Goal: Feedback & Contribution: Contribute content

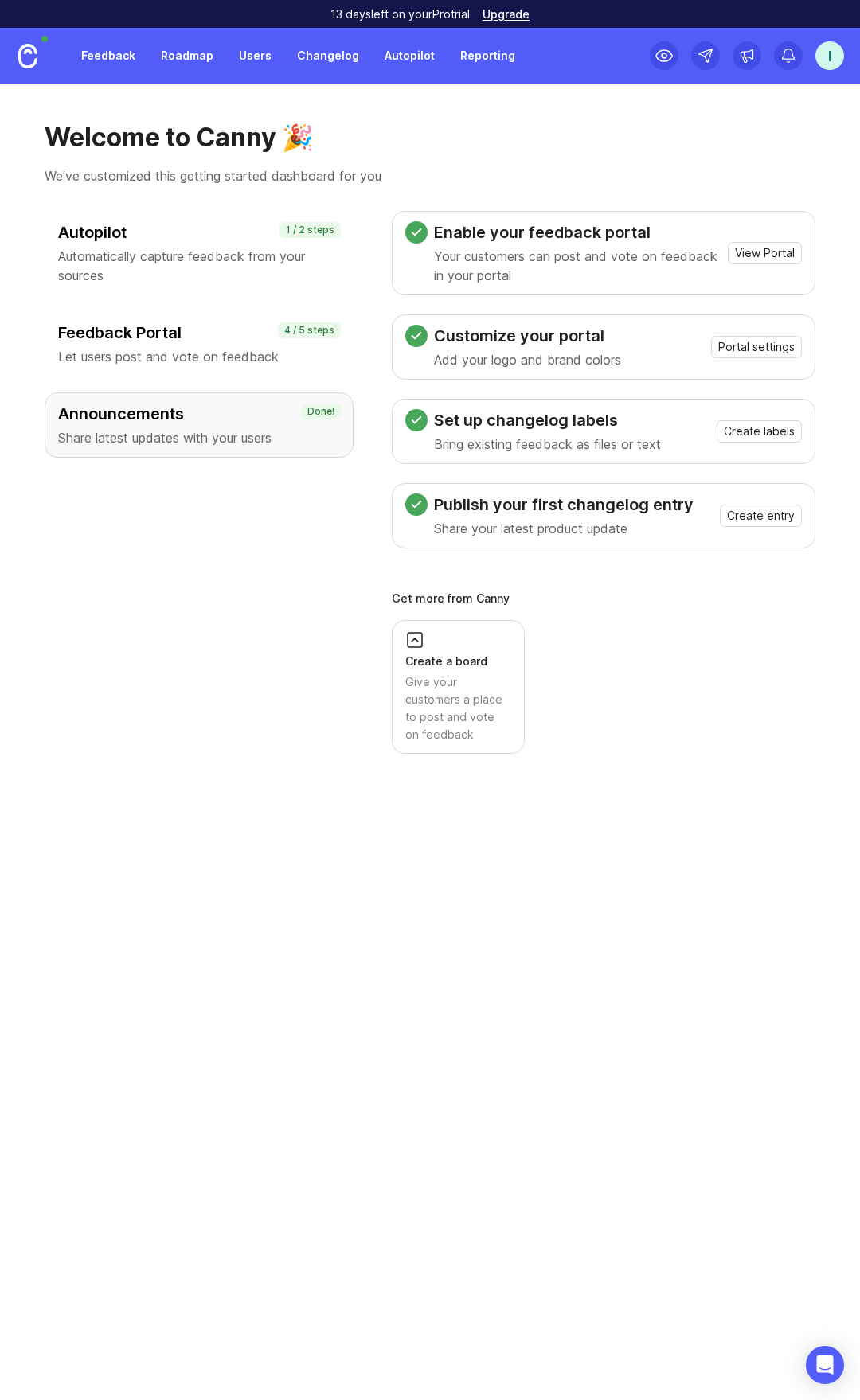
click at [108, 48] on link "Feedback" at bounding box center [108, 56] width 74 height 29
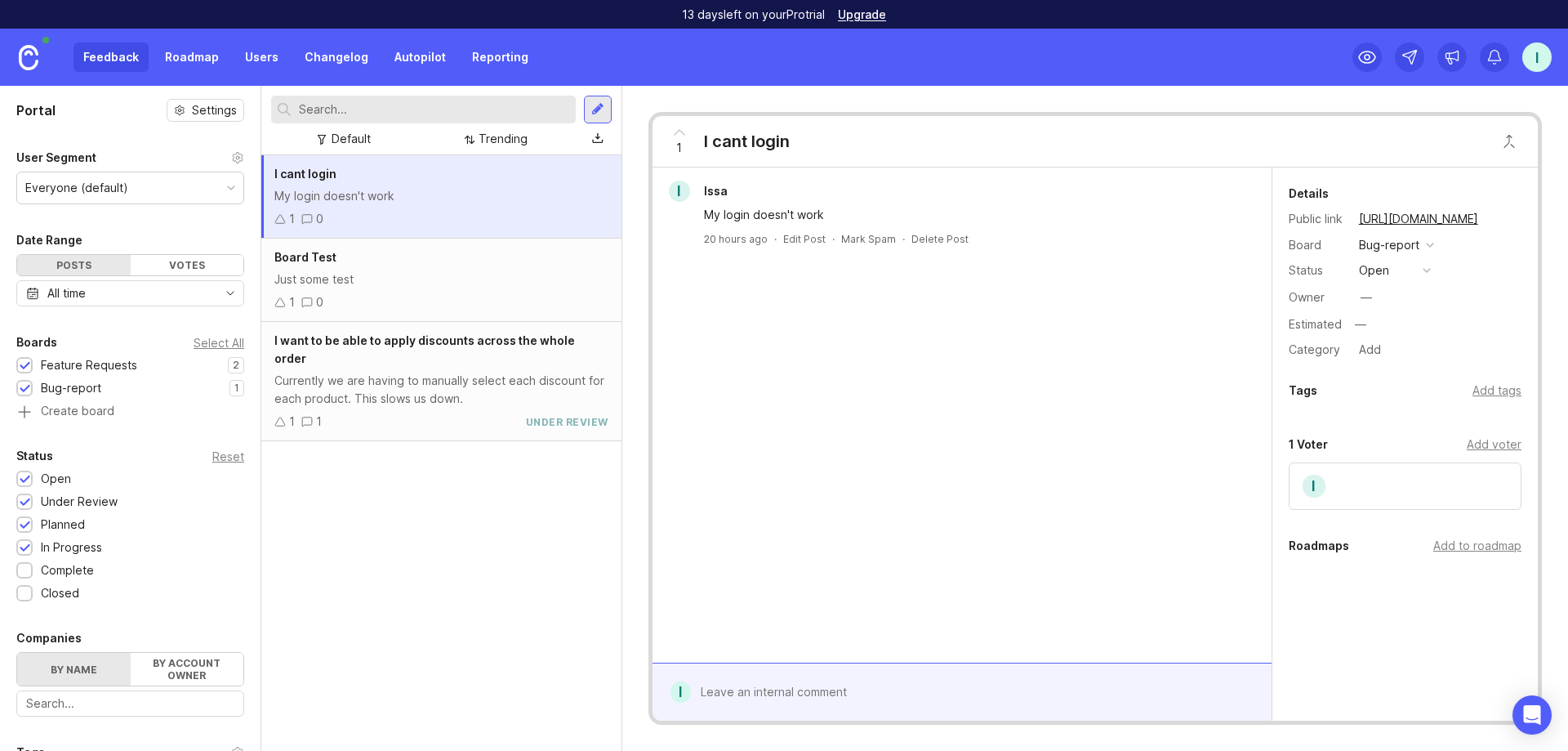
click at [557, 196] on div "My login doesn't work" at bounding box center [441, 196] width 334 height 18
drag, startPoint x: 557, startPoint y: 196, endPoint x: 556, endPoint y: 602, distance: 406.0
click at [556, 602] on div "I cant login My login doesn't work 1 0 Board Test Just some test 1 0 I want to …" at bounding box center [441, 452] width 360 height 595
click at [479, 297] on div "1 0" at bounding box center [441, 301] width 334 height 18
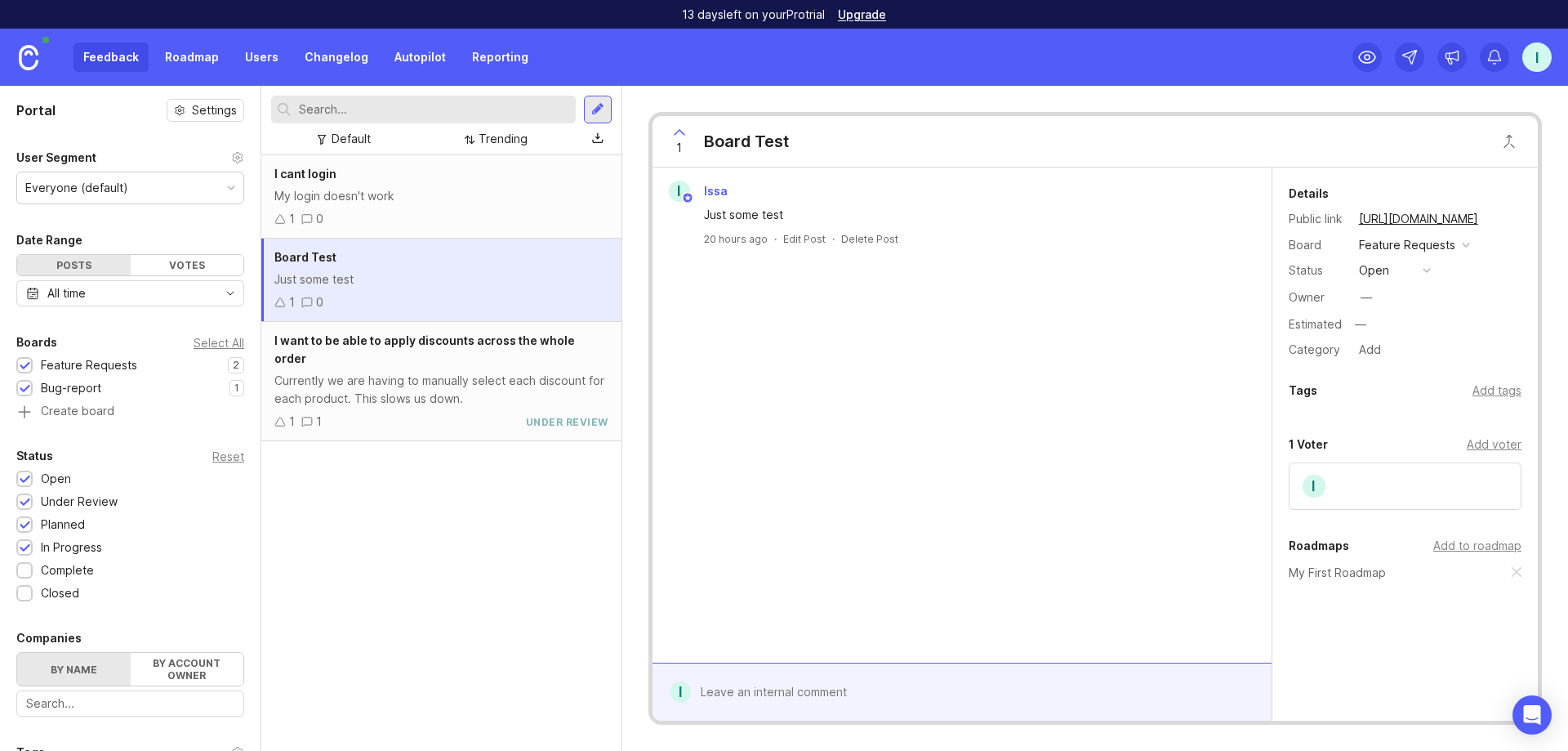
click at [418, 427] on div "I cant login My login doesn't work 1 0 Board Test Just some test 1 0 I want to …" at bounding box center [441, 452] width 360 height 595
click at [417, 392] on div "I want to be able to apply discounts across the whole order Currently we are ha…" at bounding box center [441, 382] width 360 height 119
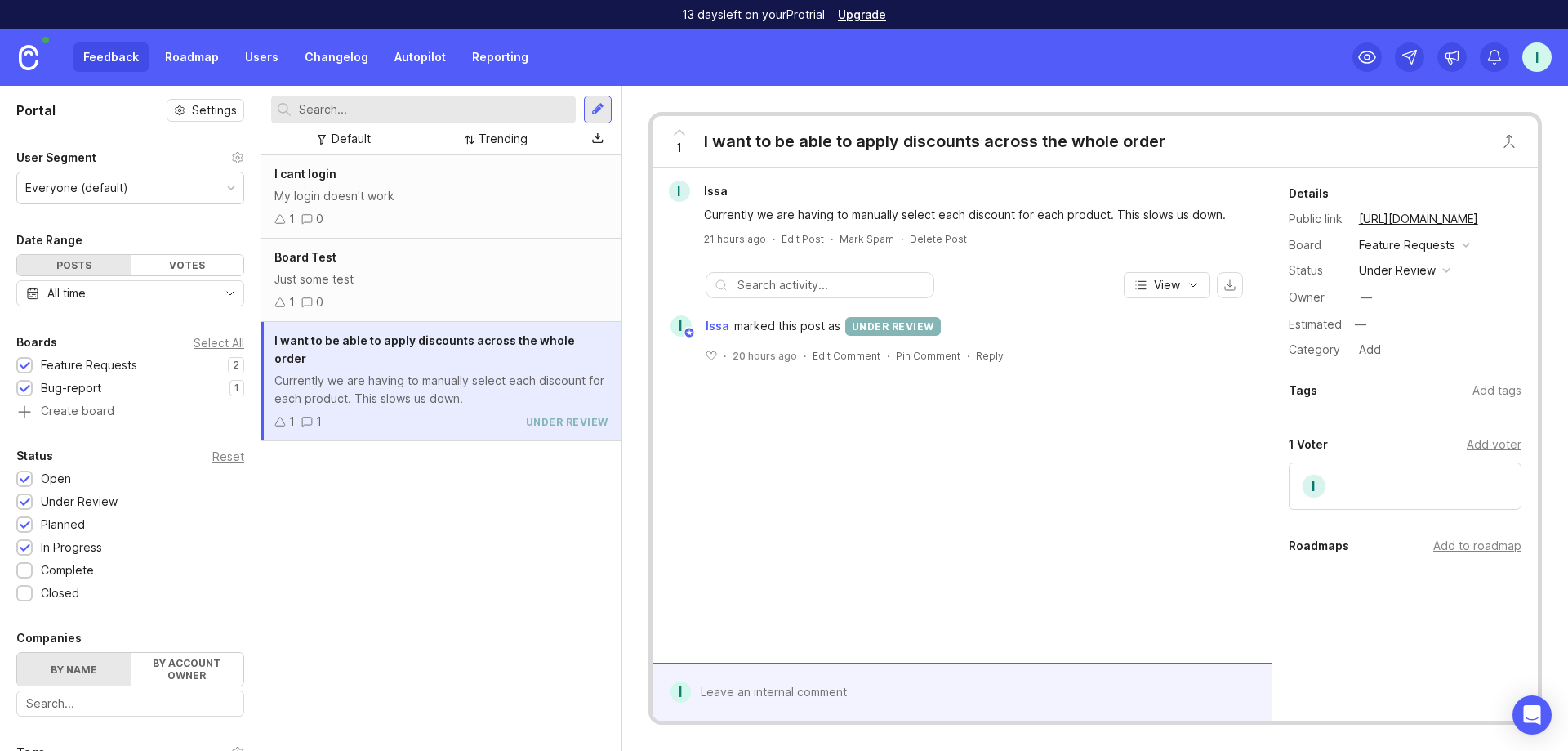
click at [441, 182] on div "I cant login" at bounding box center [441, 174] width 334 height 18
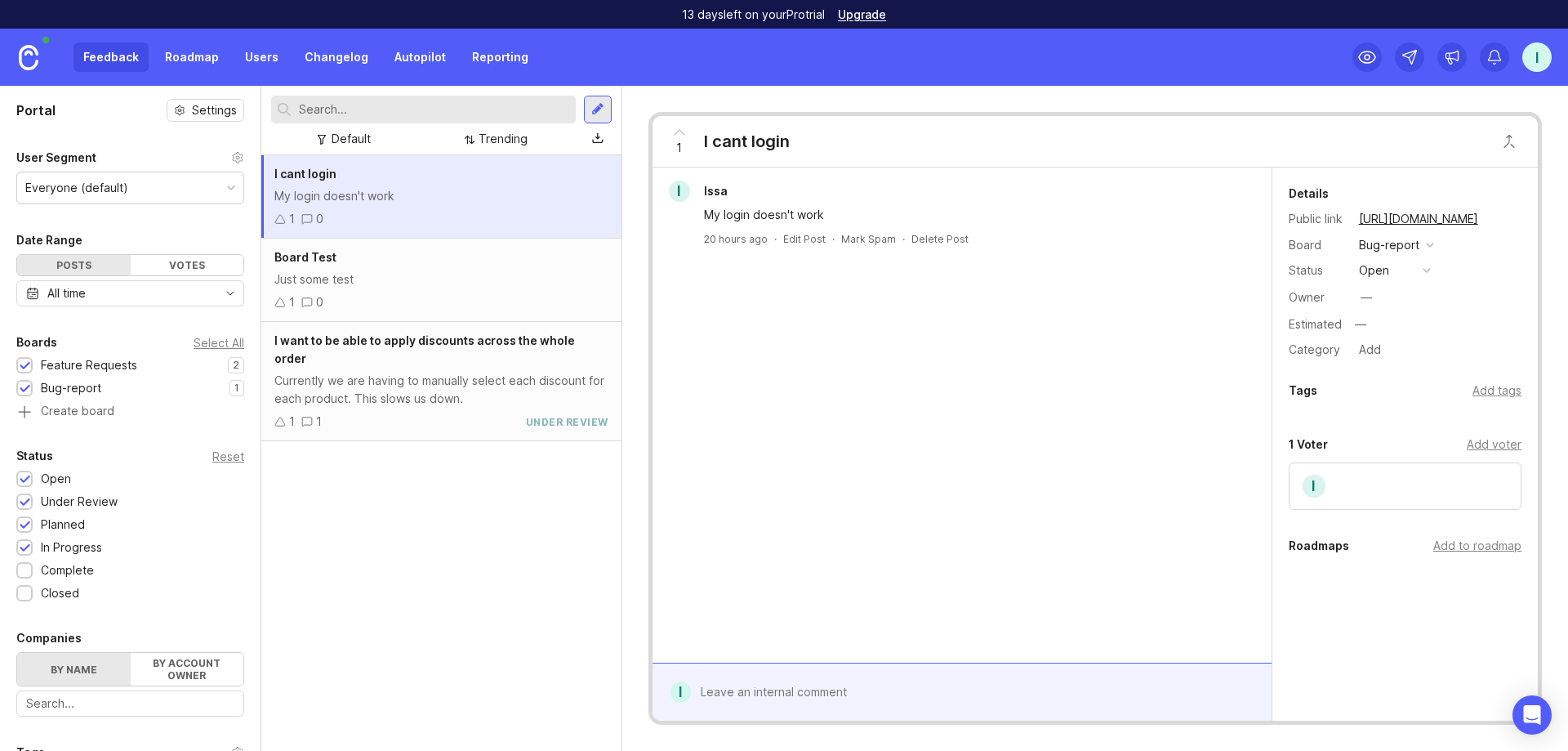
click at [92, 51] on div "Feedback Roadmap Users Changelog Autopilot Reporting" at bounding box center [306, 58] width 465 height 30
click at [881, 53] on icon at bounding box center [1367, 57] width 17 height 11
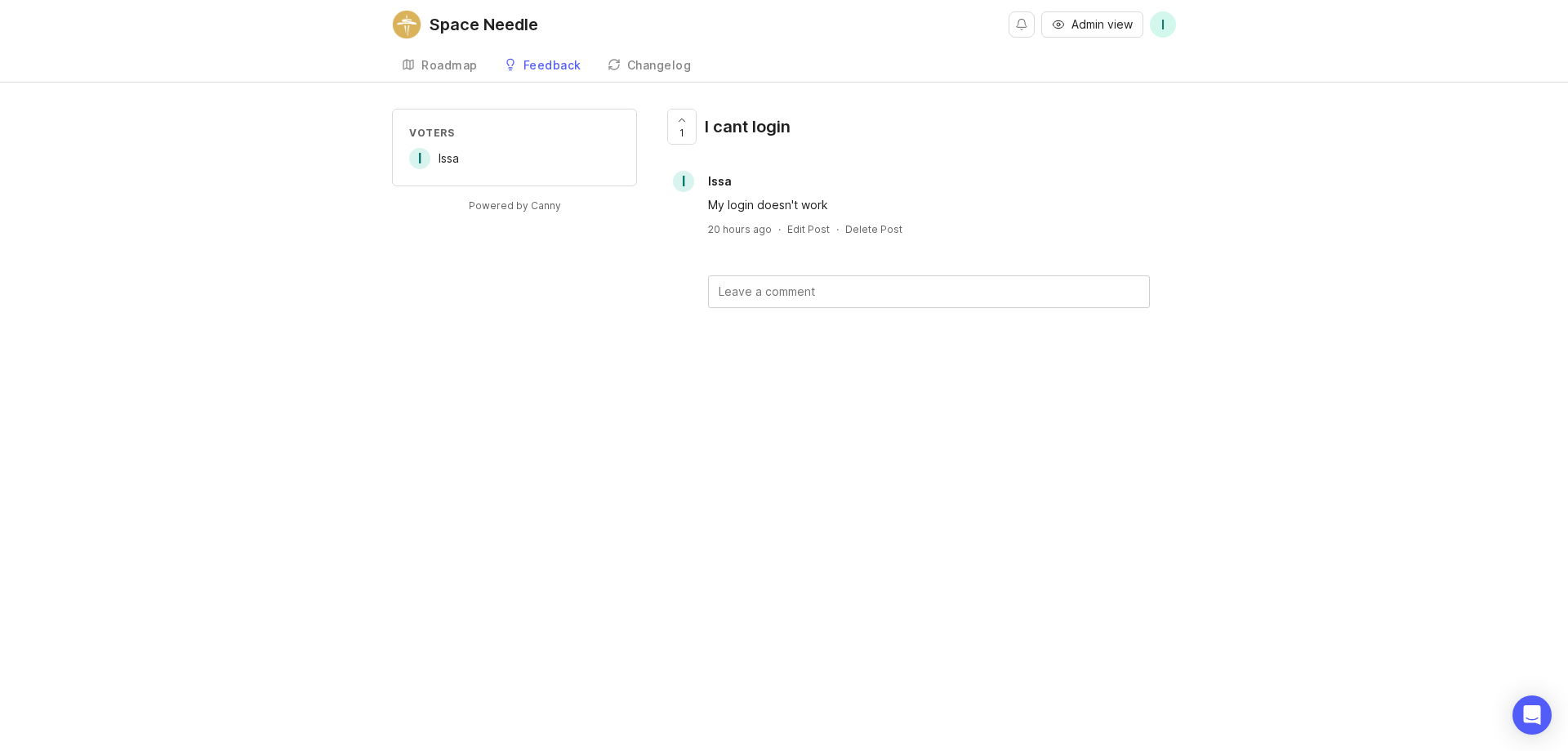
click at [462, 68] on div "Roadmap" at bounding box center [450, 65] width 56 height 11
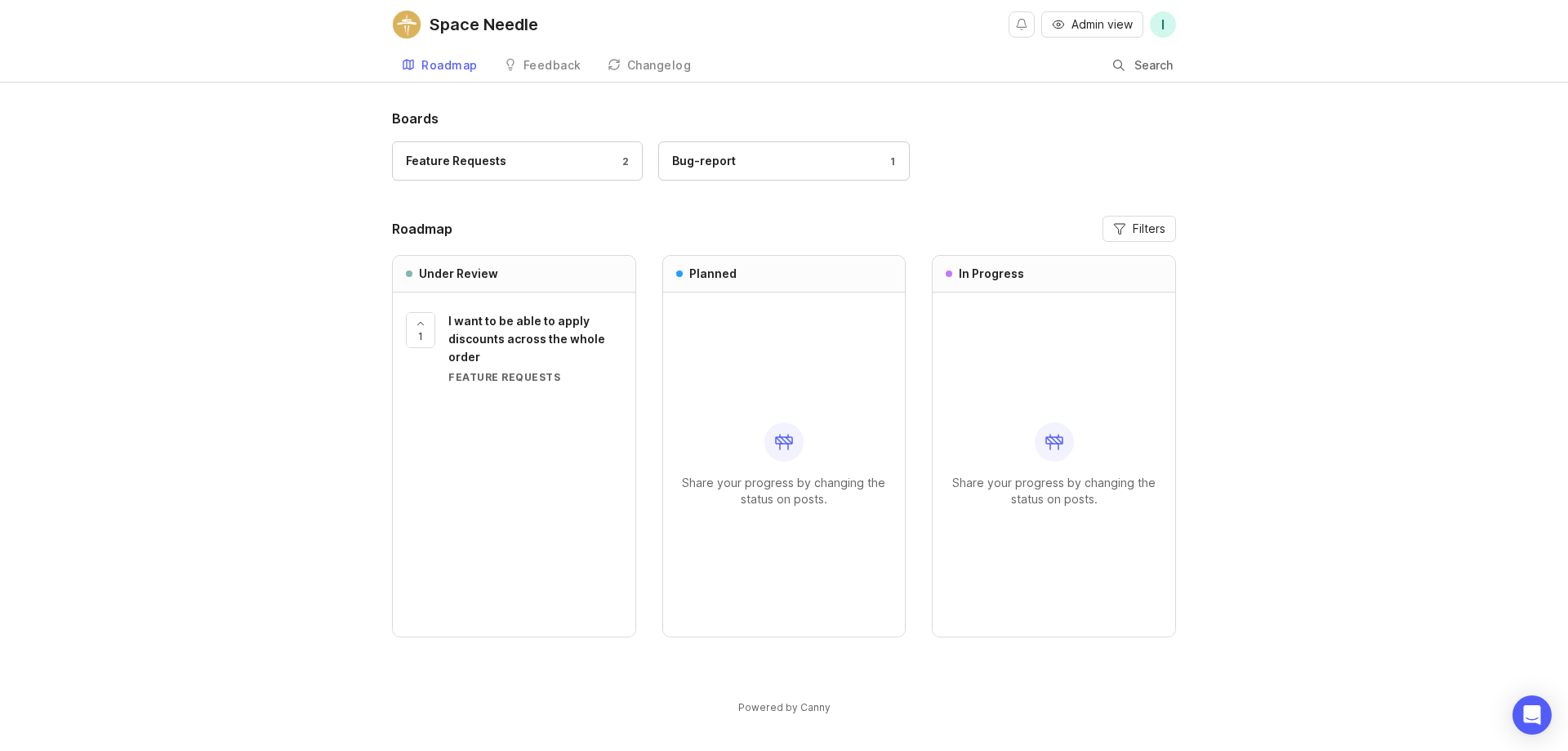
click at [516, 70] on link "Feedback" at bounding box center [543, 66] width 97 height 34
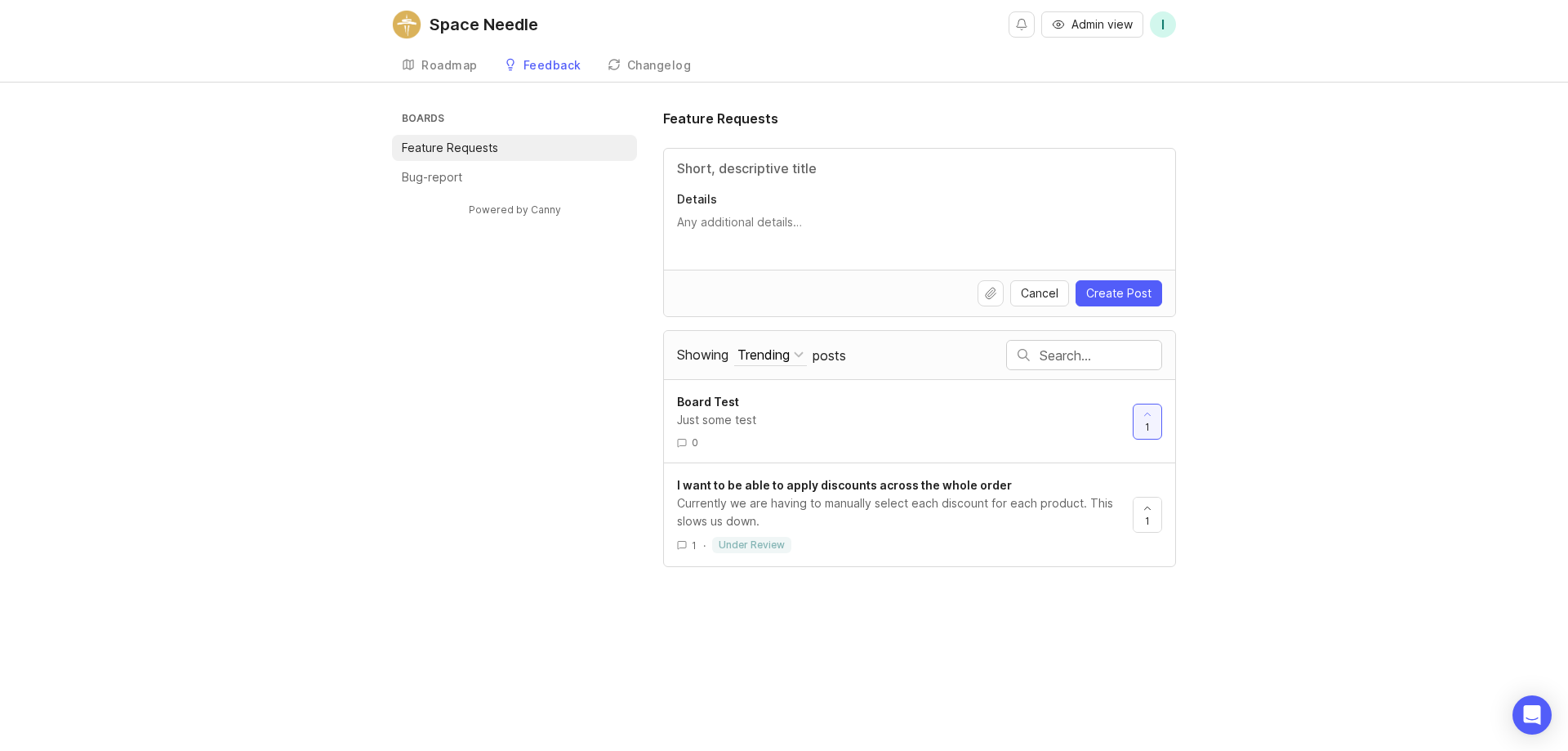
click at [423, 66] on div "Roadmap" at bounding box center [450, 65] width 56 height 11
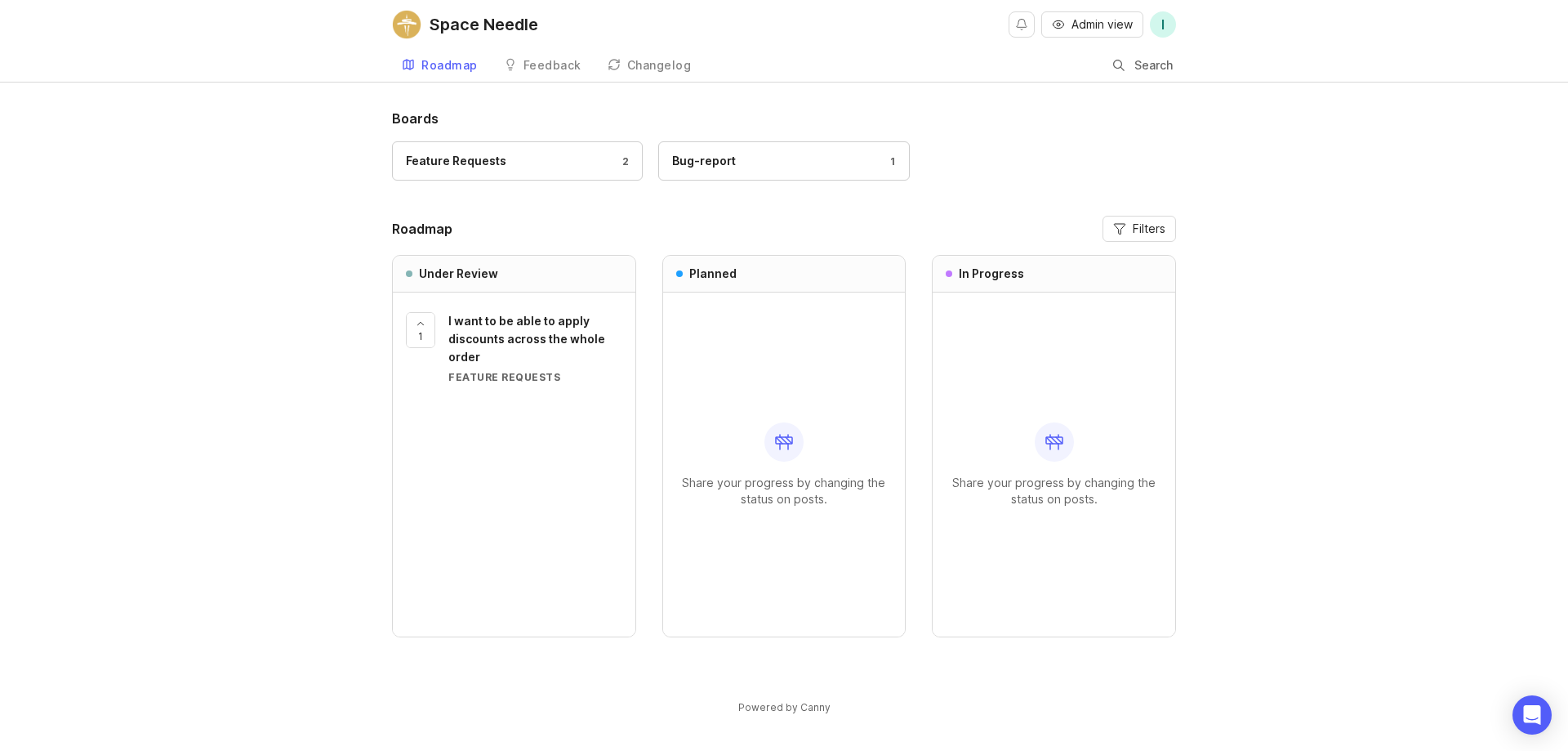
click at [526, 71] on div "Feedback" at bounding box center [552, 65] width 58 height 11
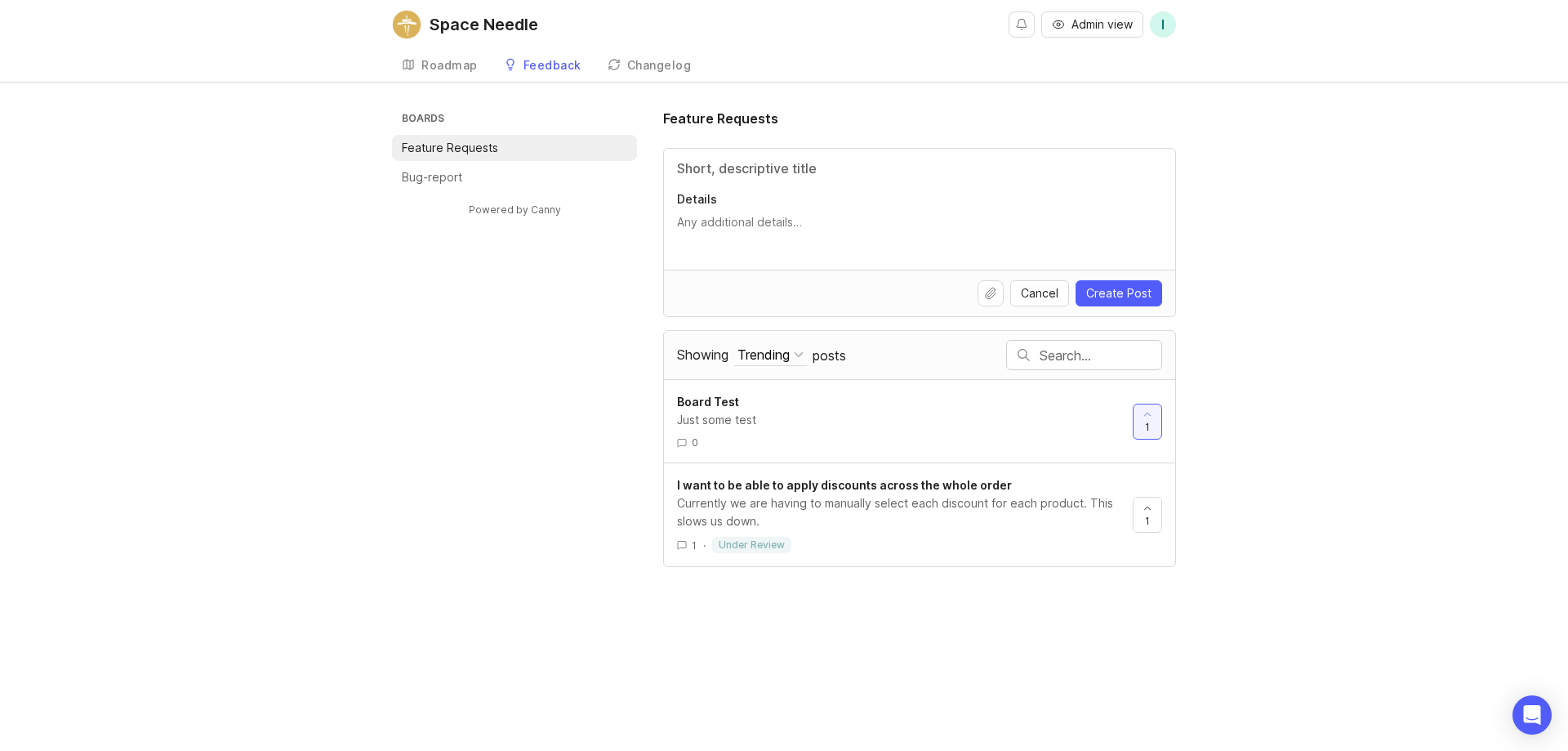
drag, startPoint x: 738, startPoint y: 412, endPoint x: 736, endPoint y: 404, distance: 8.2
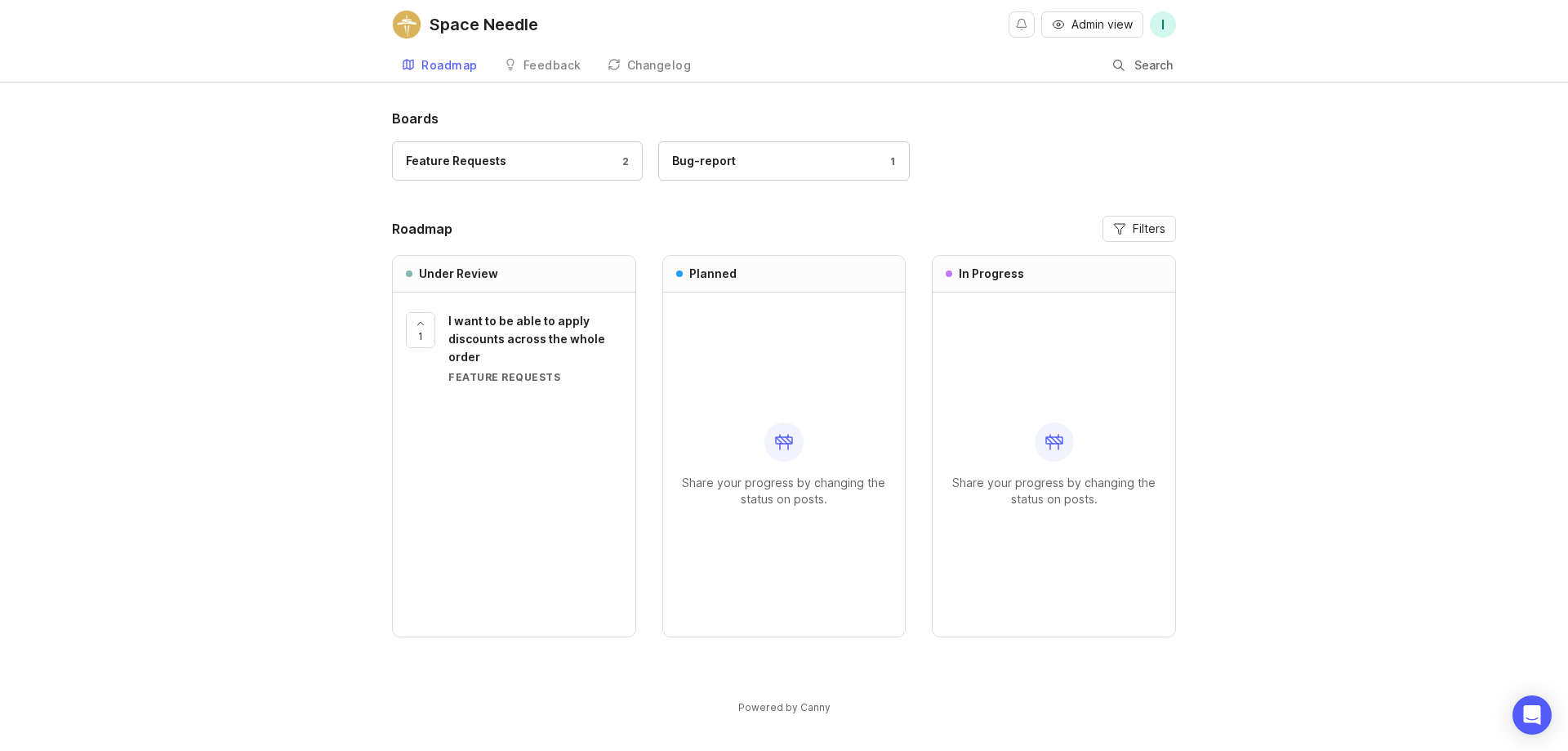
drag, startPoint x: 685, startPoint y: 277, endPoint x: 680, endPoint y: 270, distance: 8.6
drag, startPoint x: 668, startPoint y: 261, endPoint x: 673, endPoint y: 251, distance: 11.2
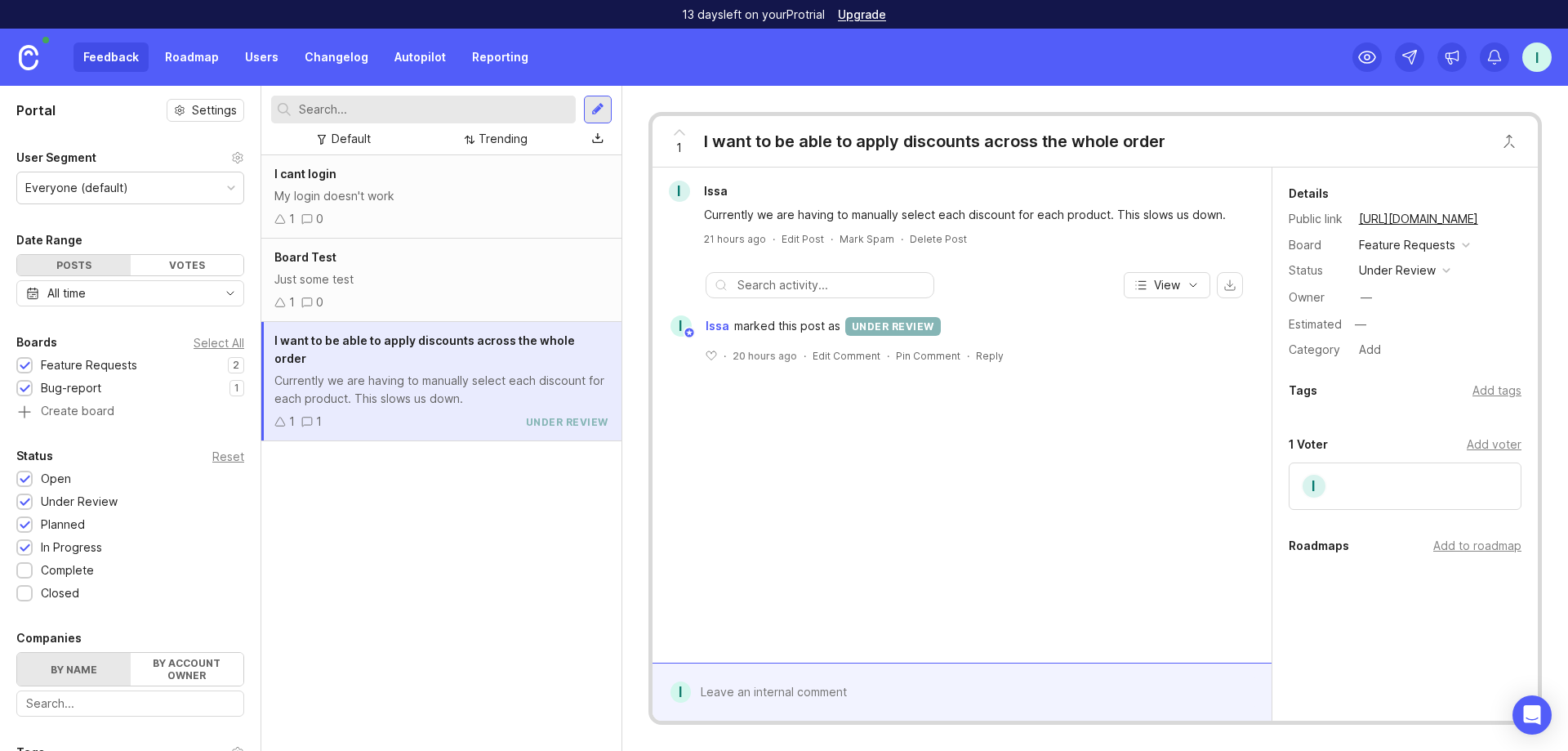
click at [26, 53] on img at bounding box center [28, 57] width 20 height 25
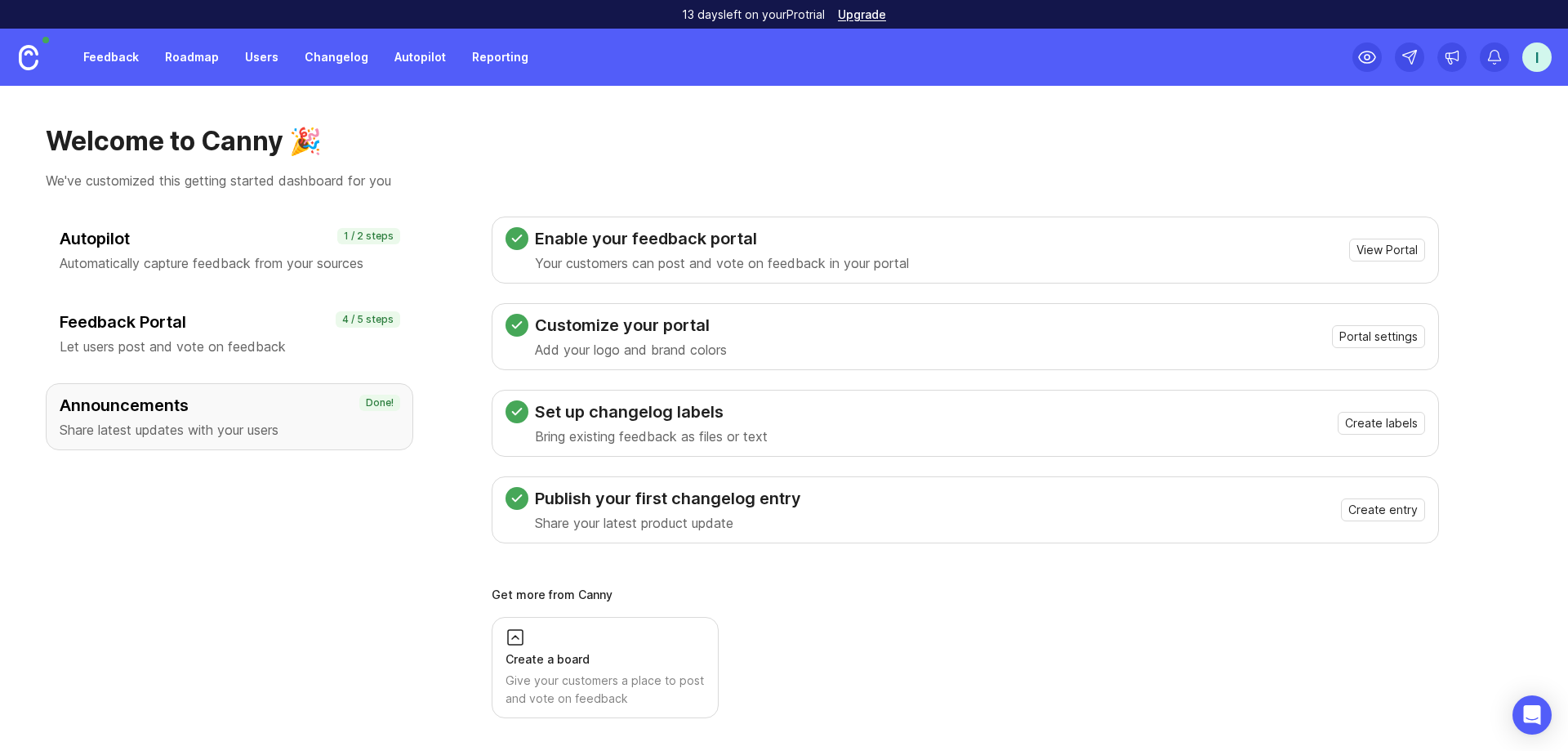
click at [215, 340] on p "Let users post and vote on feedback" at bounding box center [229, 346] width 340 height 20
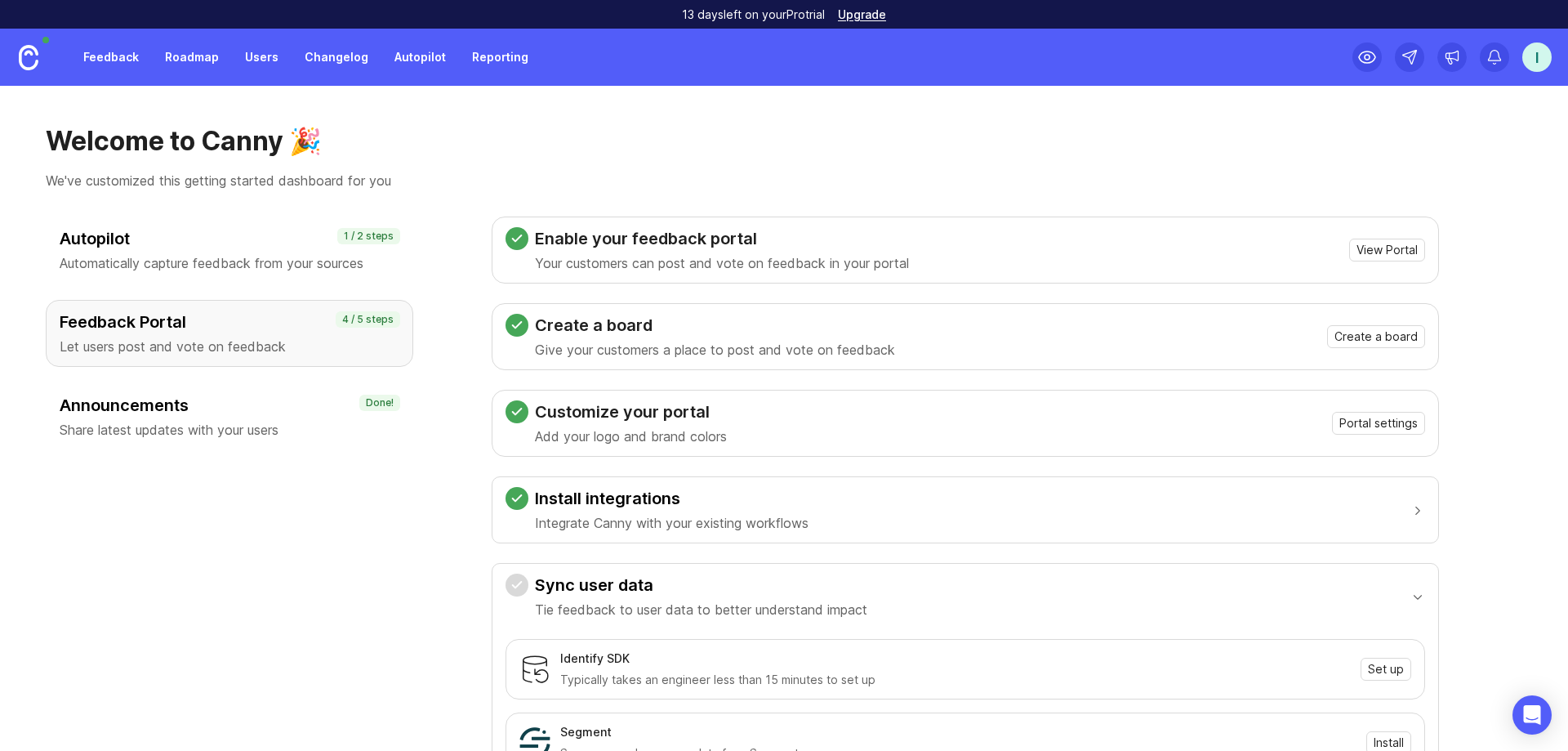
click at [146, 411] on h3 "Announcements" at bounding box center [229, 405] width 340 height 23
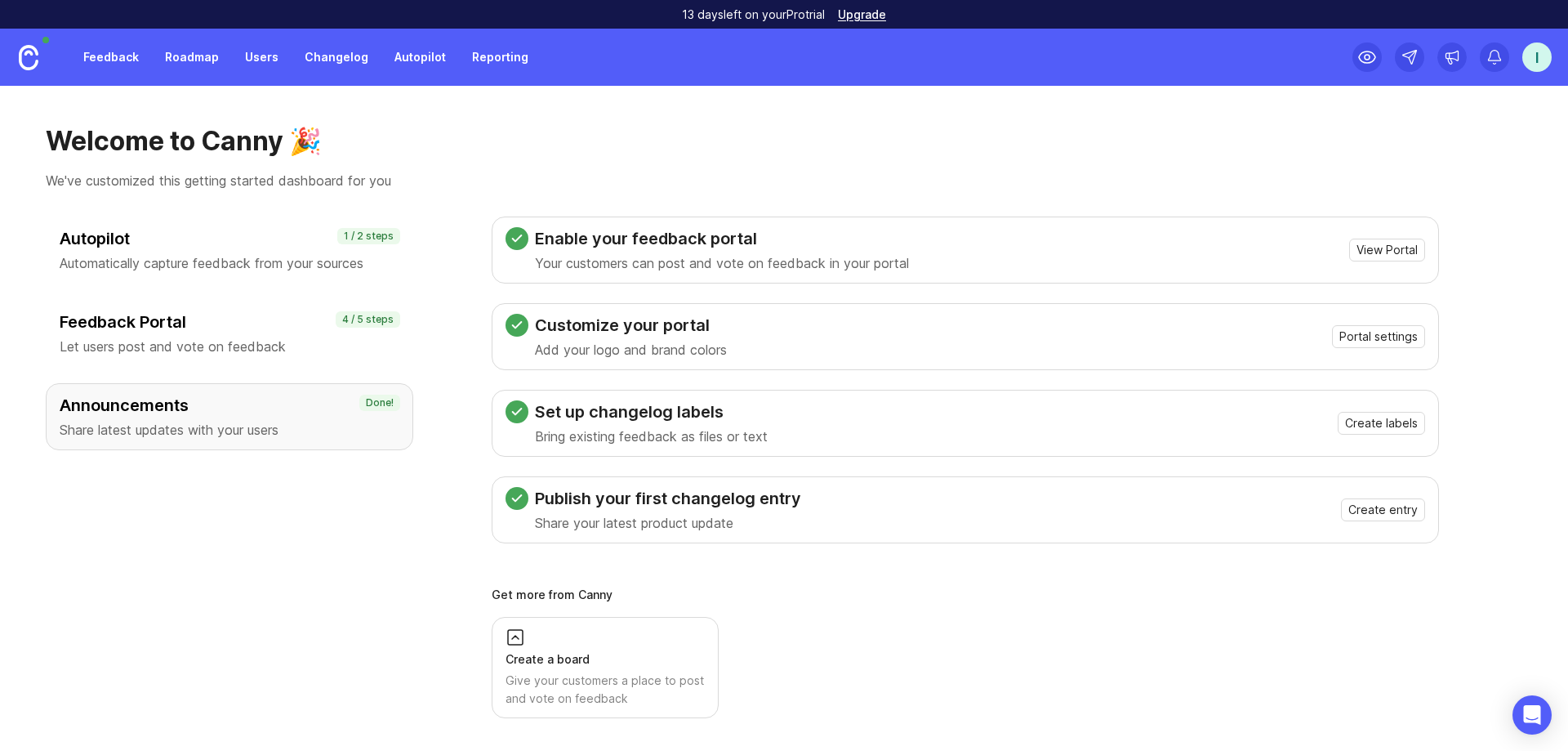
click at [881, 61] on div "I" at bounding box center [1537, 58] width 30 height 30
click at [107, 63] on link "Feedback" at bounding box center [111, 58] width 76 height 30
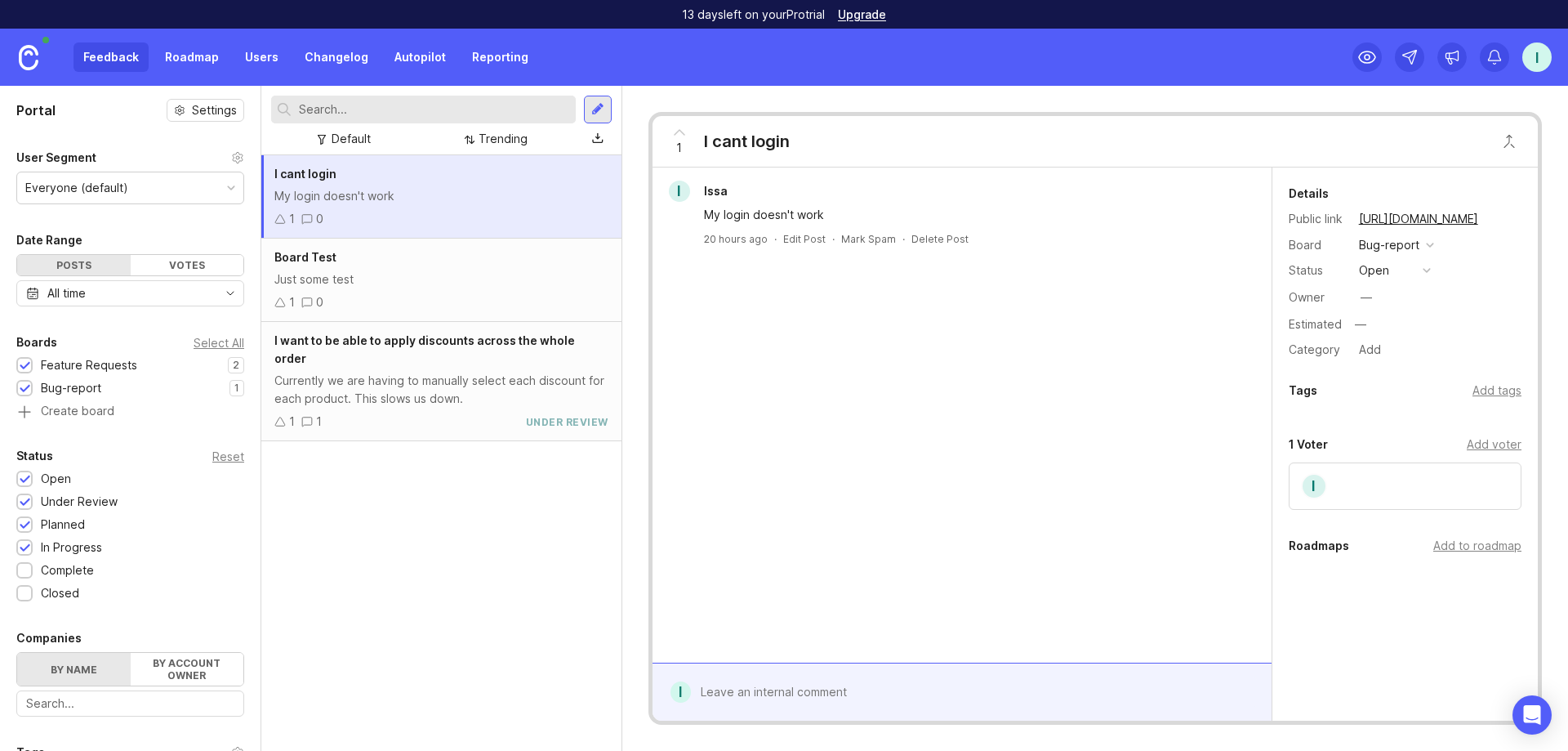
click at [378, 200] on div "My login doesn't work" at bounding box center [441, 196] width 334 height 18
click at [881, 239] on div "Delete Post" at bounding box center [939, 239] width 57 height 14
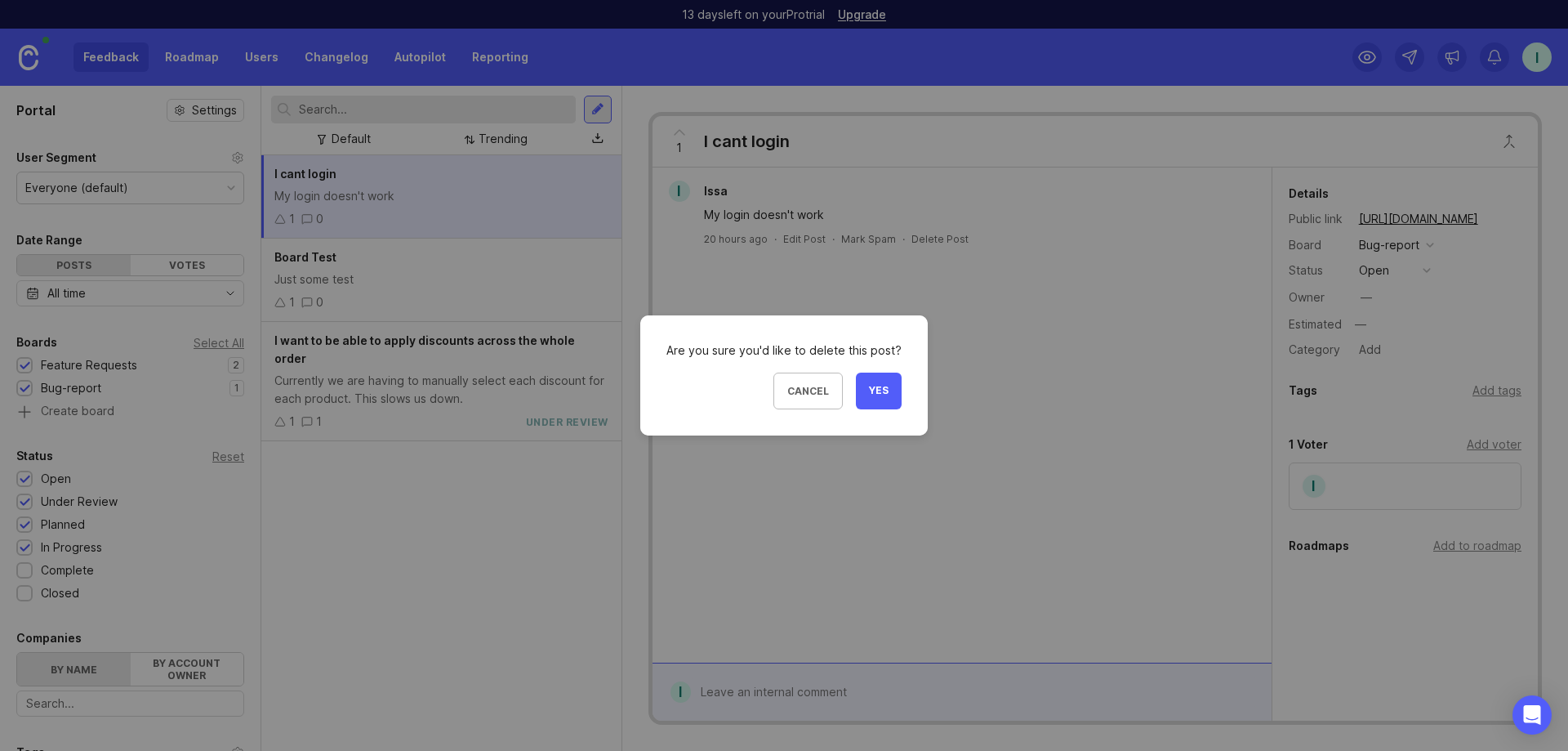
click at [877, 396] on span "Yes" at bounding box center [879, 391] width 20 height 14
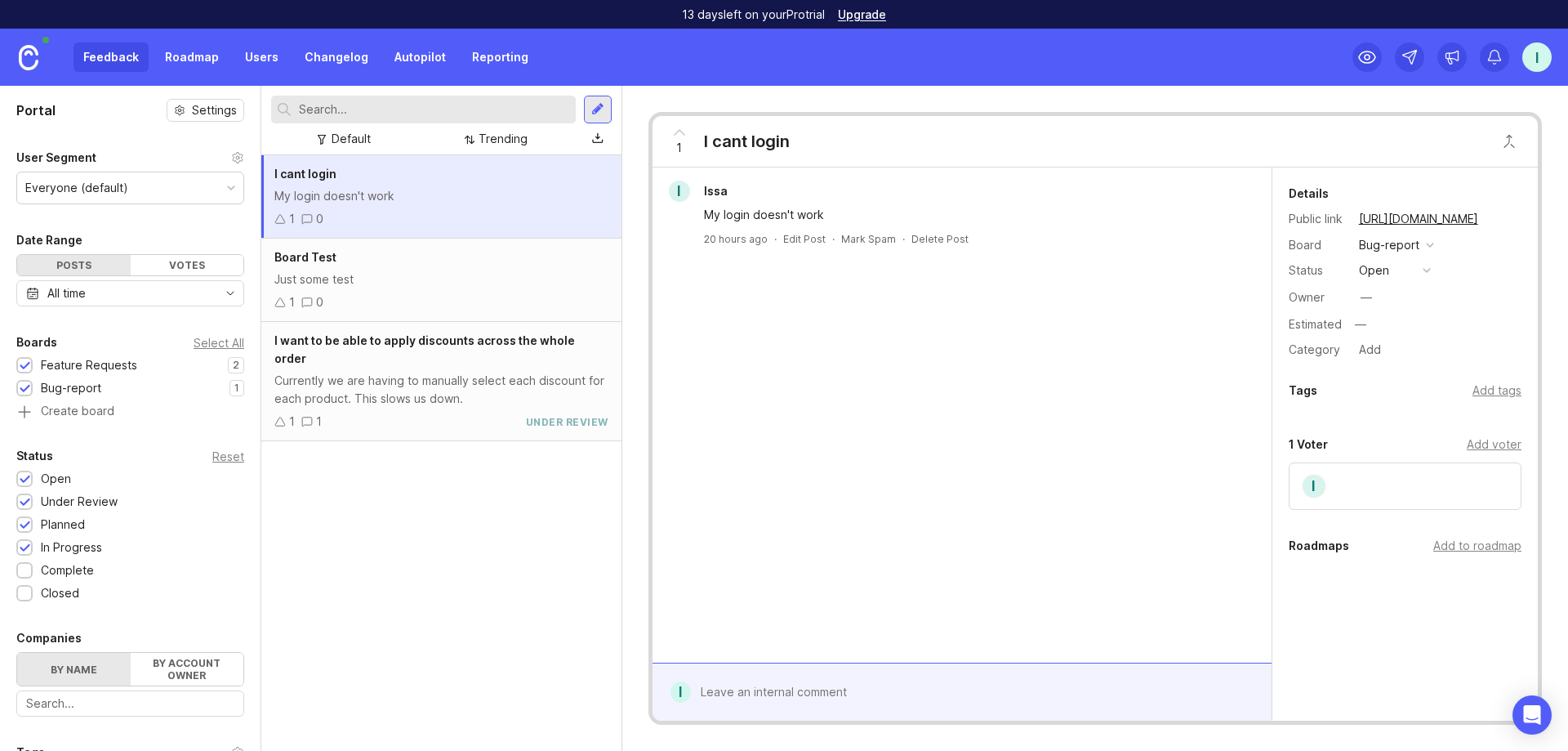
click at [458, 288] on div "Board Test Just some test 1 0" at bounding box center [441, 280] width 360 height 83
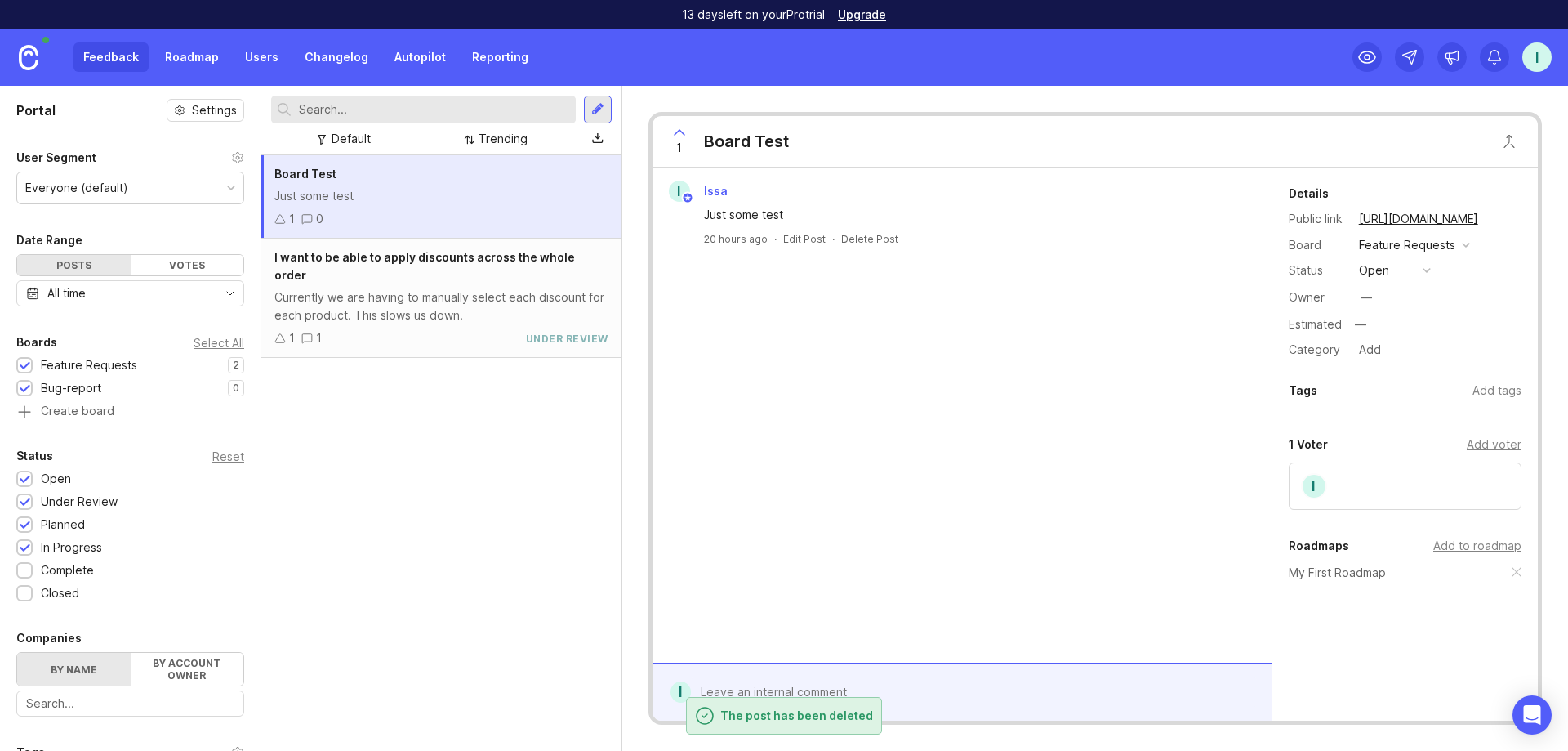
click at [872, 240] on div "Delete Post" at bounding box center [869, 239] width 57 height 14
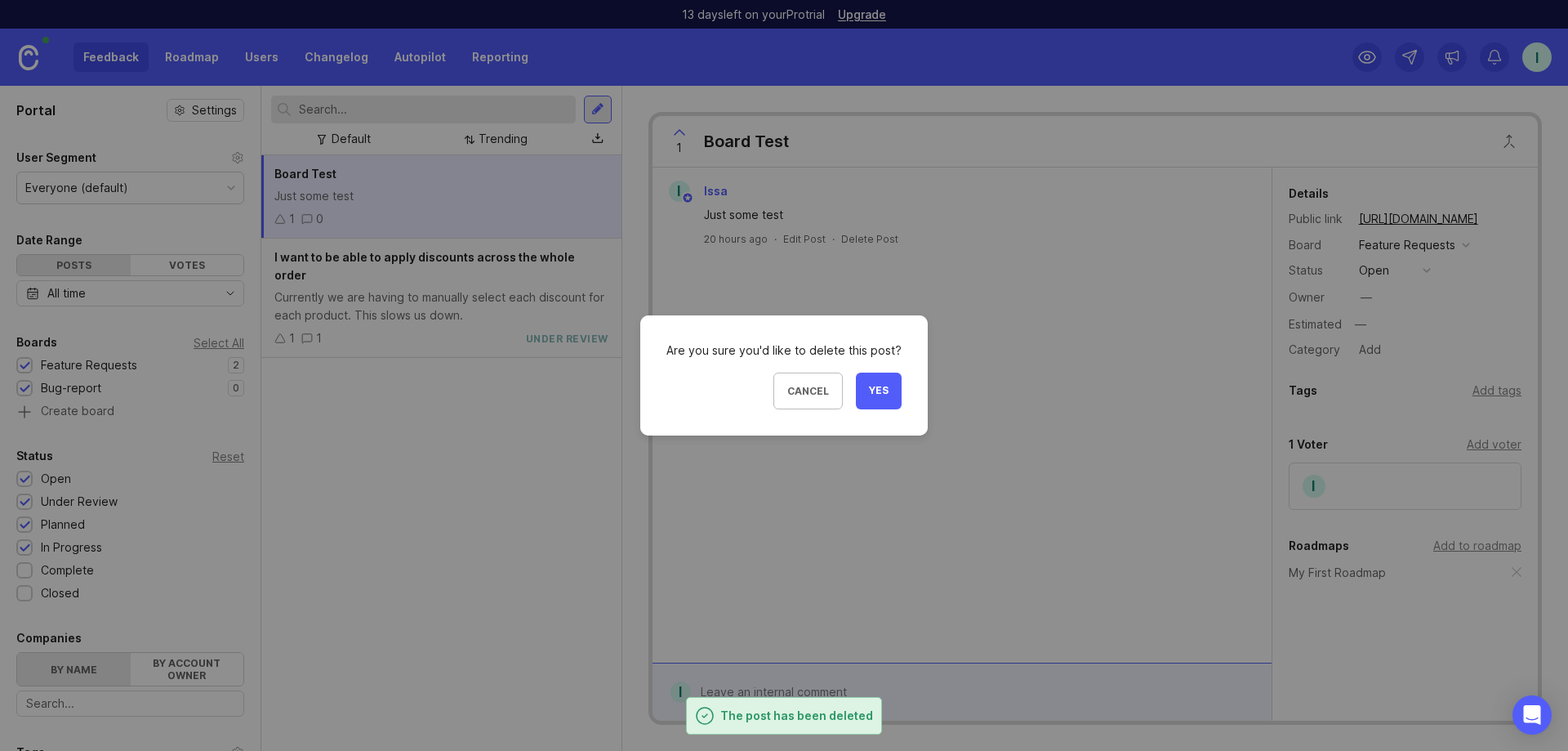
click at [881, 390] on span "Yes" at bounding box center [879, 391] width 20 height 14
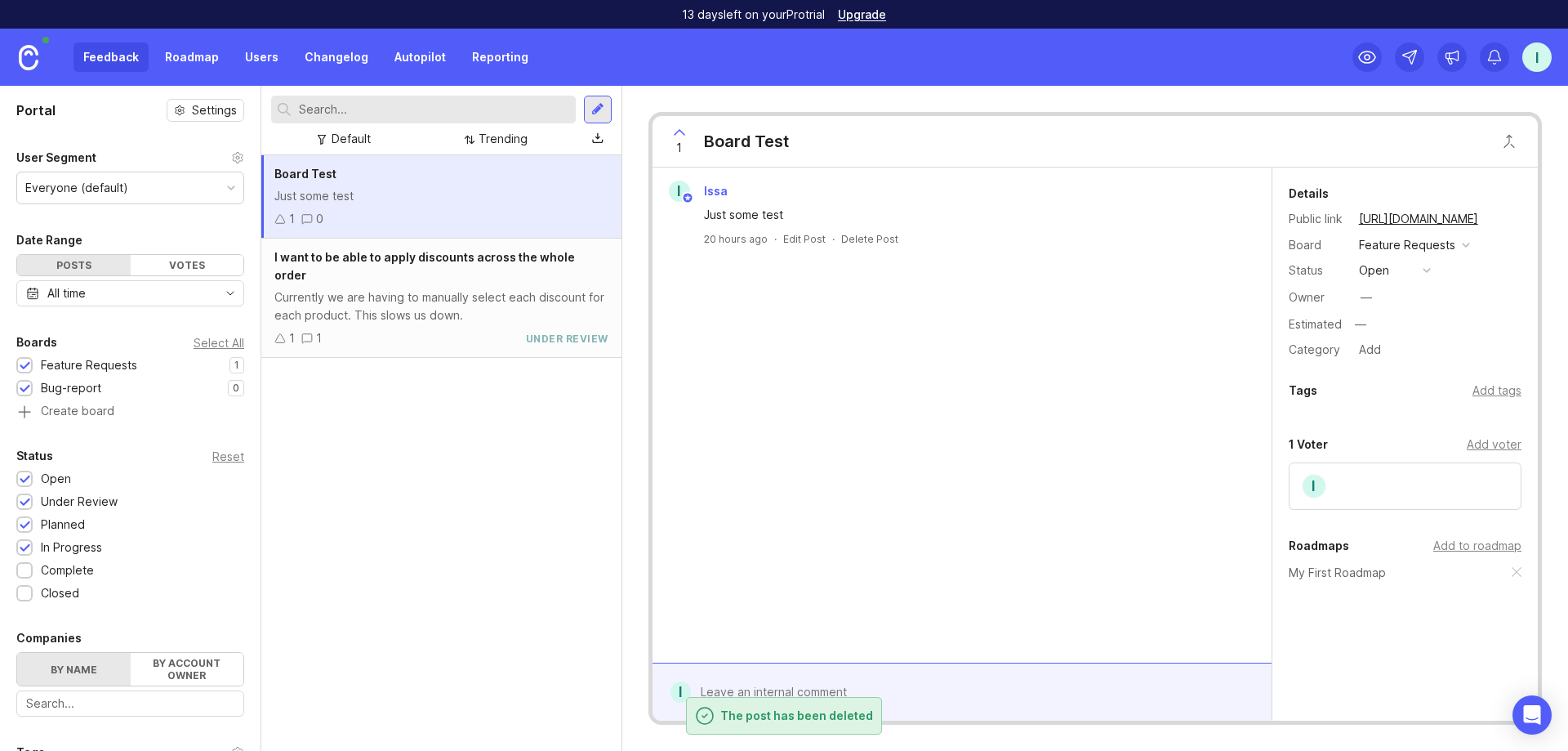
click at [420, 302] on div "Board Test Just some test 1 0 I want to be able to apply discounts across the w…" at bounding box center [441, 452] width 360 height 595
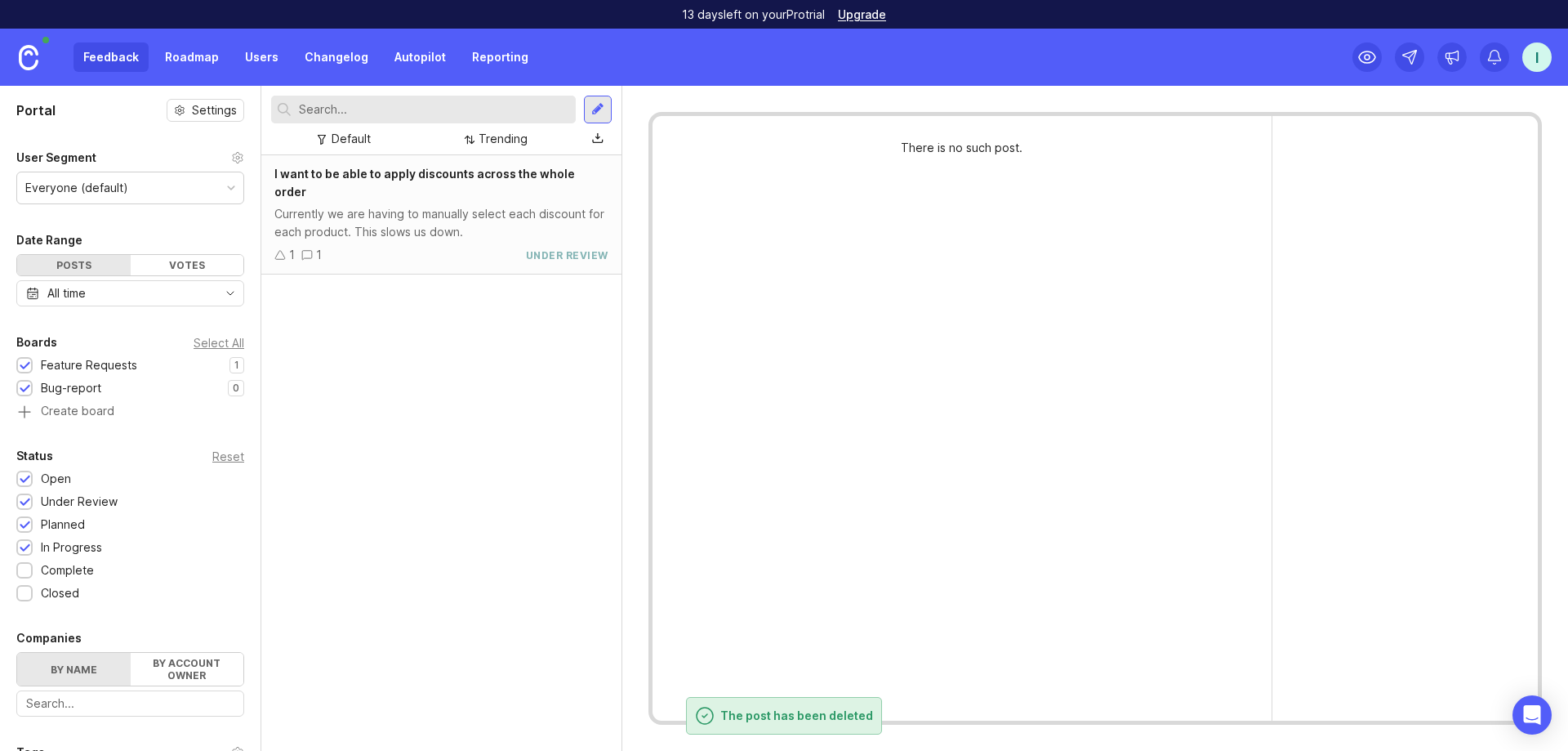
click at [433, 205] on div "Currently we are having to manually select each discount for each product. This…" at bounding box center [441, 223] width 334 height 36
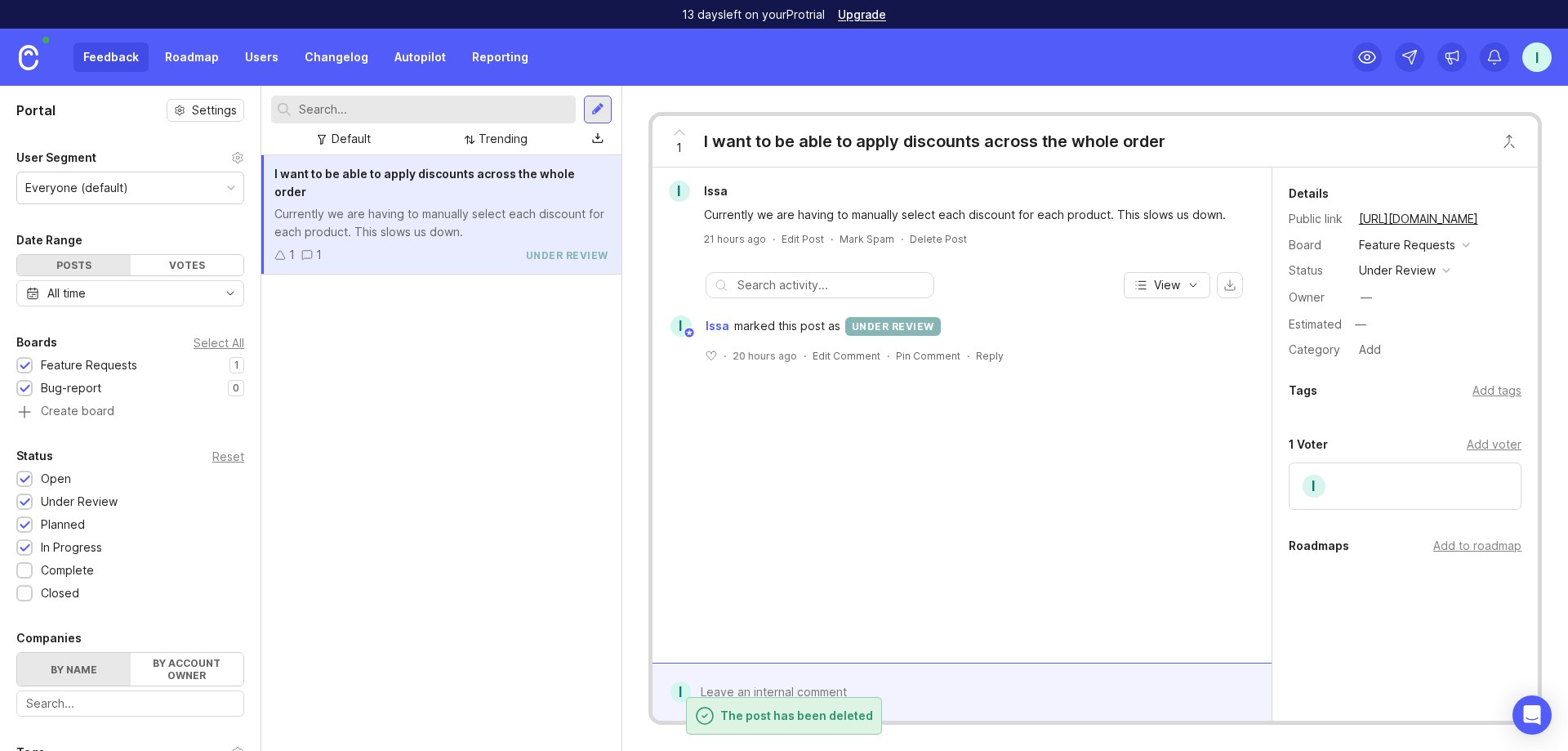
click at [881, 241] on div "Delete Post" at bounding box center [938, 239] width 57 height 14
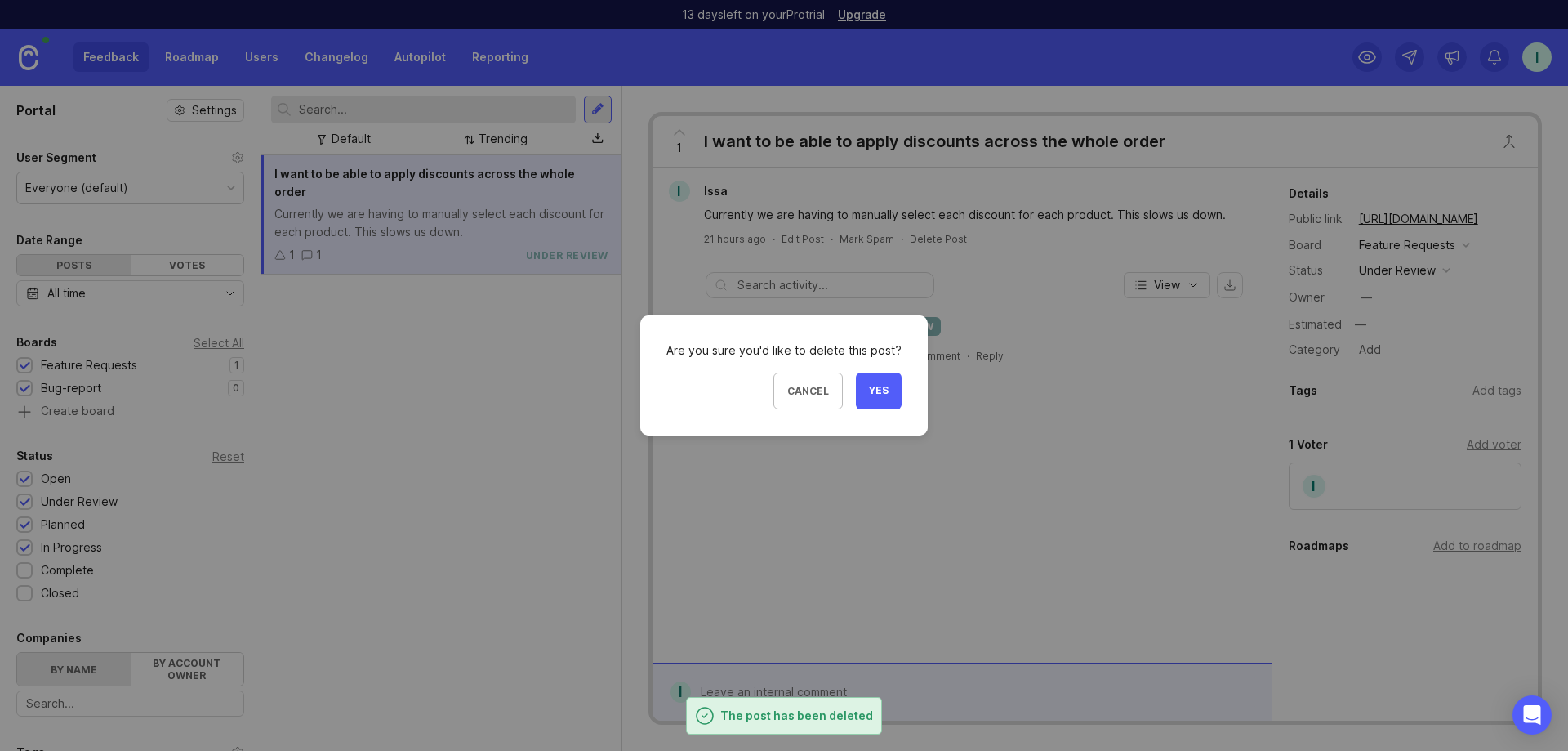
click at [869, 386] on span "Yes" at bounding box center [879, 391] width 20 height 14
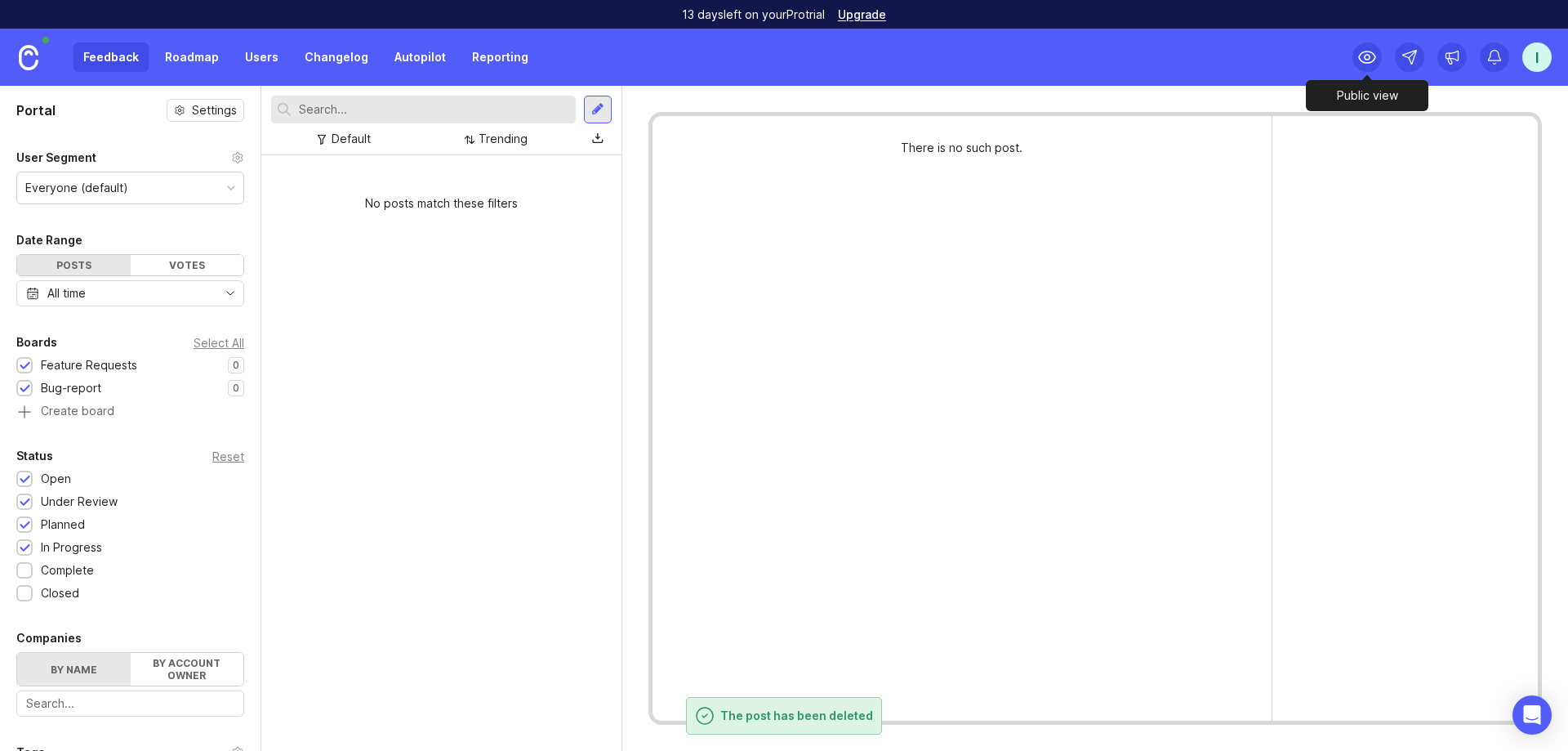
click at [881, 61] on icon at bounding box center [1367, 57] width 17 height 11
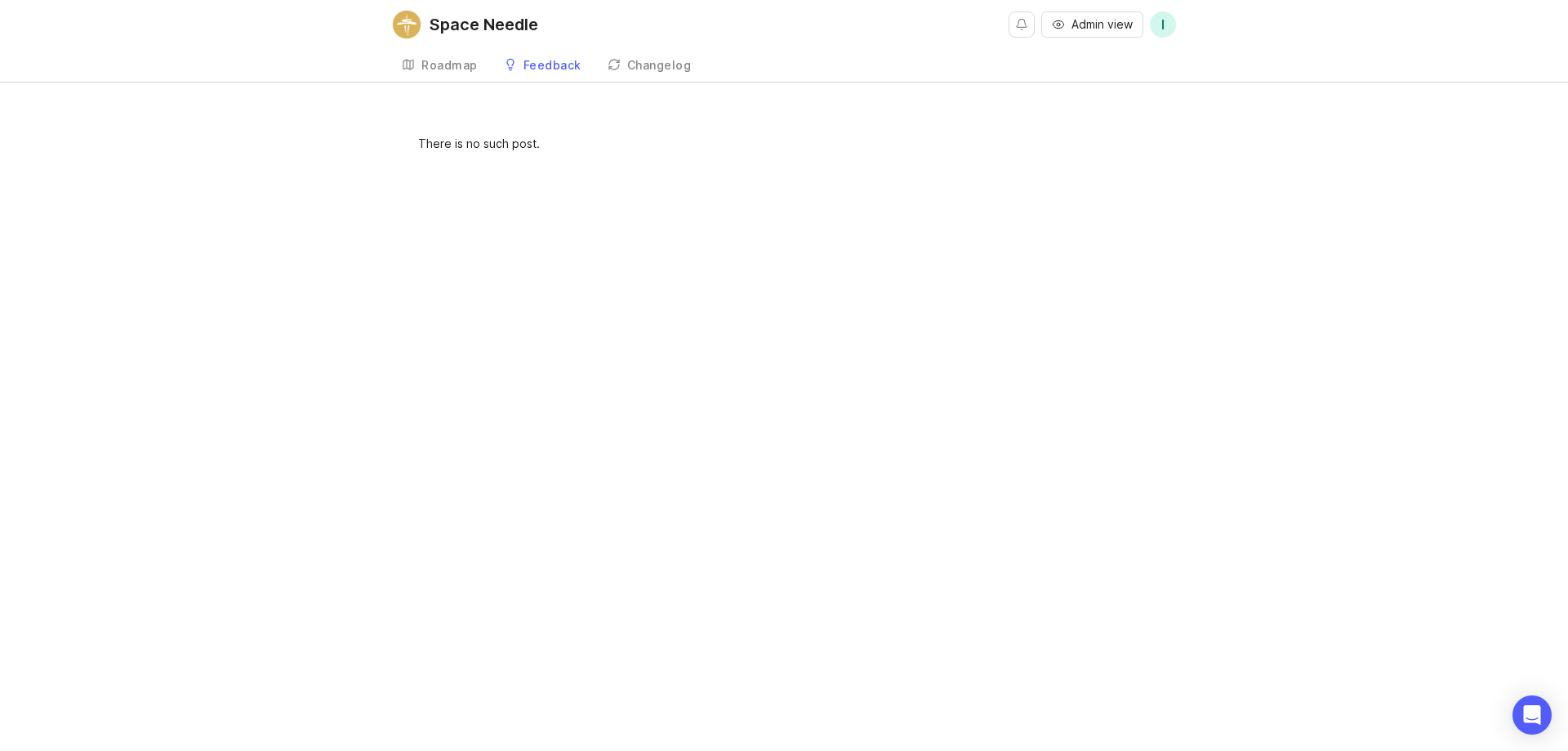
click at [437, 65] on div "Roadmap" at bounding box center [450, 65] width 56 height 11
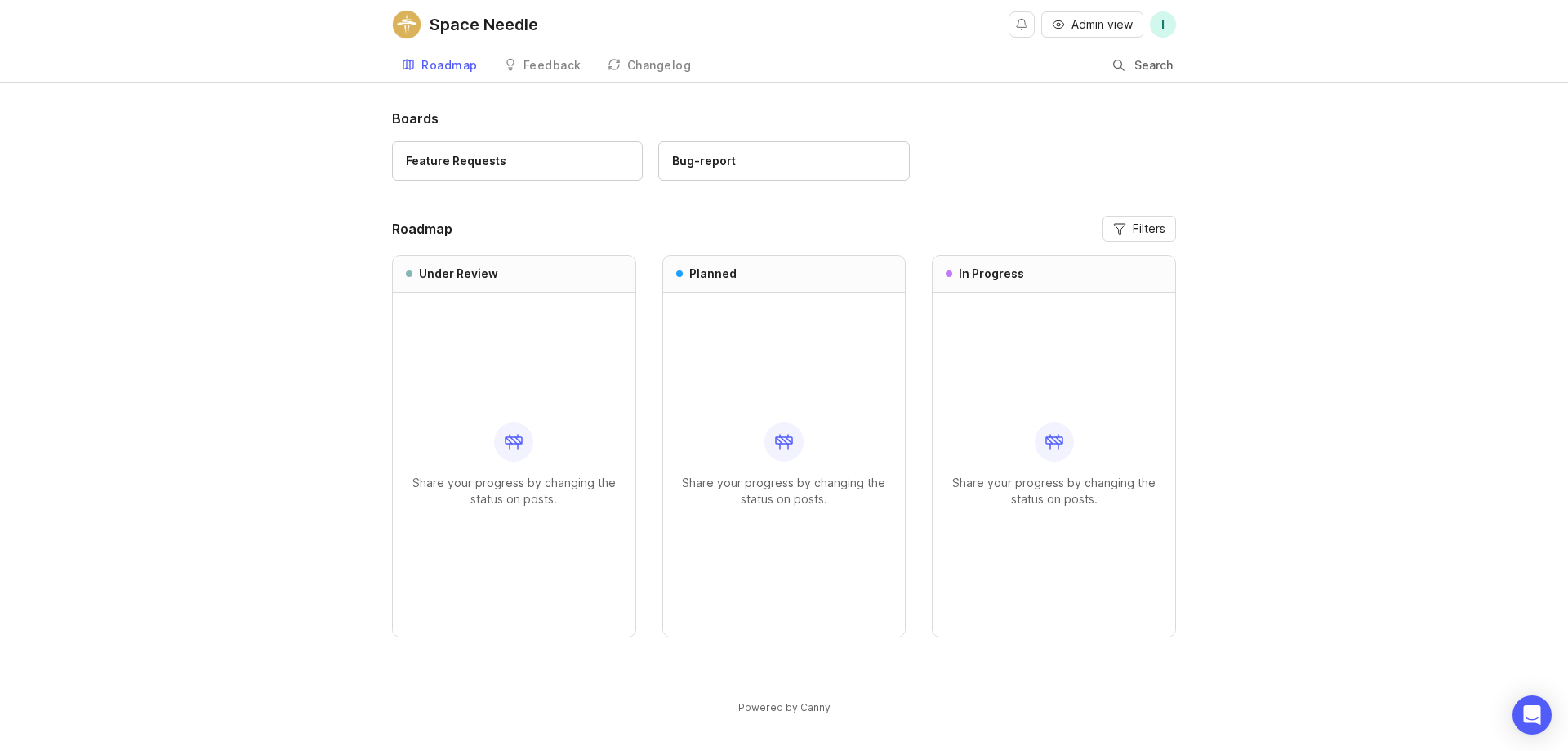
click at [546, 60] on div "Feedback" at bounding box center [552, 65] width 58 height 11
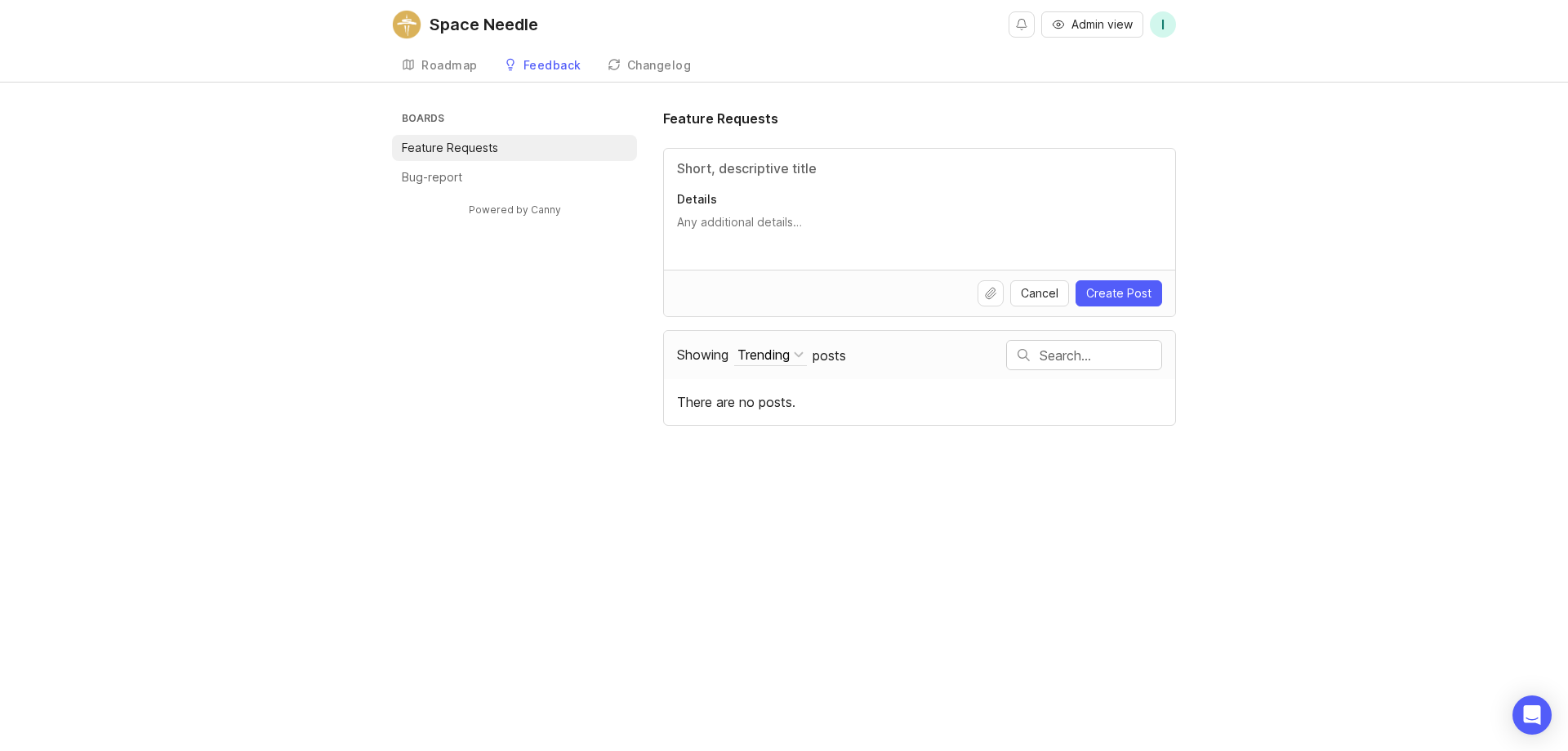
click at [649, 63] on div "Changelog" at bounding box center [659, 65] width 64 height 11
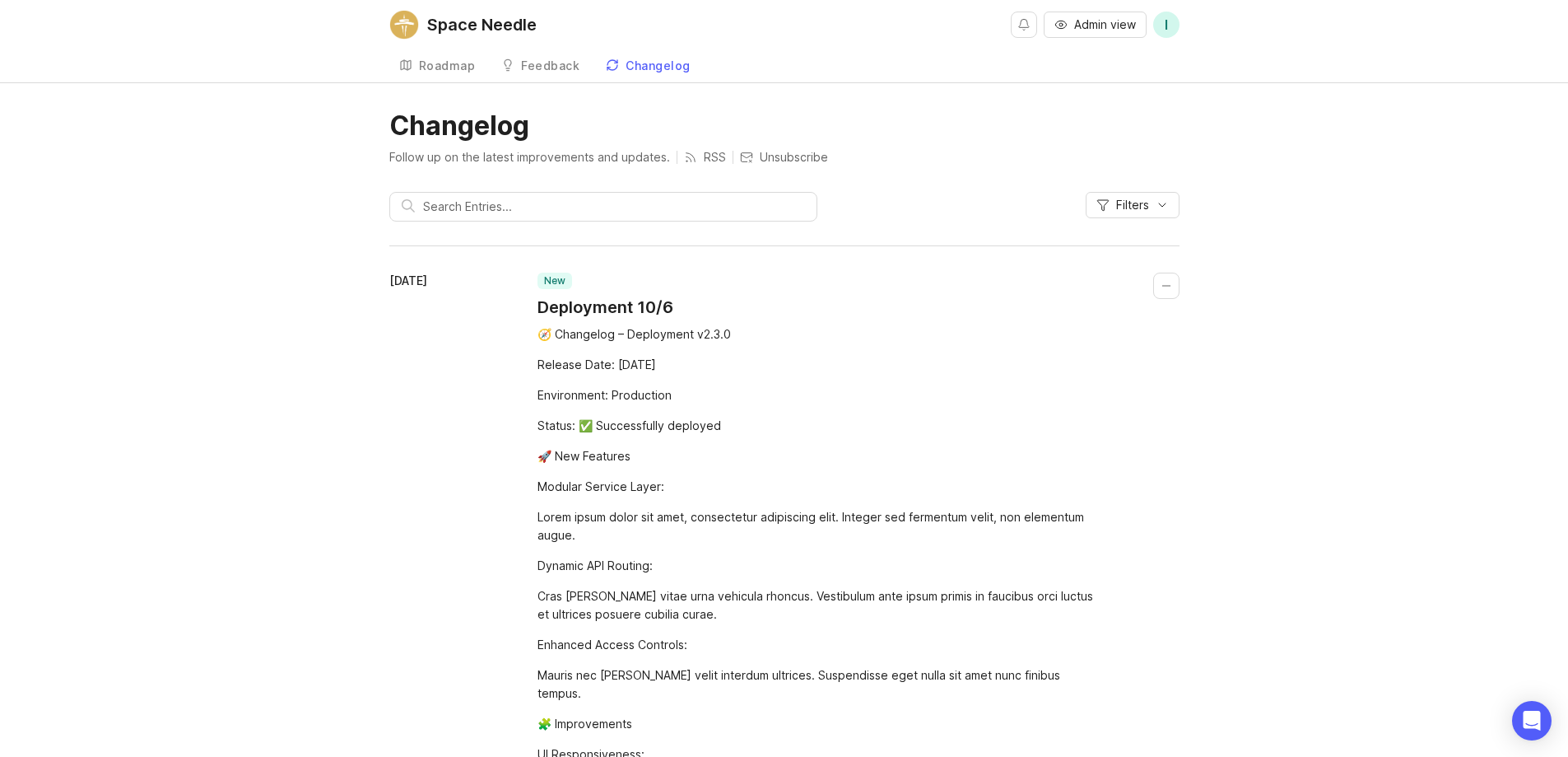
click at [448, 68] on div "Roadmap" at bounding box center [447, 66] width 56 height 11
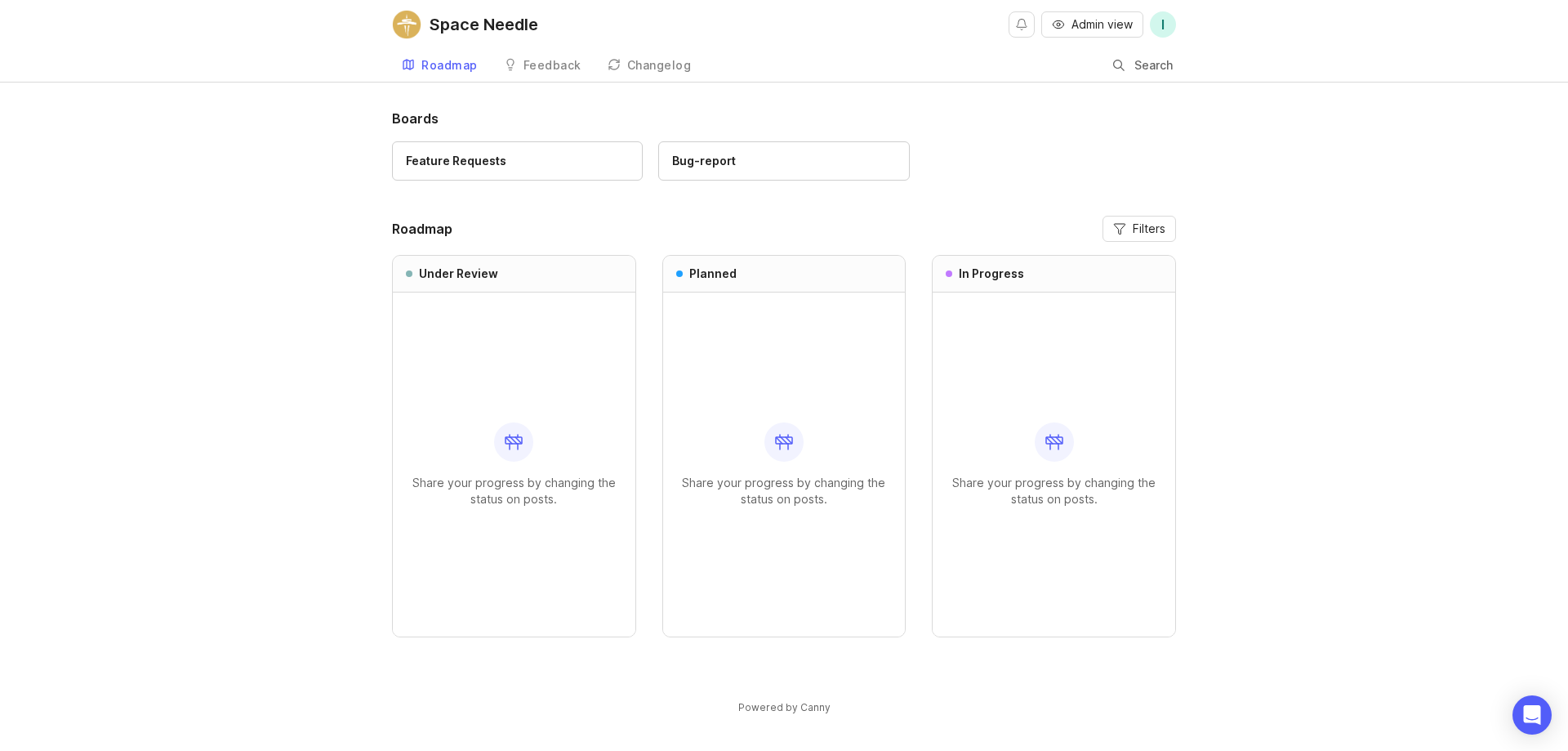
click at [700, 68] on div "Roadmap Feedback Feedback Changelog Search" at bounding box center [784, 65] width 784 height 33
click at [650, 64] on div "Changelog" at bounding box center [659, 65] width 64 height 11
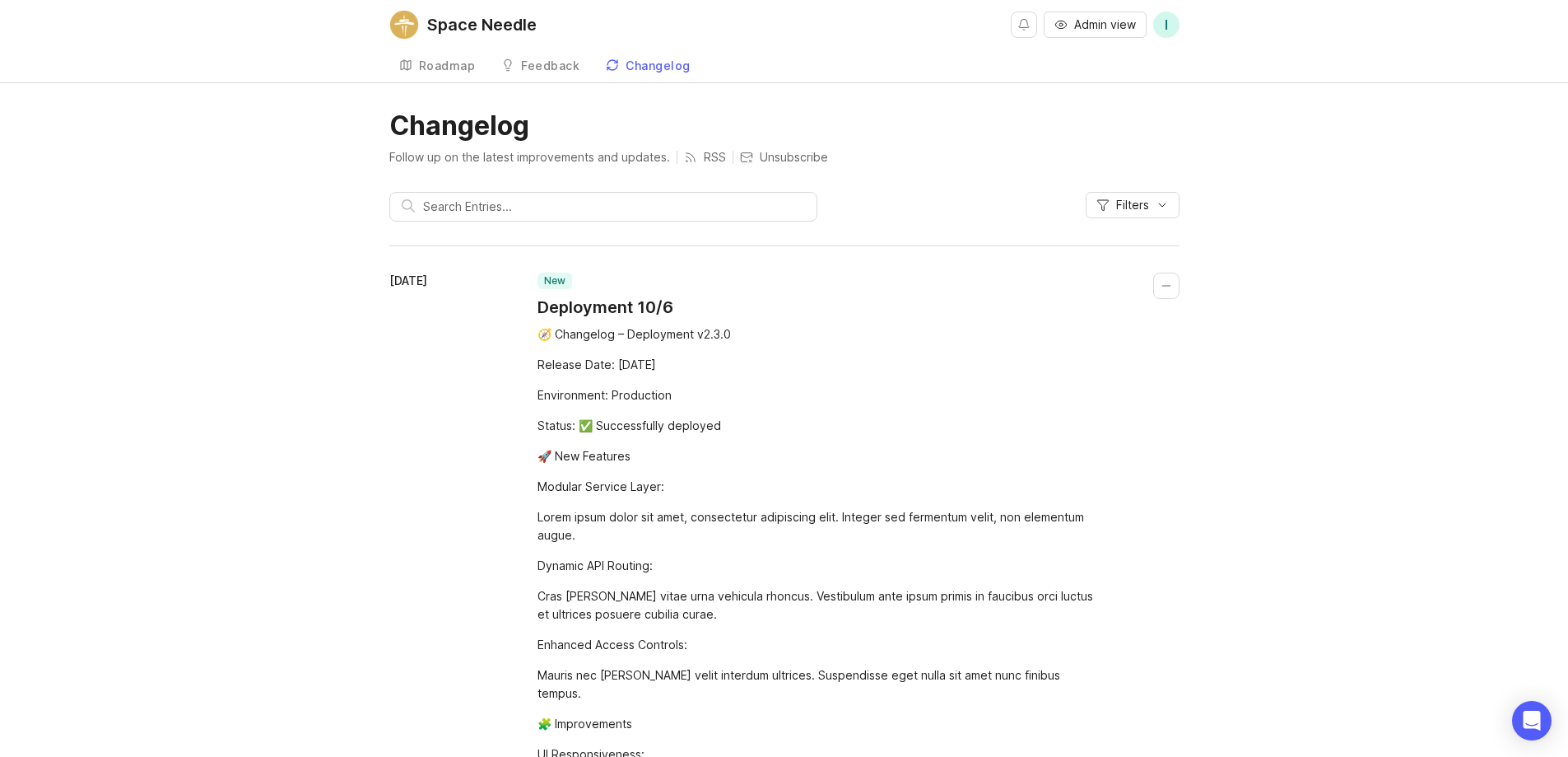
click at [888, 290] on button "Collapse changelog entry" at bounding box center [1167, 286] width 26 height 26
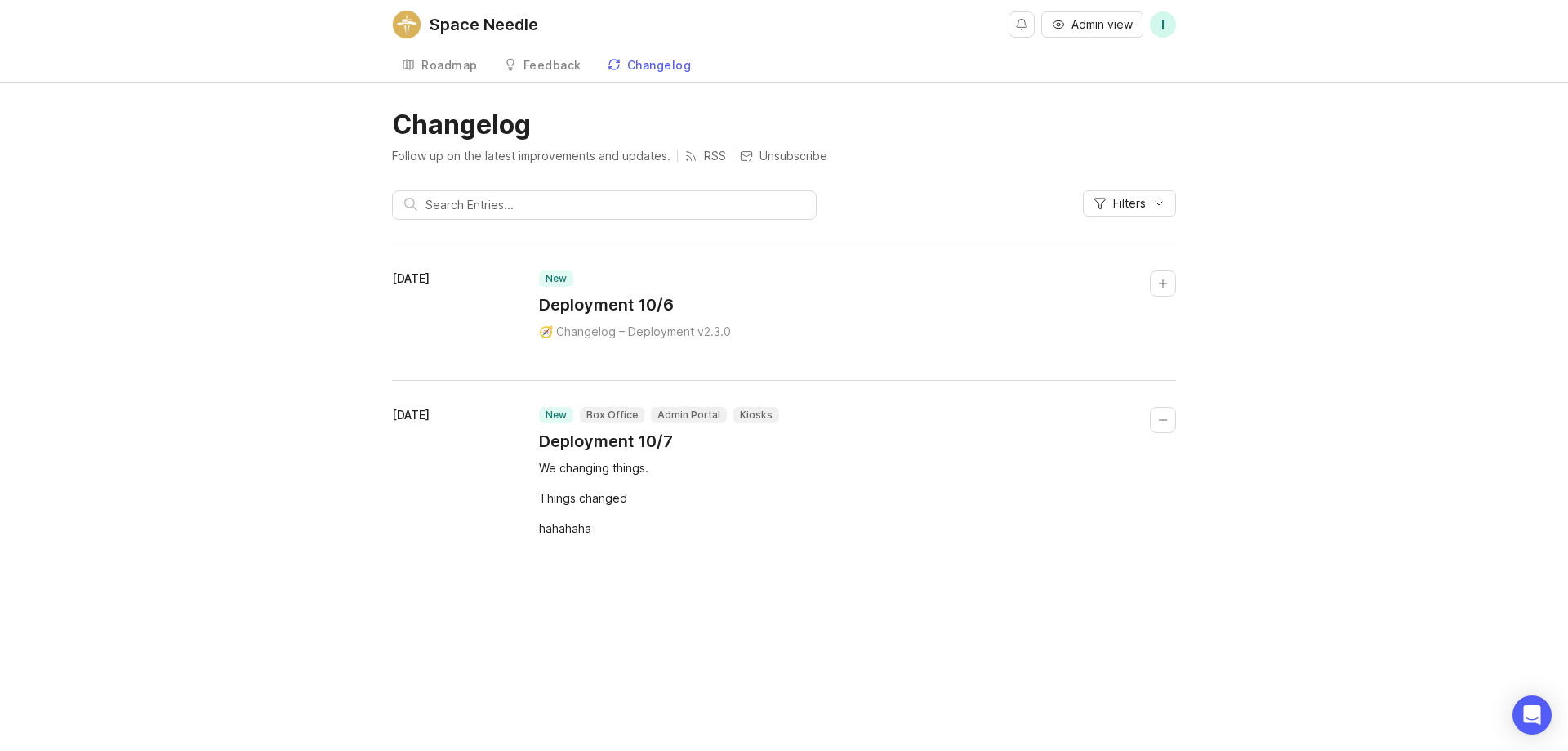
click at [444, 23] on div "Space Needle" at bounding box center [484, 25] width 108 height 17
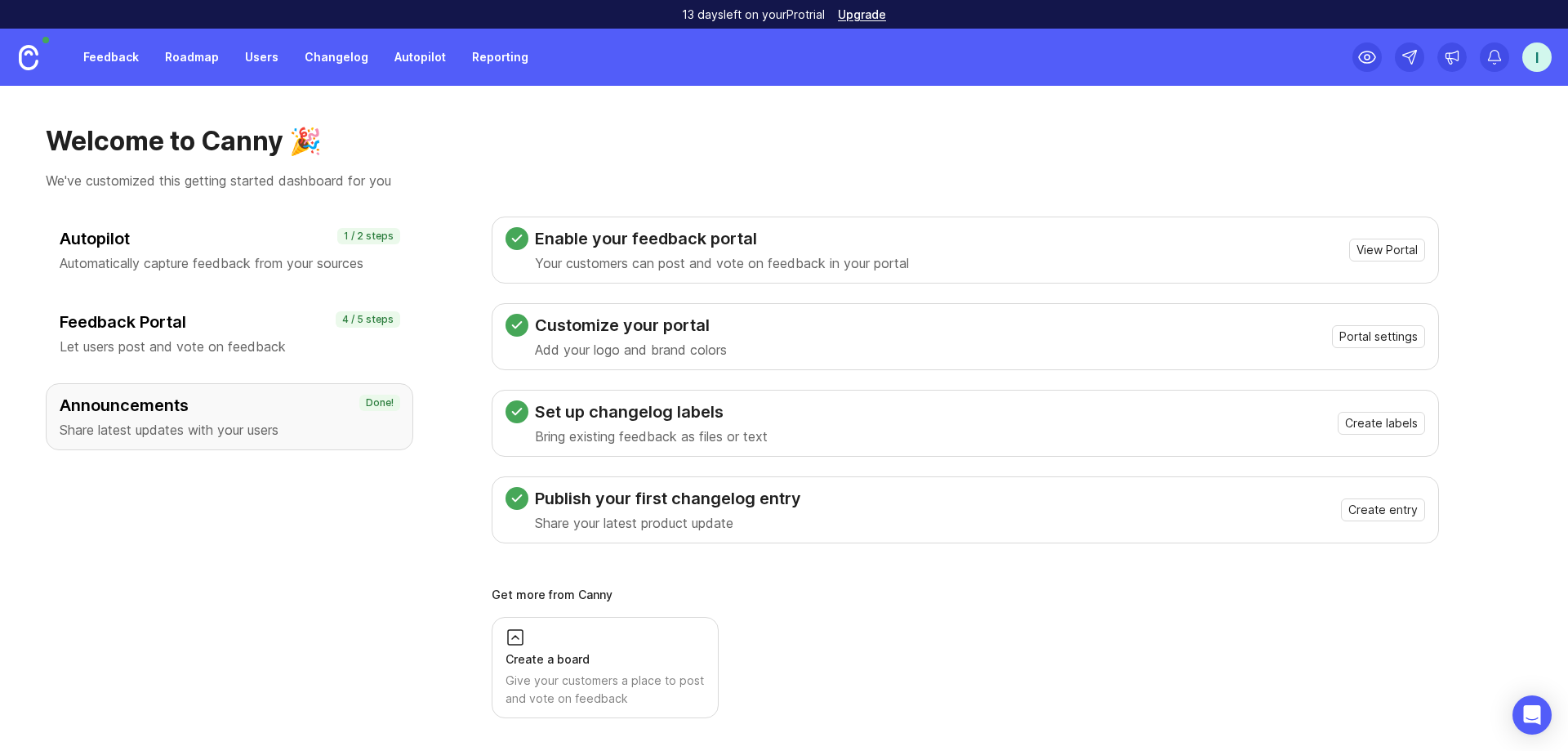
click at [325, 53] on link "Changelog" at bounding box center [336, 58] width 83 height 30
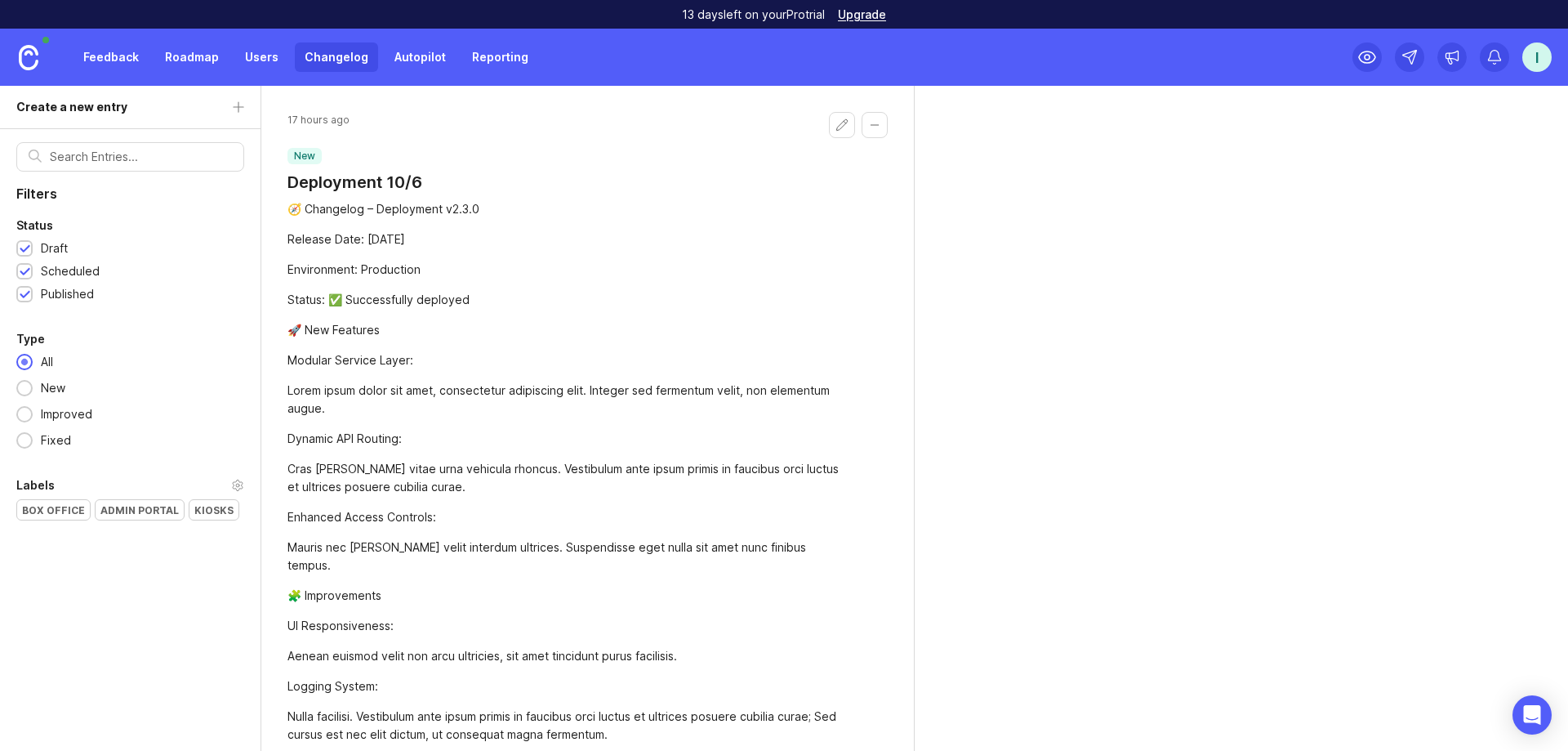
click at [872, 129] on button "Collapse changelog entry" at bounding box center [875, 125] width 26 height 26
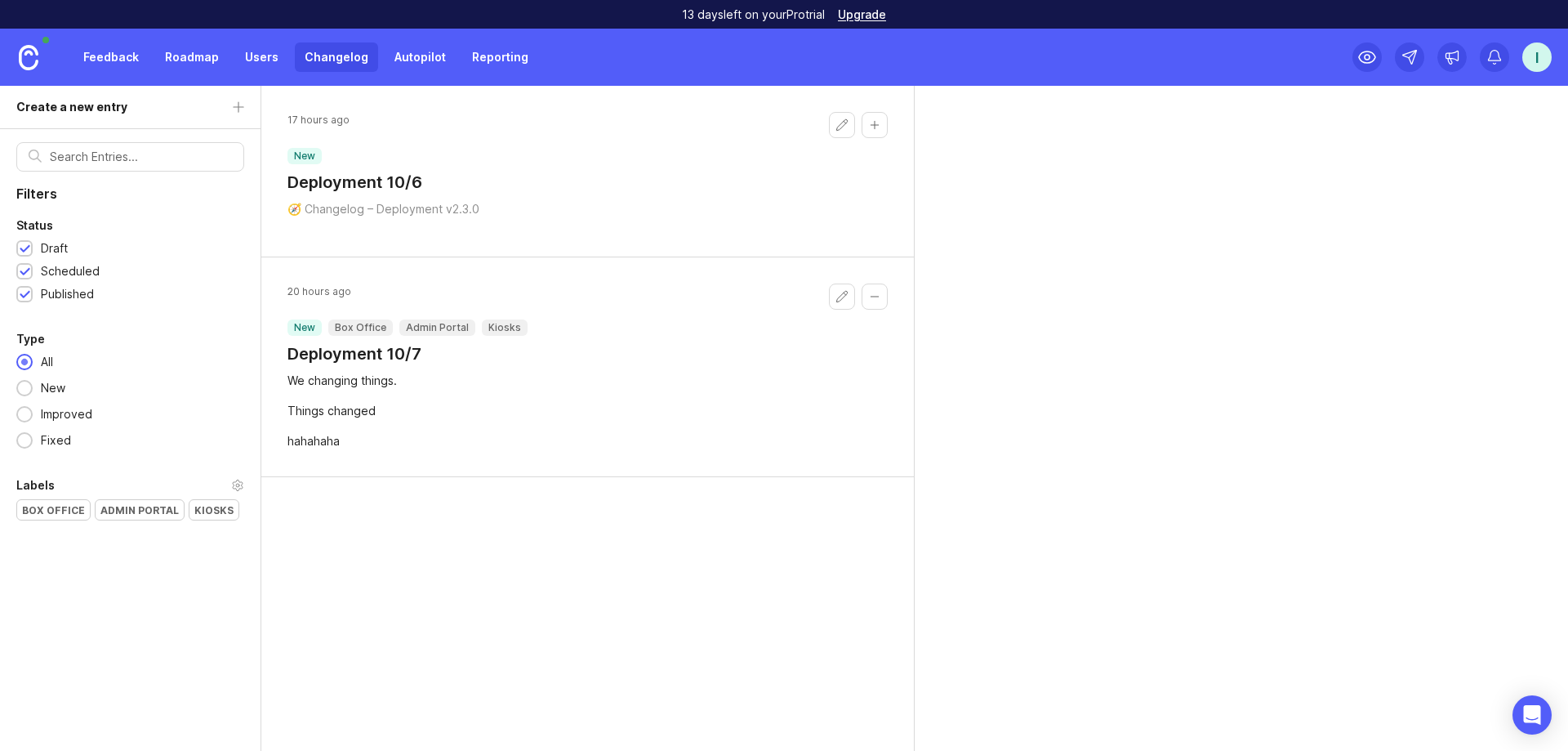
click at [872, 129] on button "Collapse changelog entry" at bounding box center [875, 125] width 26 height 26
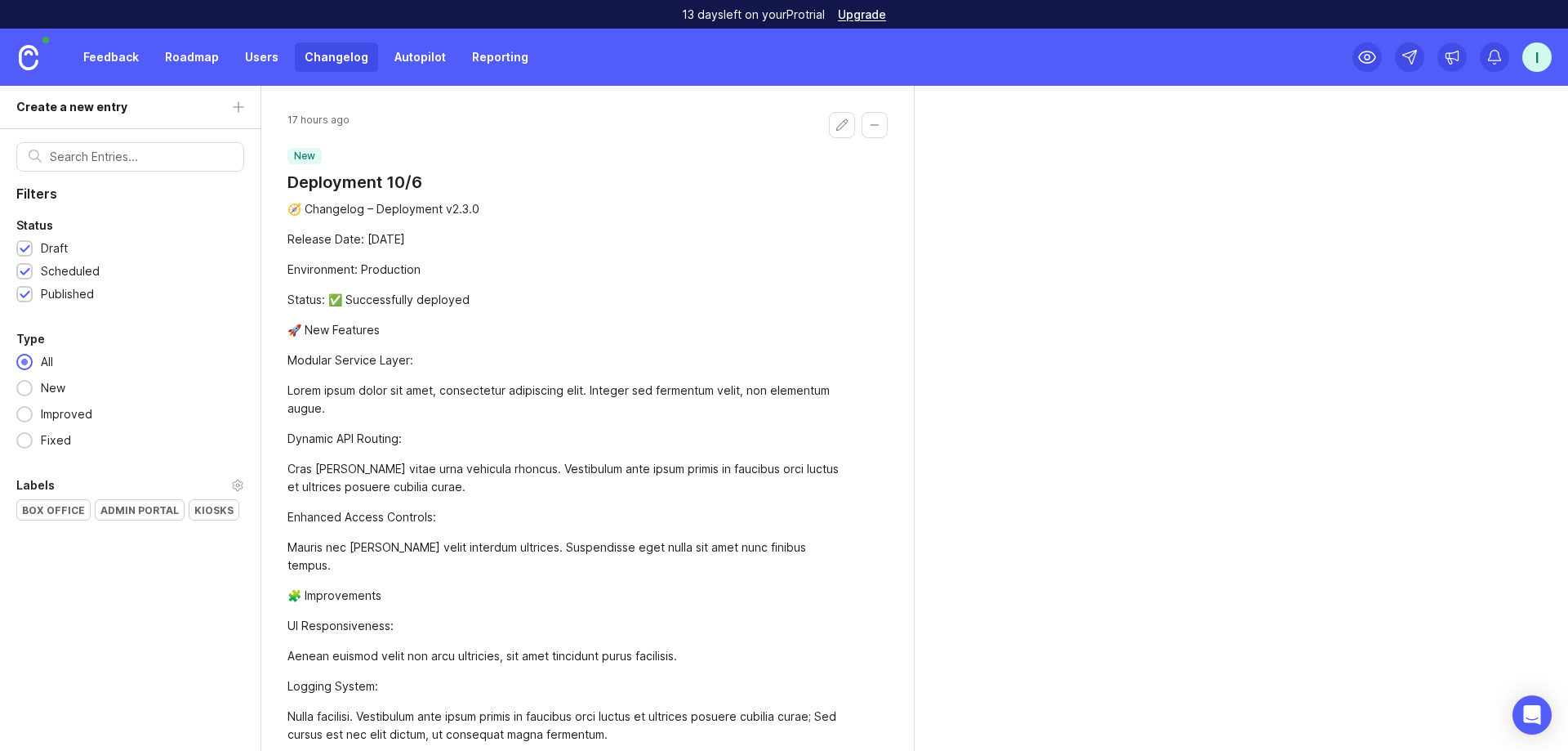
click at [377, 170] on div "17 hours ago new Deployment 10/6" at bounding box center [354, 153] width 134 height 82
click at [829, 124] on button "Edit changelog entry" at bounding box center [842, 125] width 26 height 26
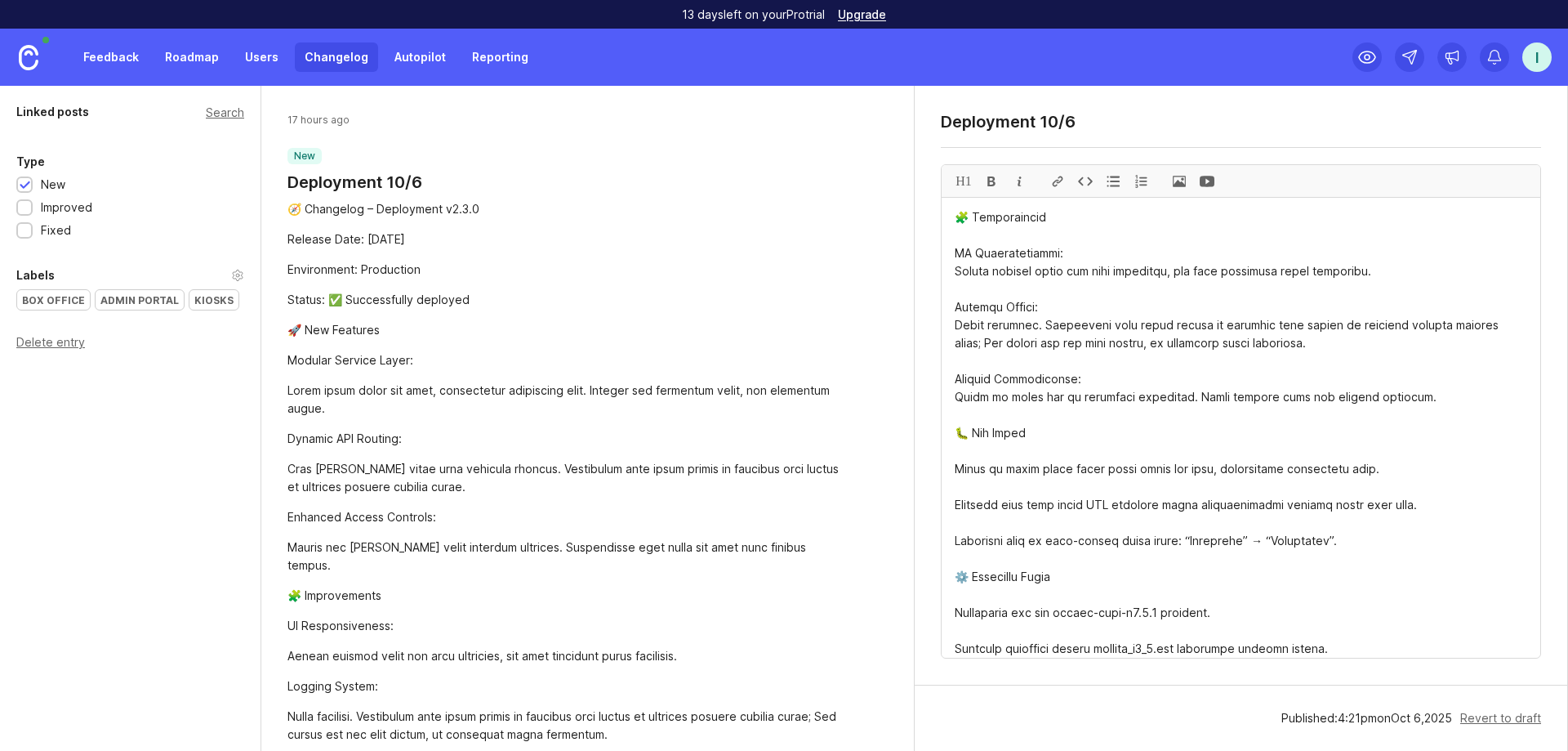
scroll to position [573, 0]
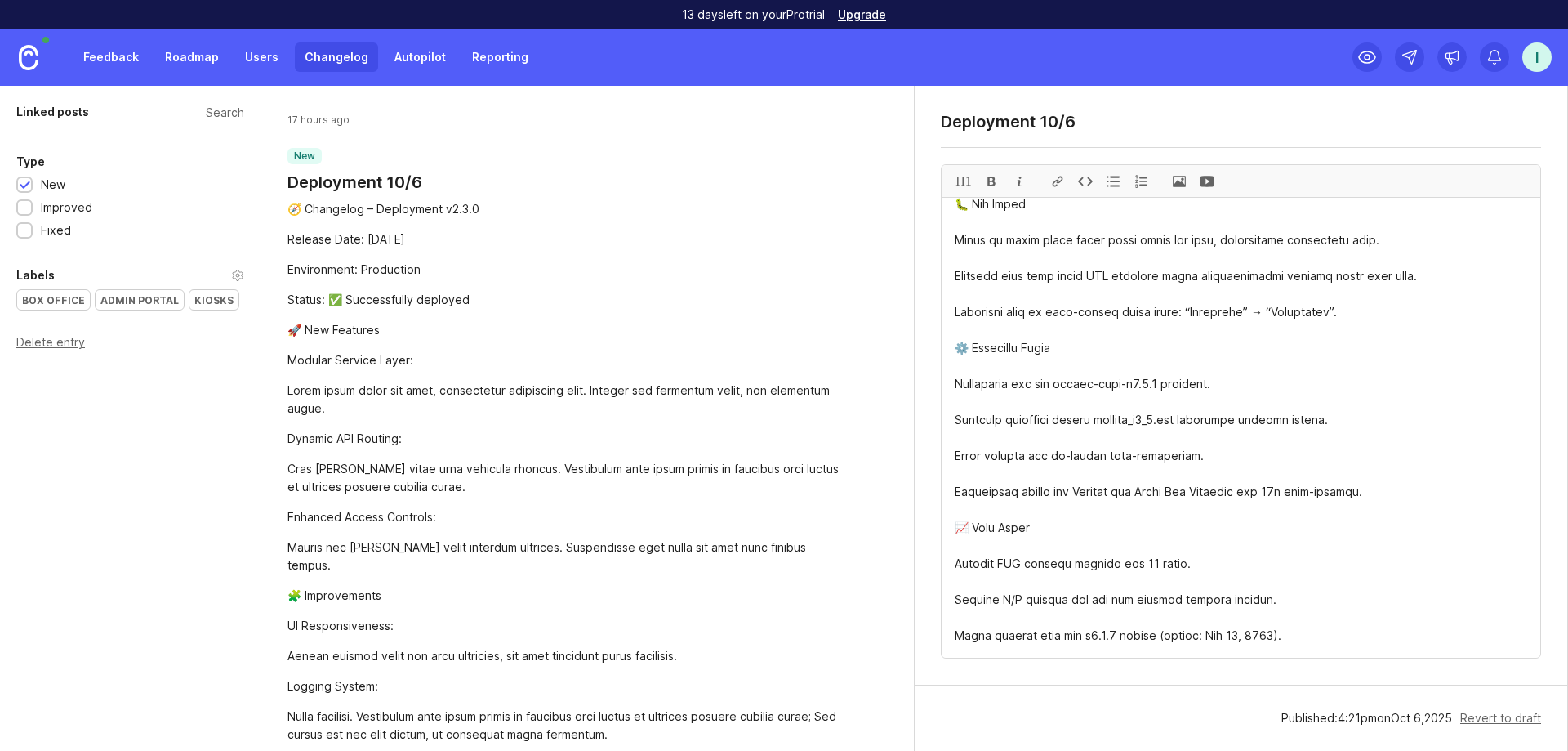
click at [62, 342] on div "Delete entry" at bounding box center [131, 342] width 228 height 11
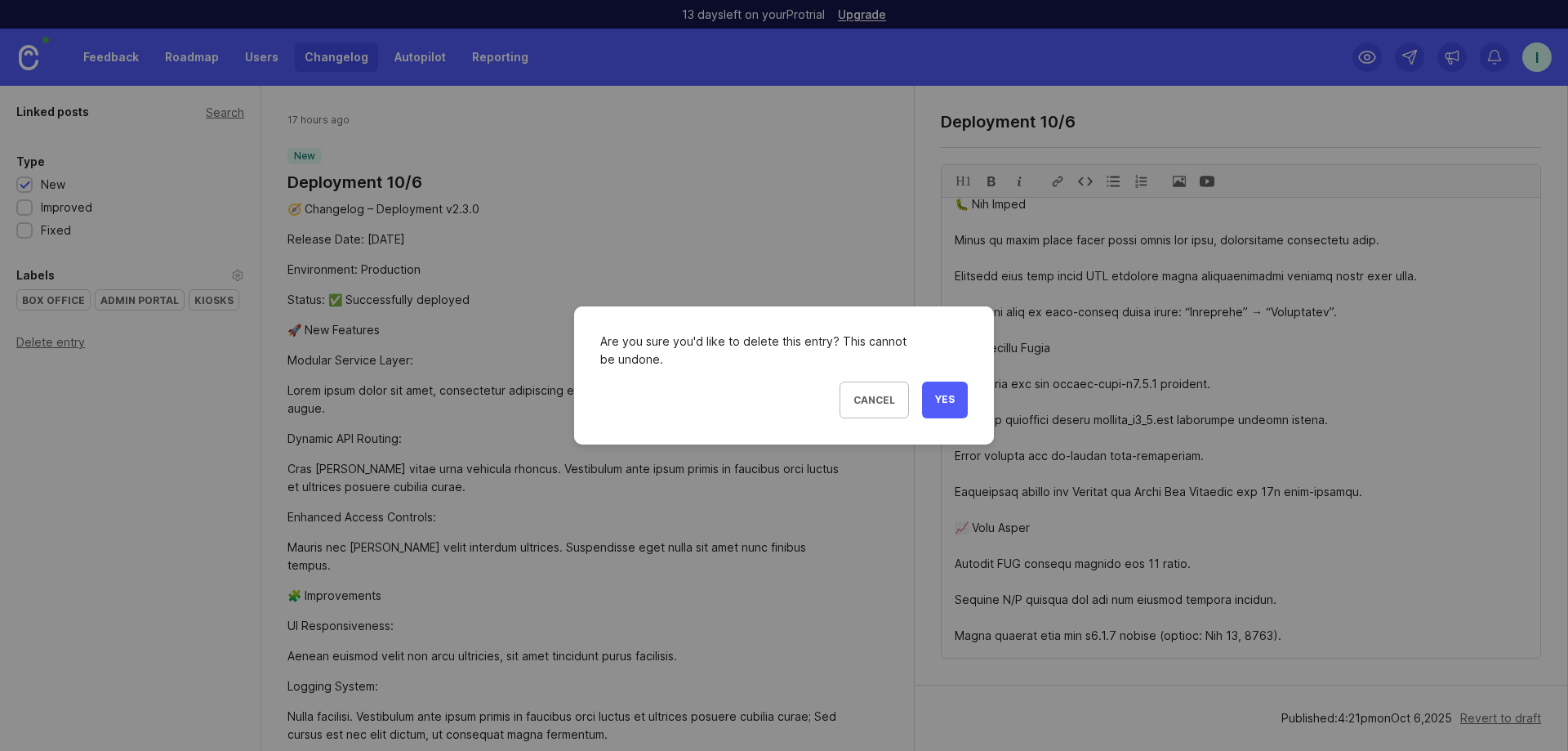
click at [881, 393] on span "Yes" at bounding box center [945, 399] width 20 height 14
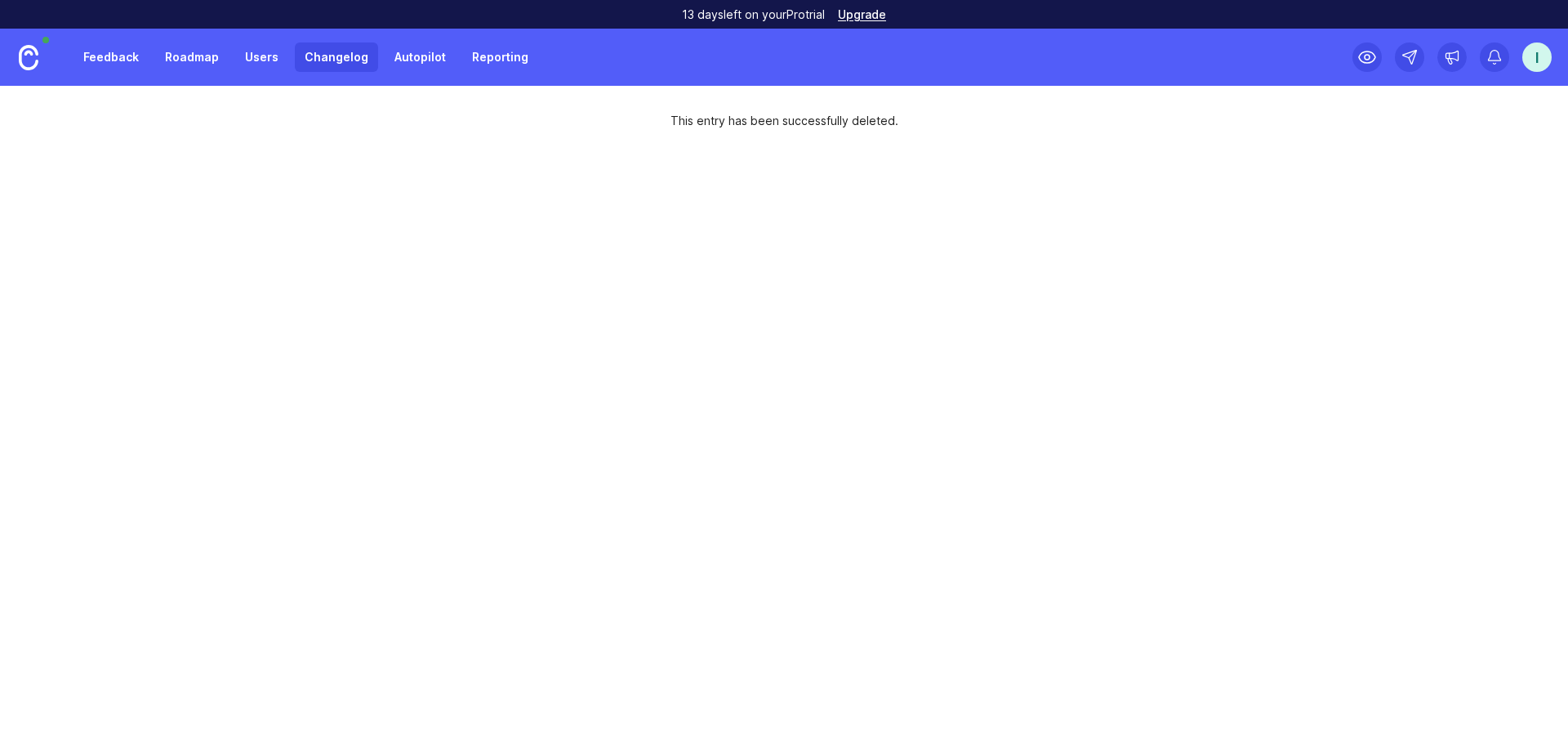
click at [404, 56] on link "Autopilot" at bounding box center [420, 58] width 71 height 30
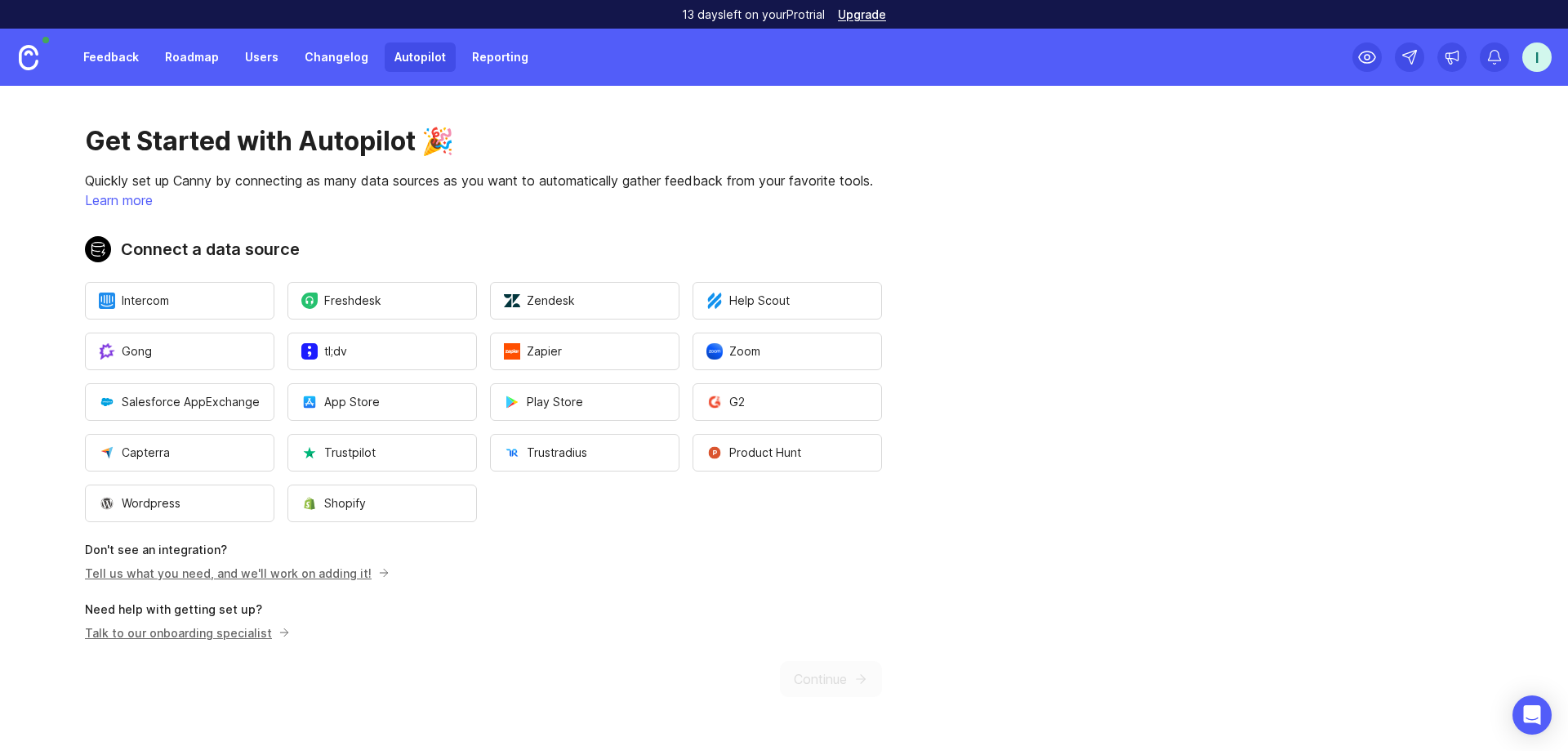
click at [365, 57] on link "Changelog" at bounding box center [336, 58] width 83 height 30
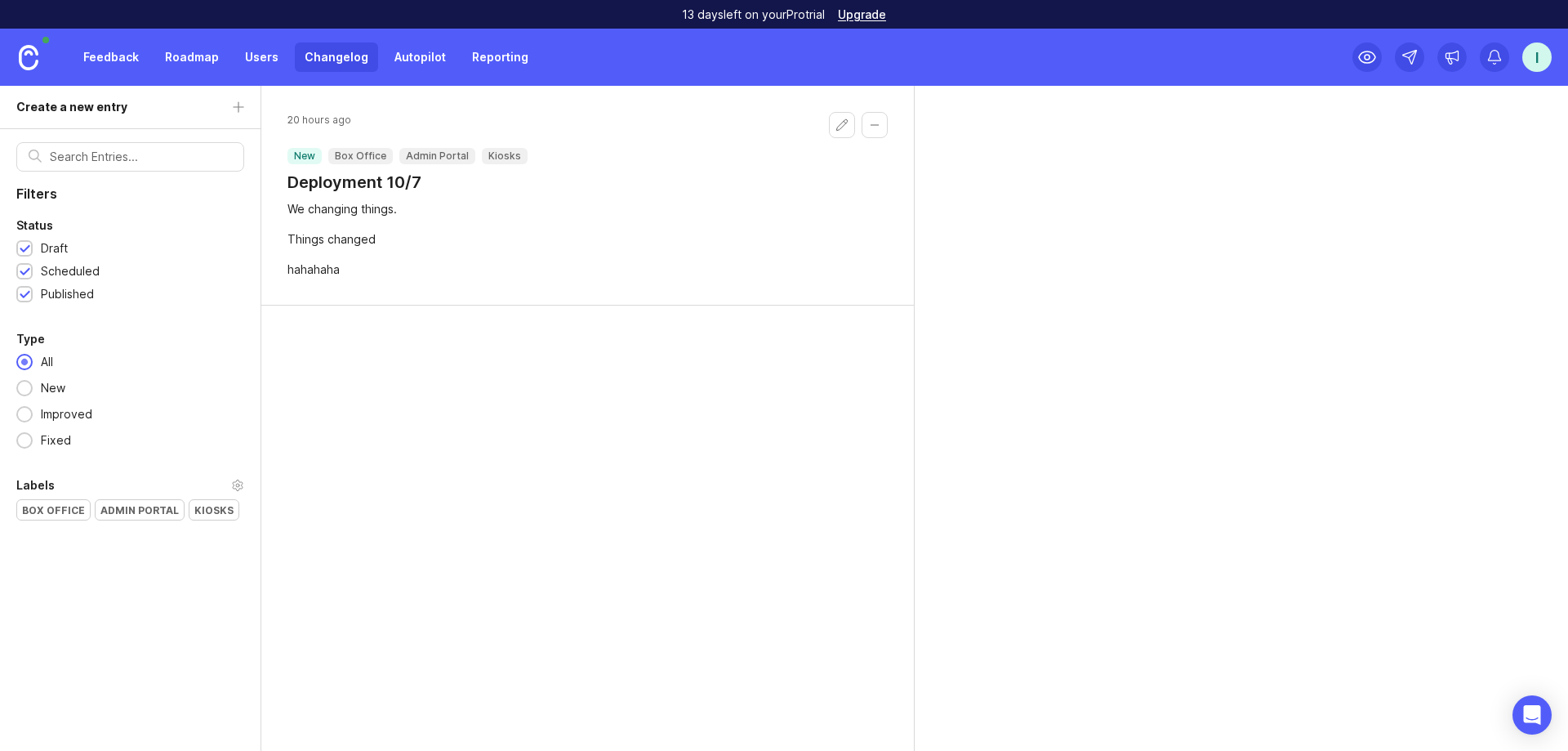
click at [358, 181] on h1 "Deployment 10/7" at bounding box center [407, 182] width 240 height 23
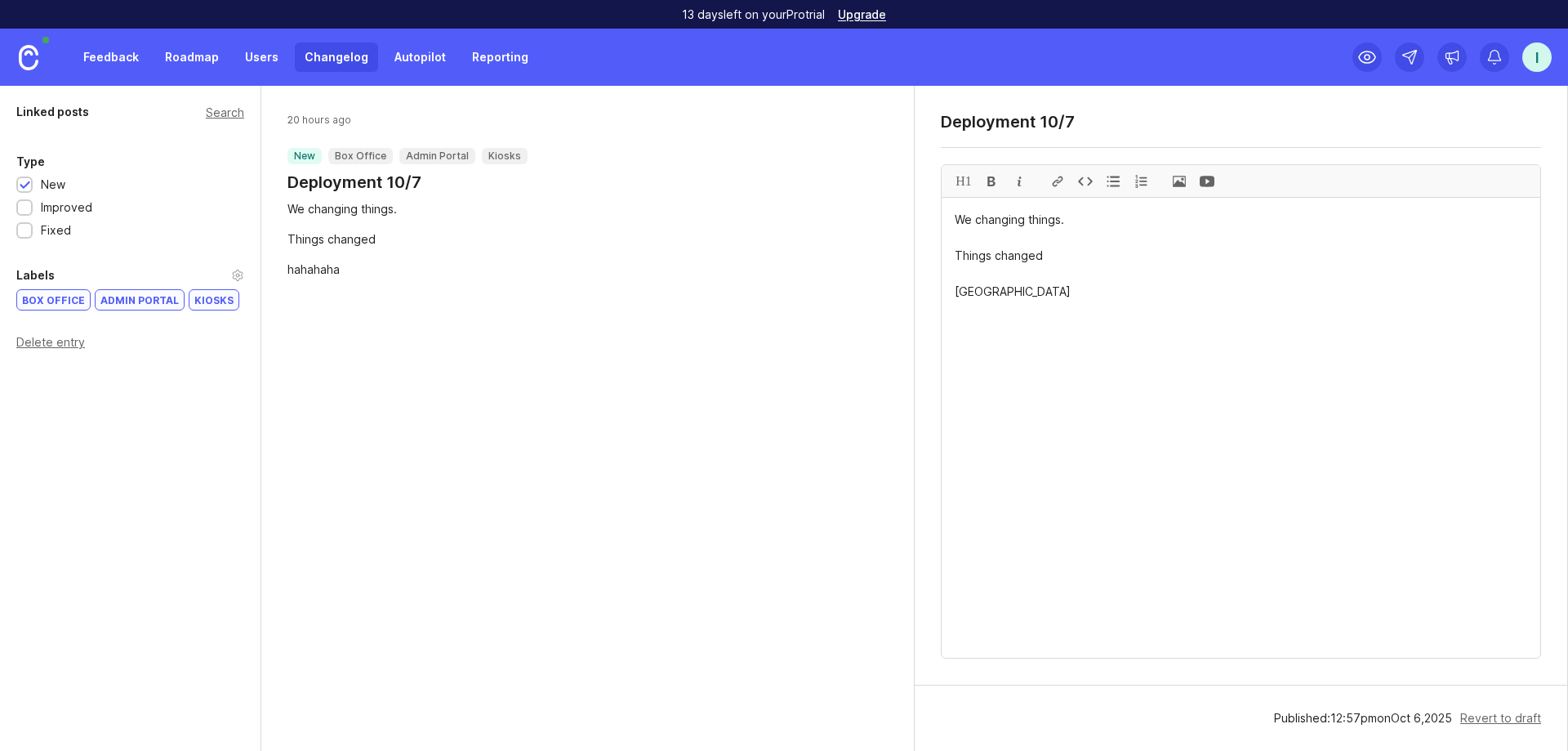
click at [76, 340] on div "Delete entry" at bounding box center [131, 342] width 228 height 11
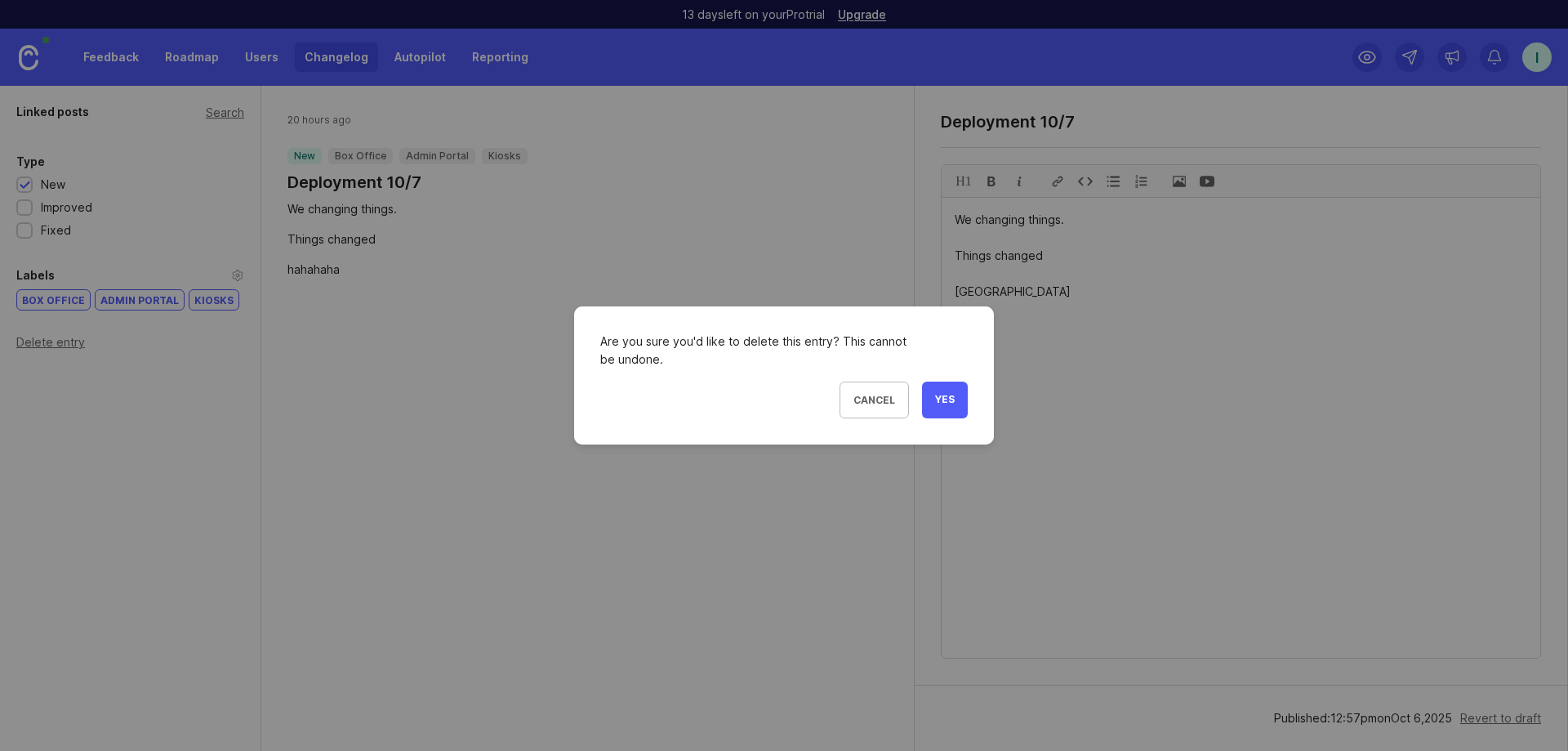
click at [881, 394] on span "Yes" at bounding box center [945, 399] width 20 height 14
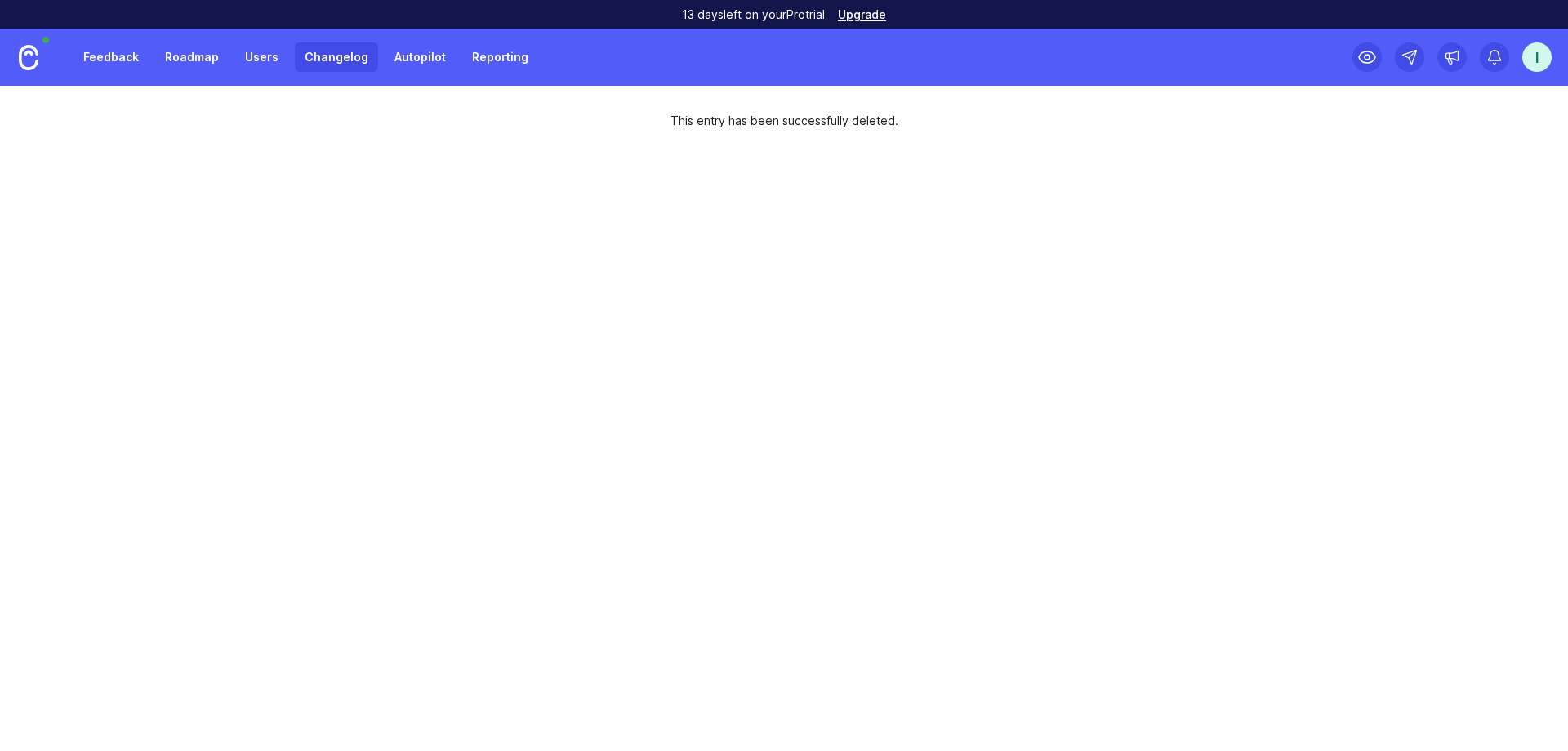
click at [368, 49] on link "Changelog" at bounding box center [336, 58] width 83 height 30
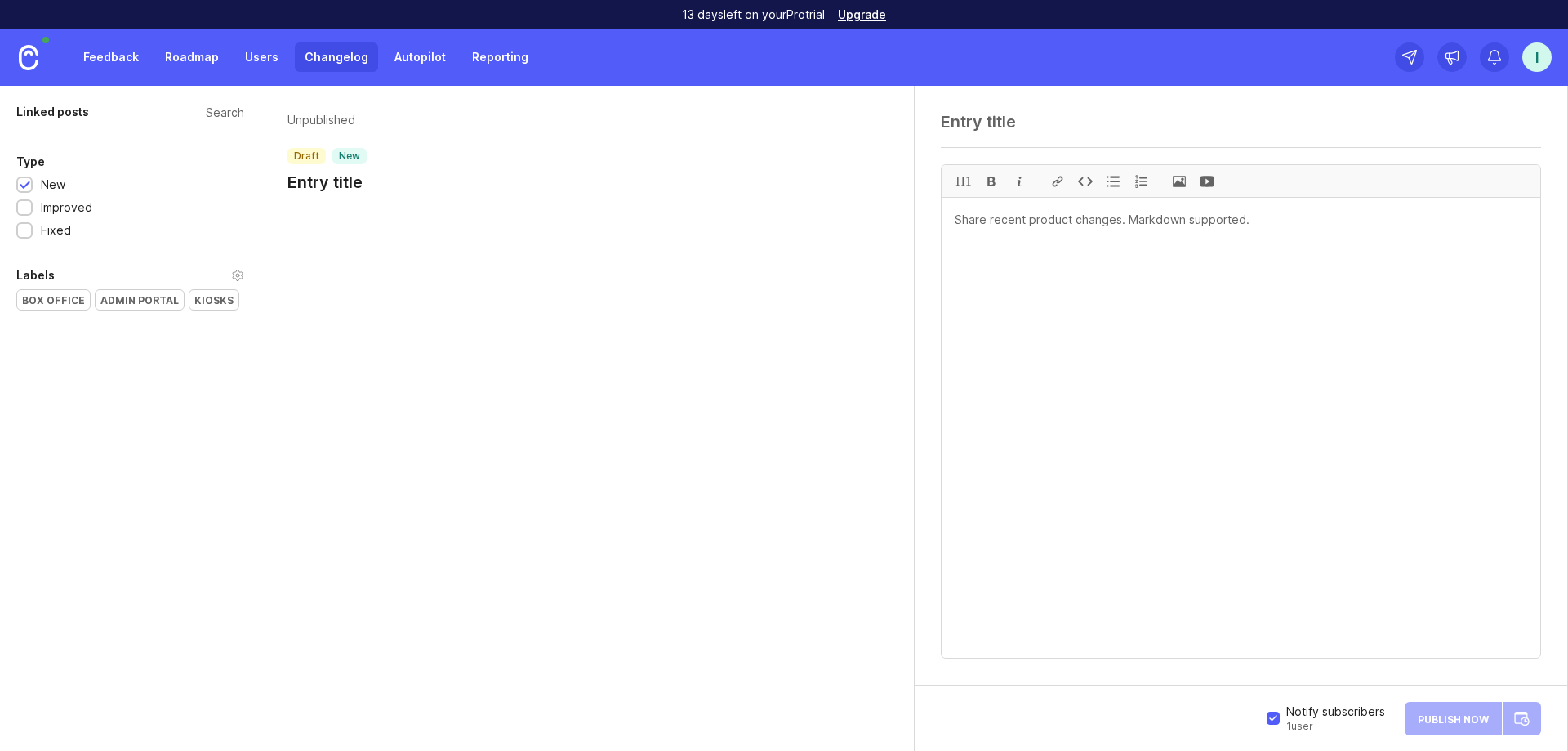
click at [881, 110] on div "H1" at bounding box center [1242, 385] width 653 height 600
click at [881, 126] on textarea at bounding box center [1242, 121] width 601 height 20
paste textarea "Ticketing Release Notes for [DATE] 07"
click at [881, 120] on textarea "Ticketing Release Notes for [DATE] 07" at bounding box center [1242, 121] width 601 height 20
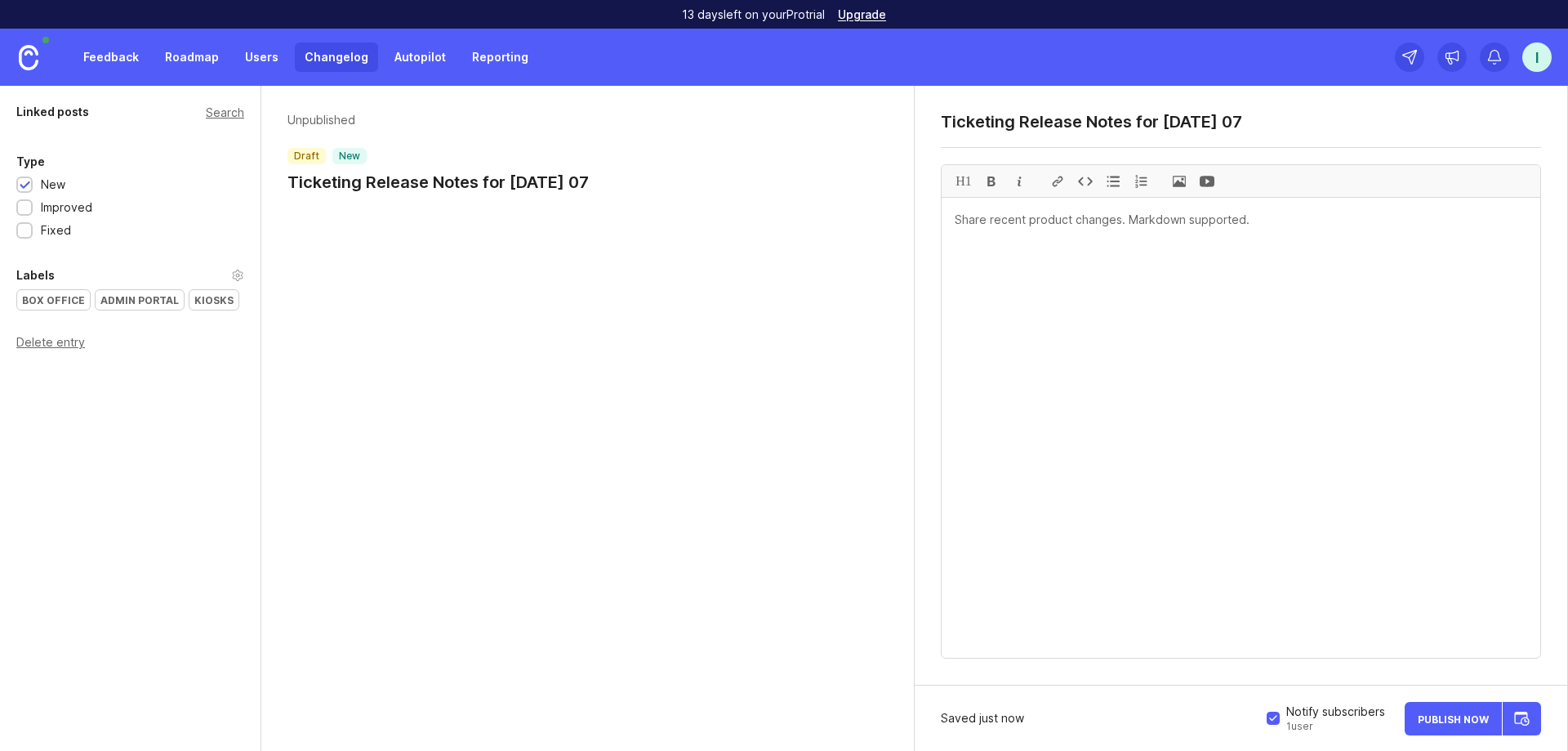
click at [881, 120] on textarea "Ticketing Release Notes for [DATE] 07" at bounding box center [1242, 121] width 601 height 20
type textarea "Ticketing Release Notes for [DATE]"
click at [881, 328] on textarea at bounding box center [1242, 427] width 599 height 460
click at [68, 306] on div "Box Office" at bounding box center [53, 299] width 73 height 20
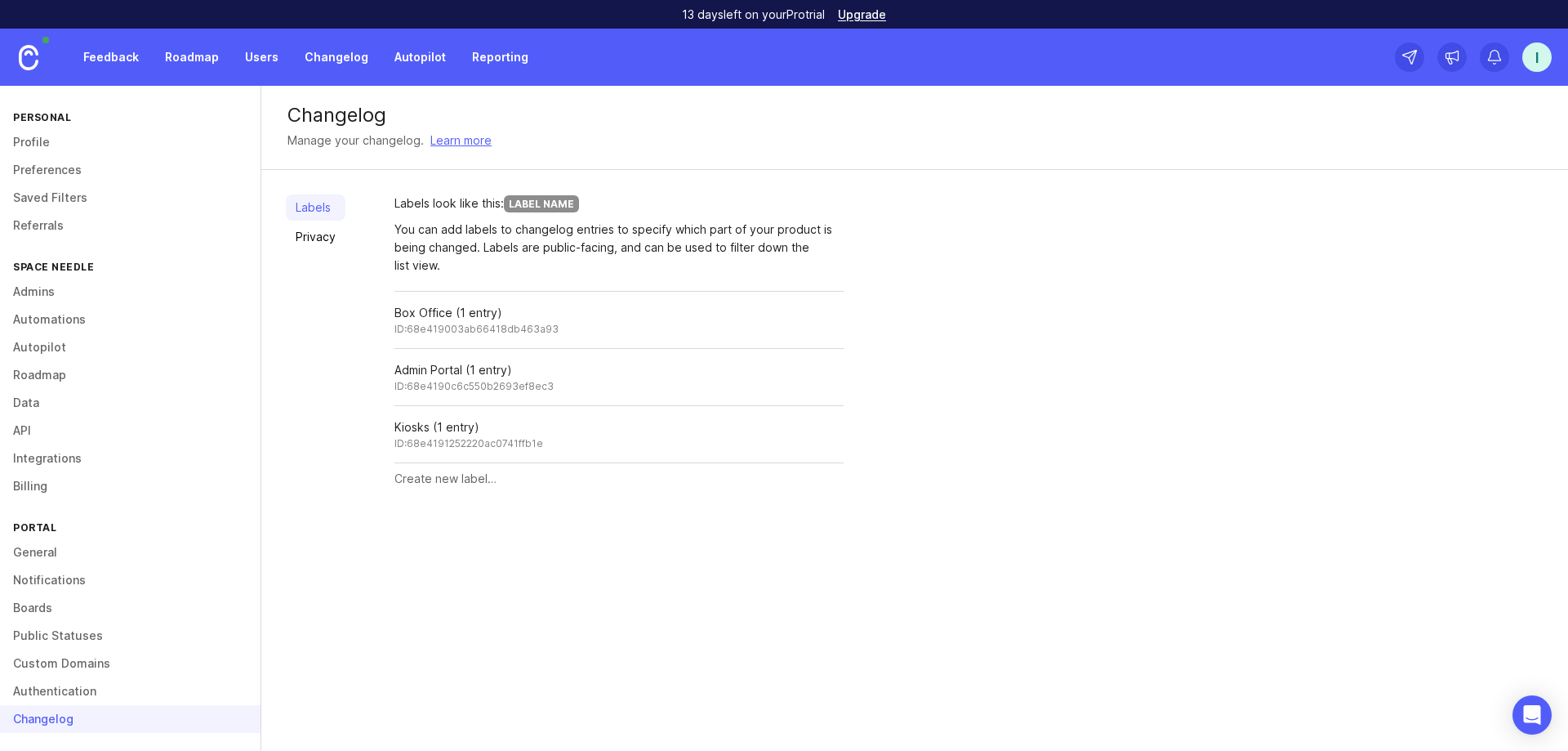
click at [447, 483] on input "text" at bounding box center [619, 479] width 450 height 18
type input "Control Station"
click at [819, 483] on span "Create" at bounding box center [812, 479] width 41 height 12
click at [345, 46] on link "Changelog" at bounding box center [336, 58] width 83 height 30
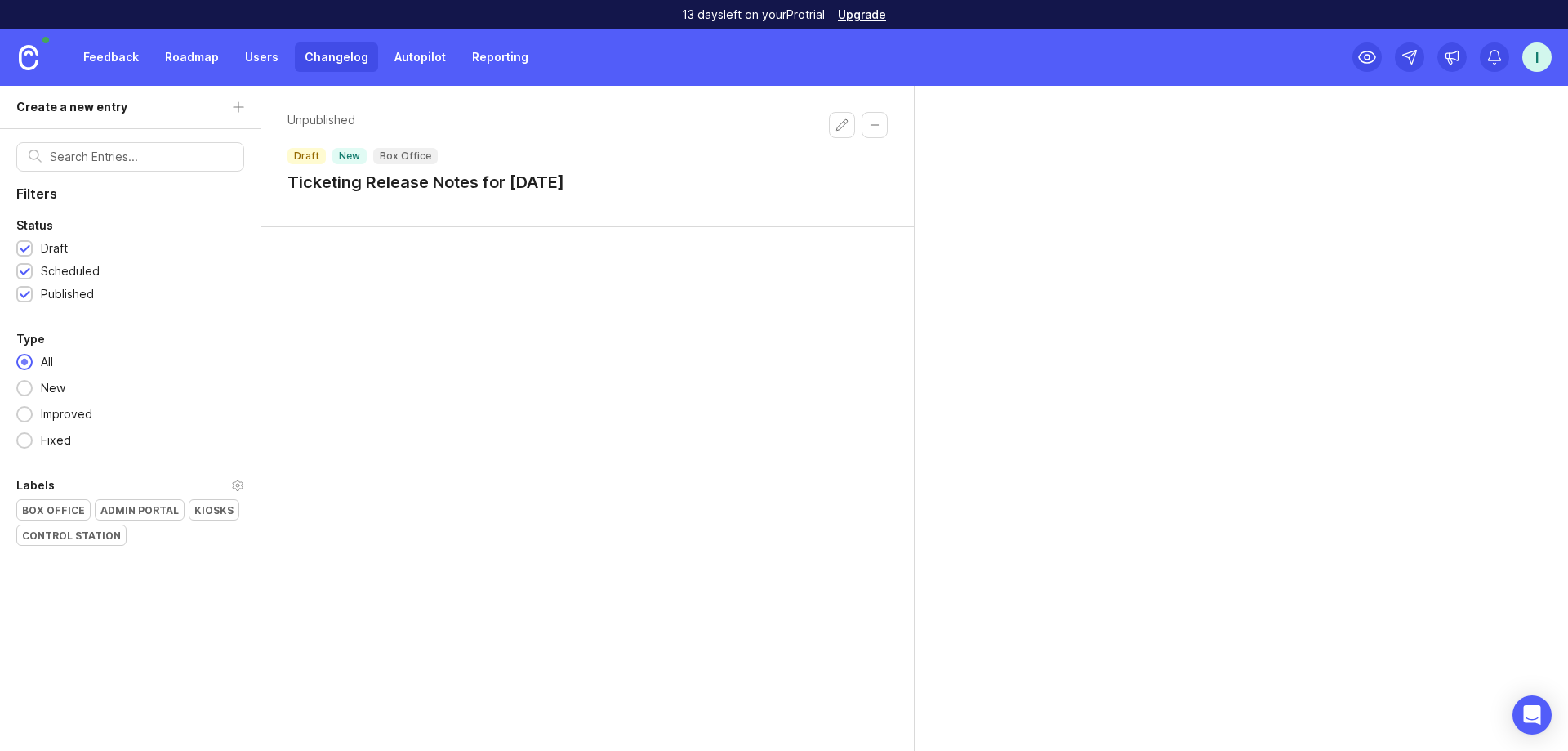
click at [473, 341] on div "Unpublished draft new Box Office Ticketing Release Notes for [DATE]" at bounding box center [588, 418] width 654 height 665
click at [559, 188] on h1 "Ticketing Release Notes for [DATE]" at bounding box center [425, 182] width 277 height 23
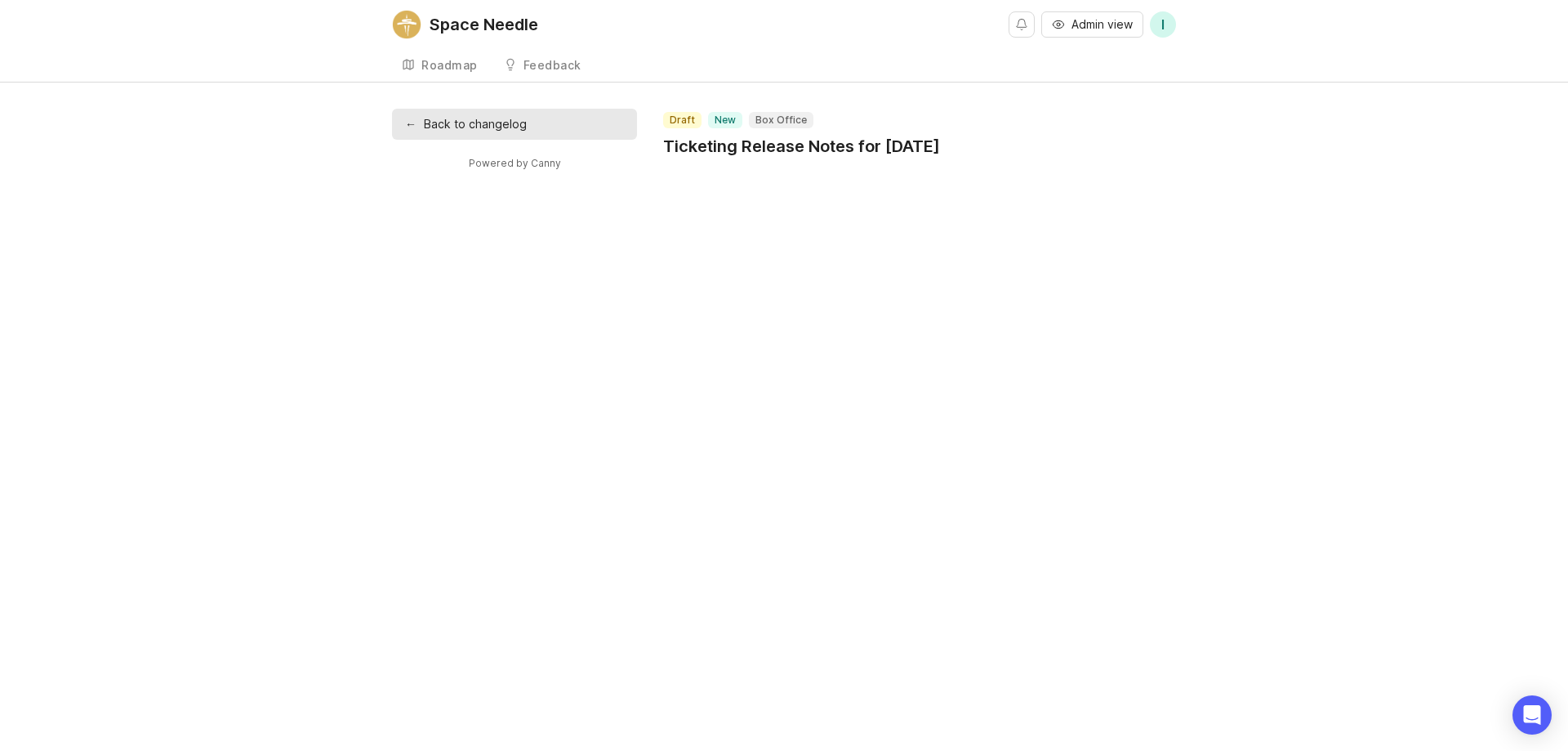
drag, startPoint x: 734, startPoint y: 219, endPoint x: 730, endPoint y: 204, distance: 15.5
click at [733, 217] on div "← Back to changelog Powered by Canny draft new Box Office Ticketing Release Not…" at bounding box center [784, 166] width 784 height 116
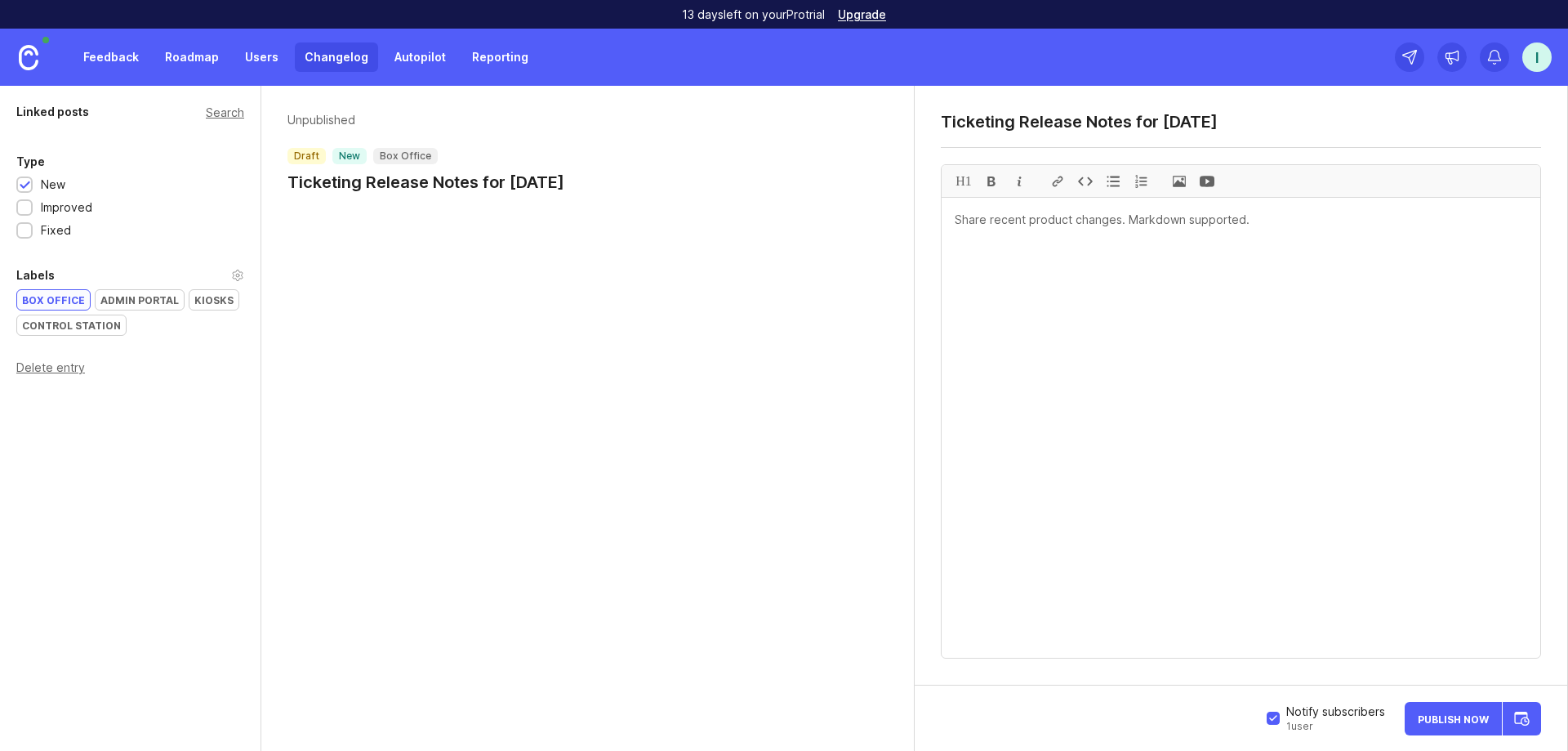
click at [881, 269] on textarea at bounding box center [1242, 427] width 599 height 460
type textarea "#"
click at [881, 181] on div at bounding box center [1086, 181] width 28 height 32
type textarea "``"
click at [881, 181] on div at bounding box center [1086, 181] width 28 height 32
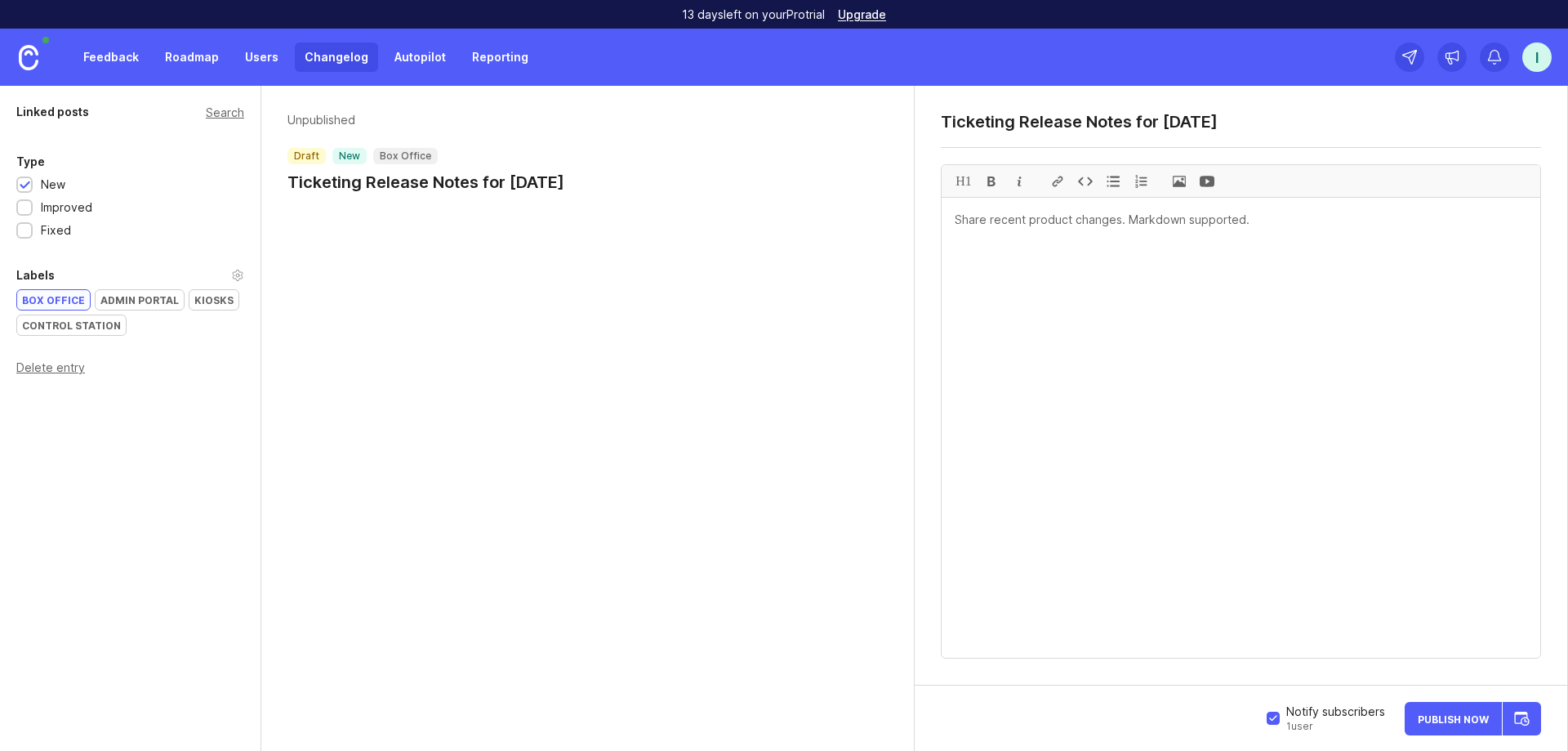
click at [881, 468] on textarea at bounding box center [1242, 427] width 599 height 460
click at [881, 243] on textarea at bounding box center [1242, 427] width 599 height 460
click at [881, 218] on textarea at bounding box center [1242, 427] width 599 height 460
click at [881, 405] on textarea at bounding box center [1242, 427] width 599 height 460
click at [881, 211] on textarea at bounding box center [1242, 427] width 599 height 460
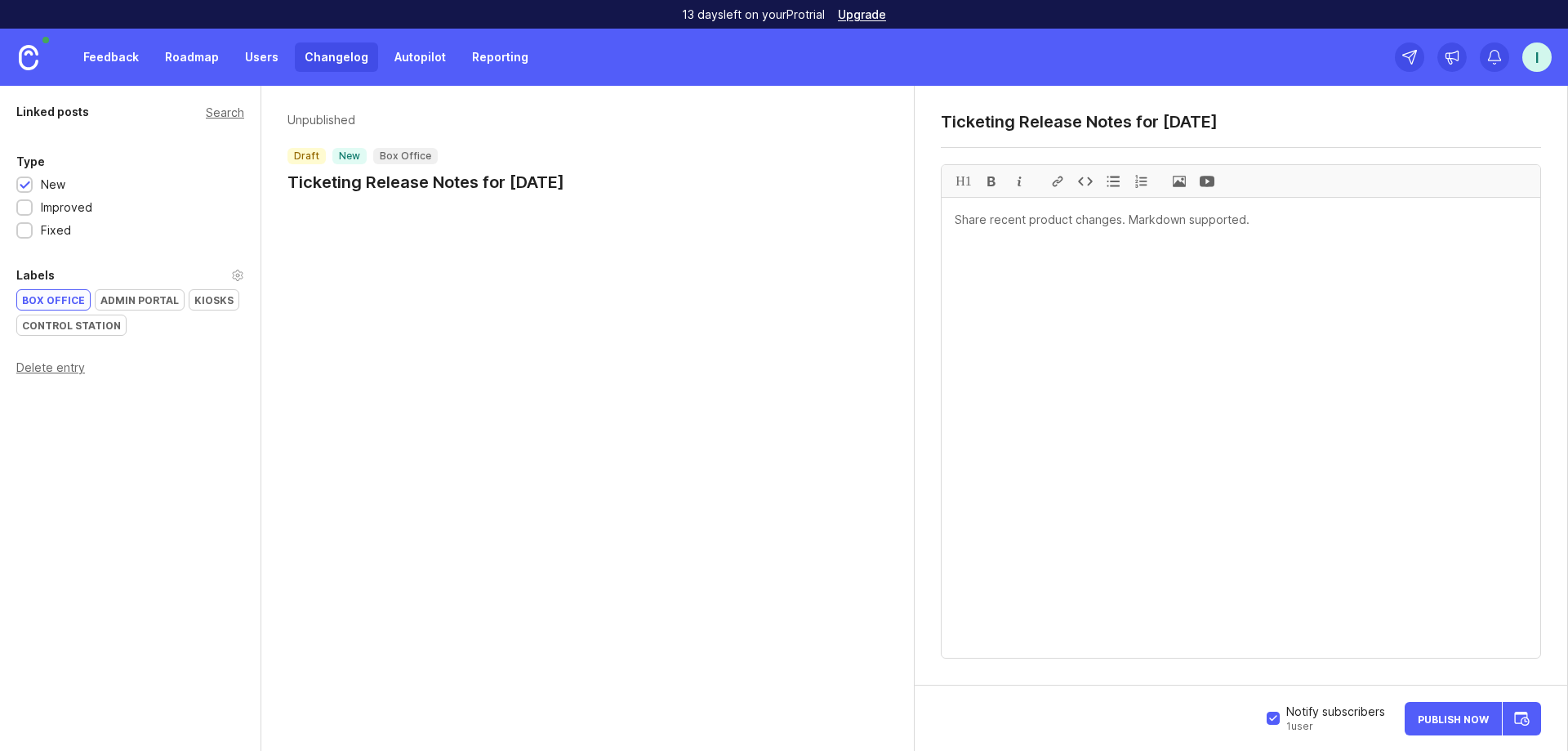
click at [881, 229] on textarea at bounding box center [1242, 427] width 599 height 460
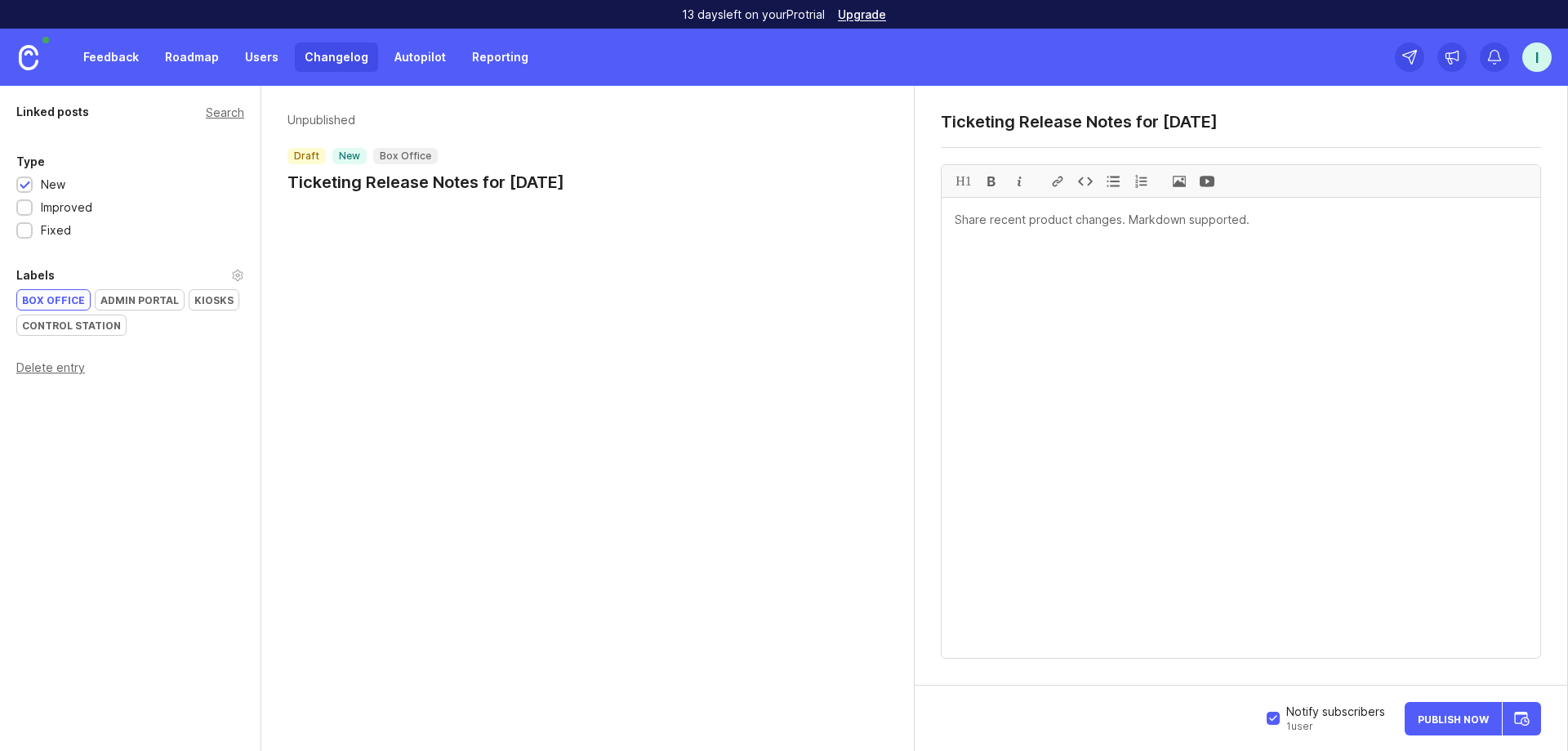
click at [881, 229] on textarea at bounding box center [1242, 427] width 599 height 460
click at [881, 214] on textarea at bounding box center [1242, 427] width 599 height 460
click at [881, 248] on textarea at bounding box center [1242, 427] width 599 height 460
click at [881, 721] on label "Notify subscribers 1 user" at bounding box center [1325, 718] width 118 height 30
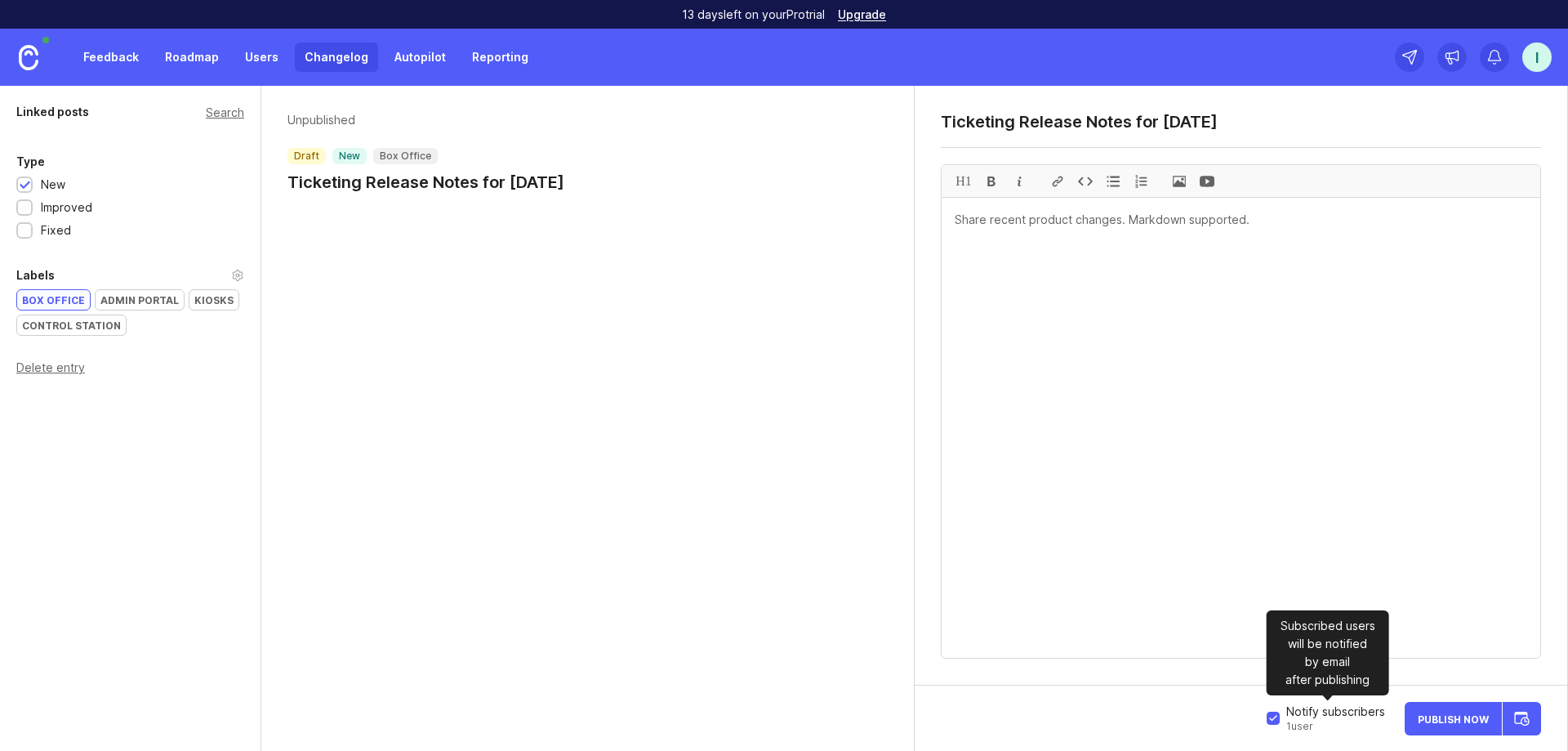
click at [881, 721] on input "Notify subscribers 1 user" at bounding box center [1273, 718] width 13 height 13
checkbox input "false"
click at [881, 189] on div at bounding box center [1114, 181] width 28 height 32
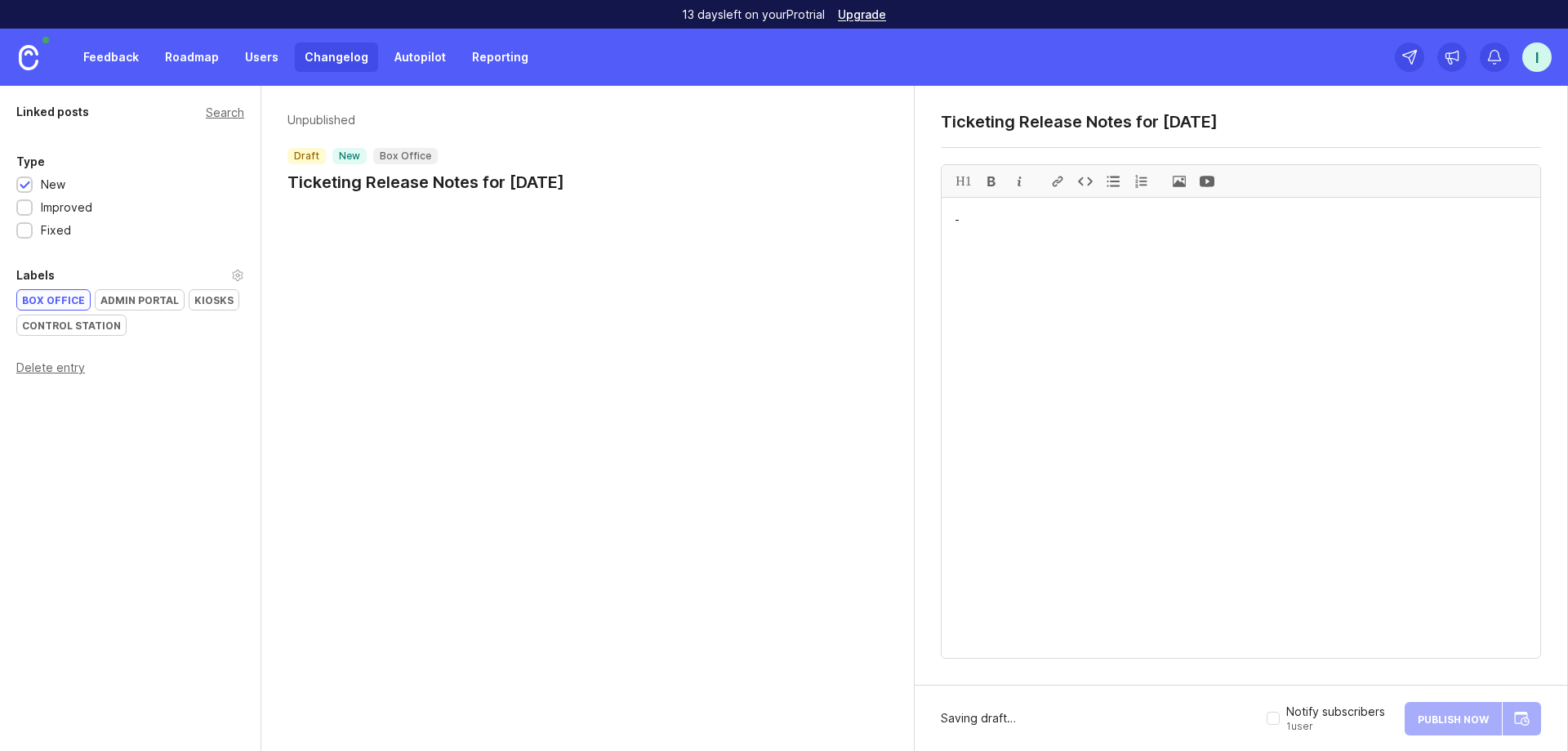
type textarea "-"
paste textarea "🧾 Loremipsu – Dolorsita Consecte 🎟️ Adi Elitse DO-2014: [Eiu][TE] Inc utlabo et…"
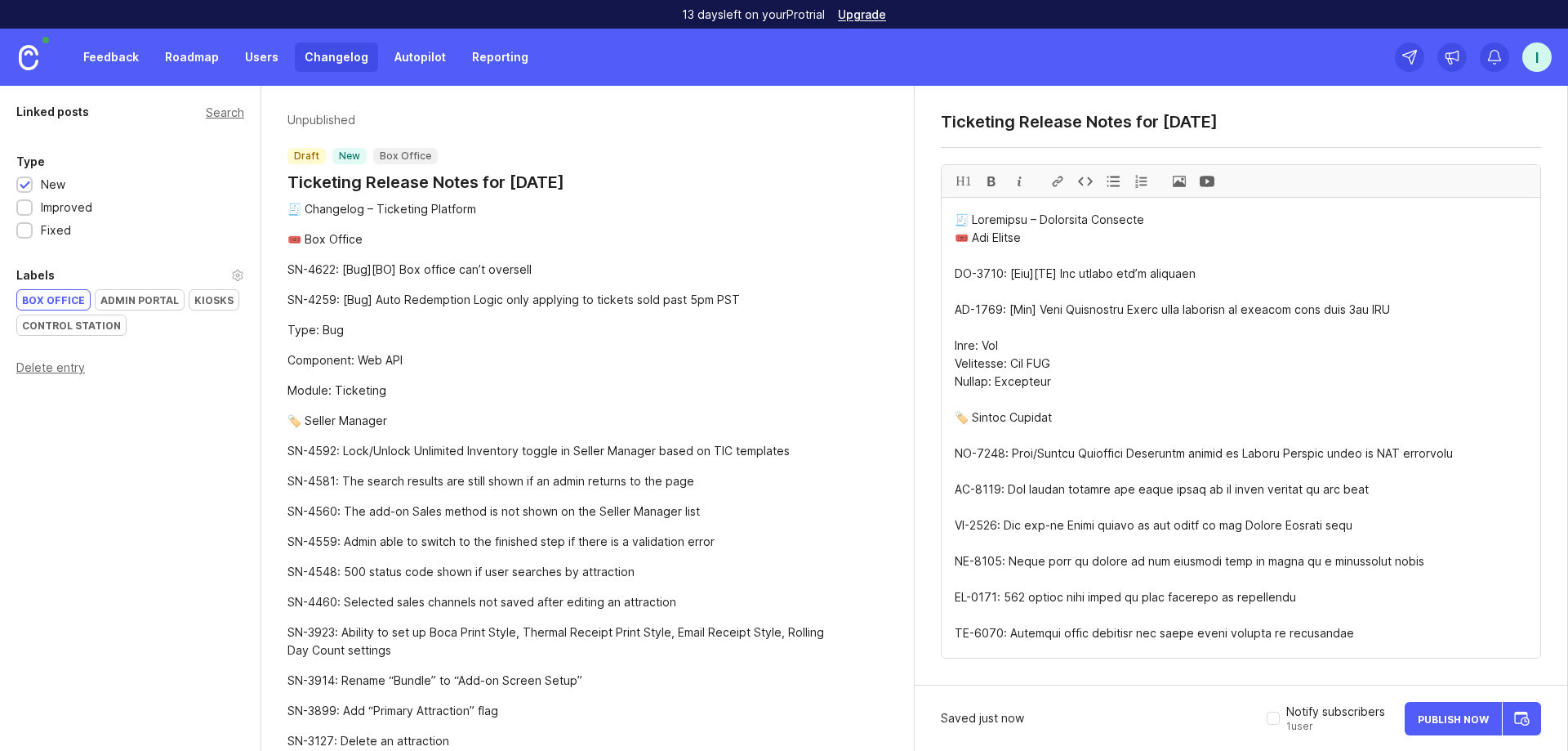
scroll to position [1061, 0]
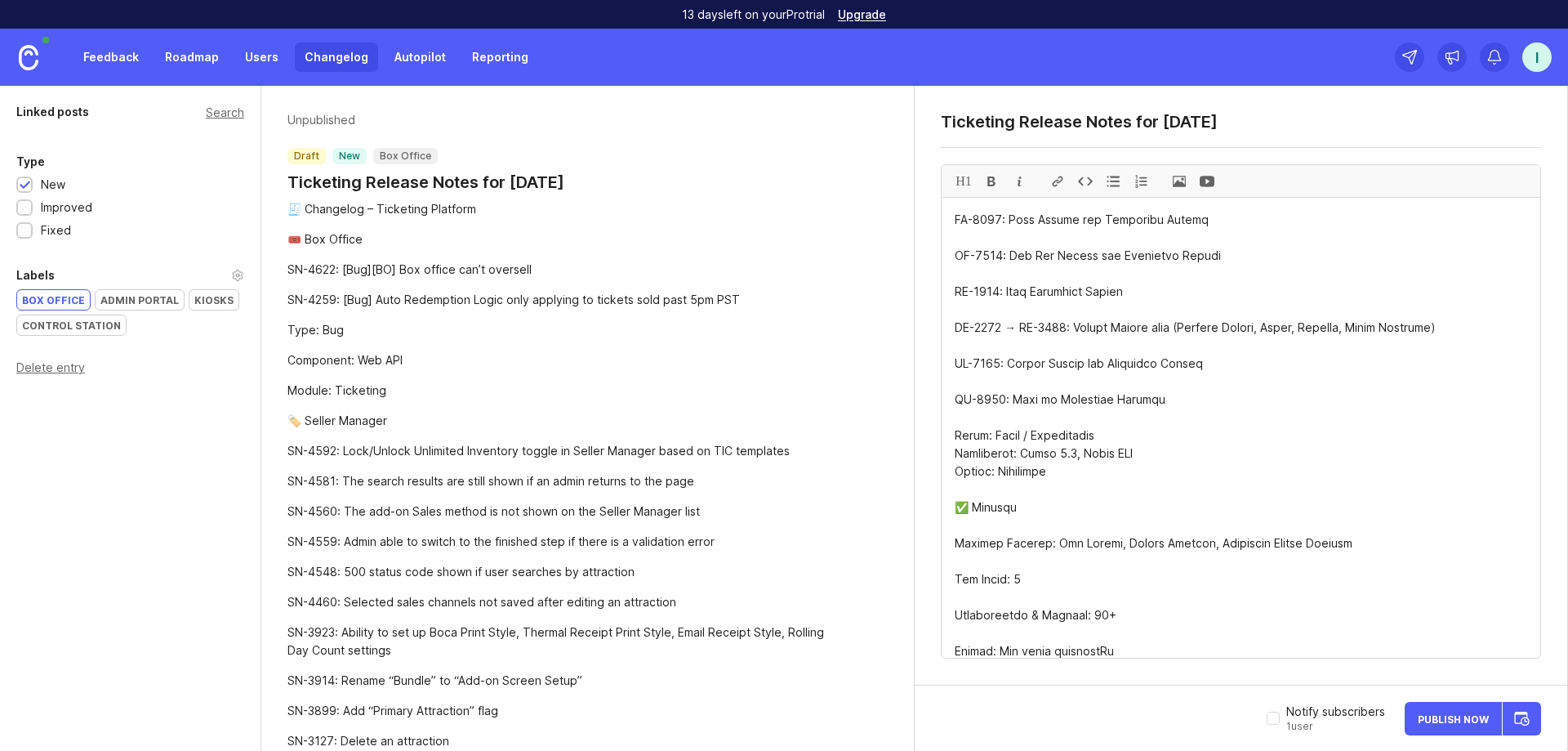
click at [881, 356] on textarea at bounding box center [1242, 427] width 599 height 460
paste textarea "# 🧾 **Loremipsu – Dolorsita Consecte** ## 🎟️ Adi Elitse - **DO-5174:** [Eiu][TE…"
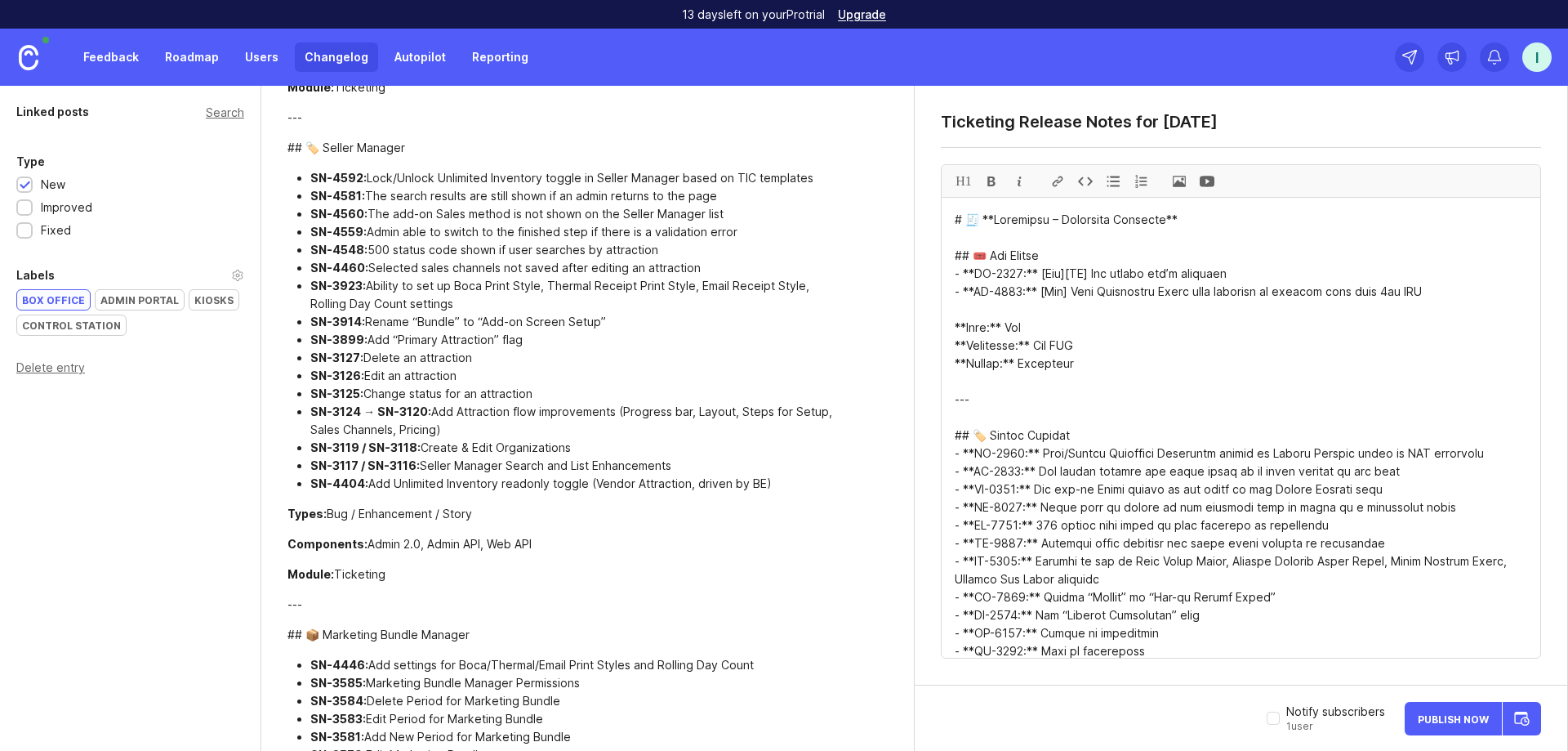
scroll to position [131, 0]
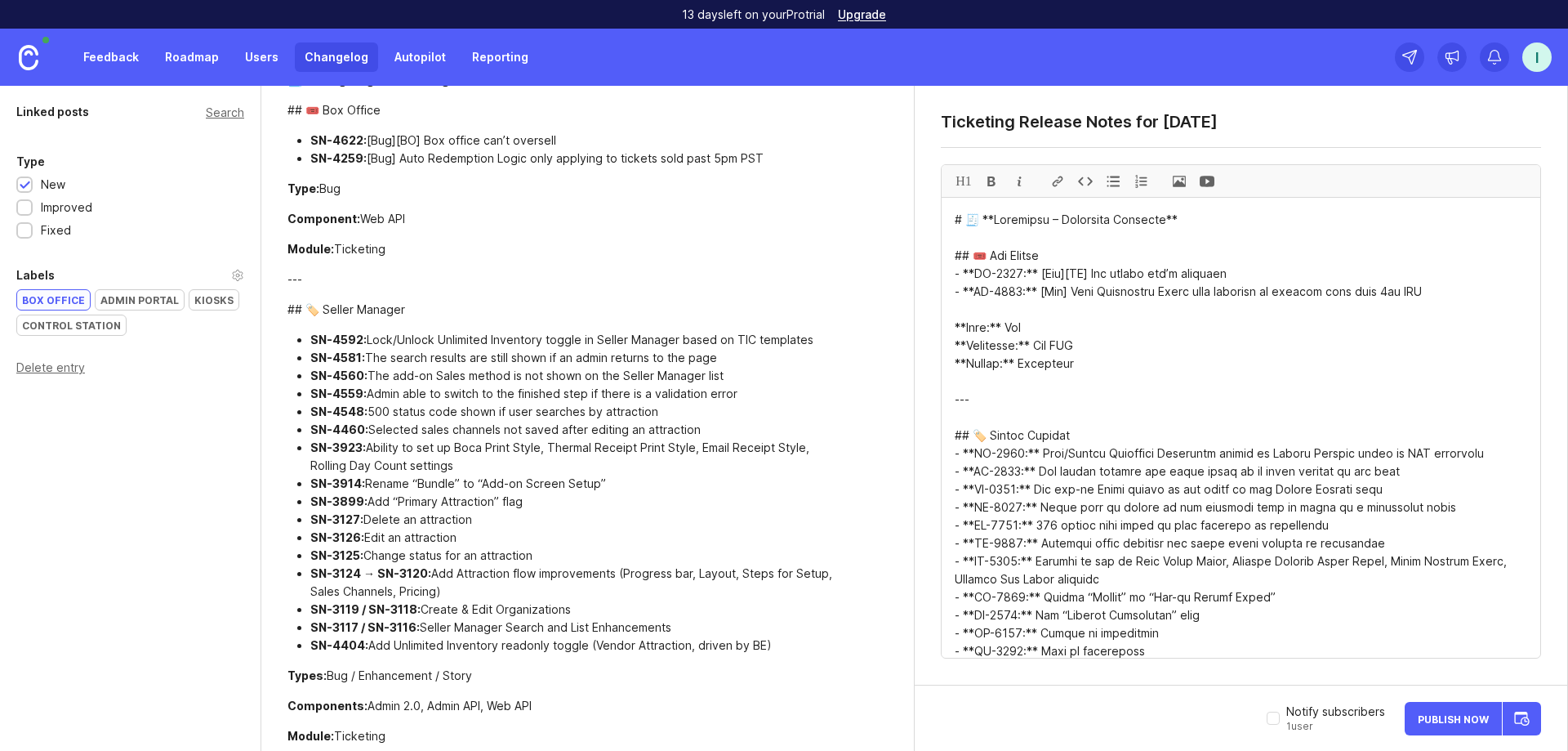
click at [881, 220] on textarea at bounding box center [1242, 427] width 599 height 460
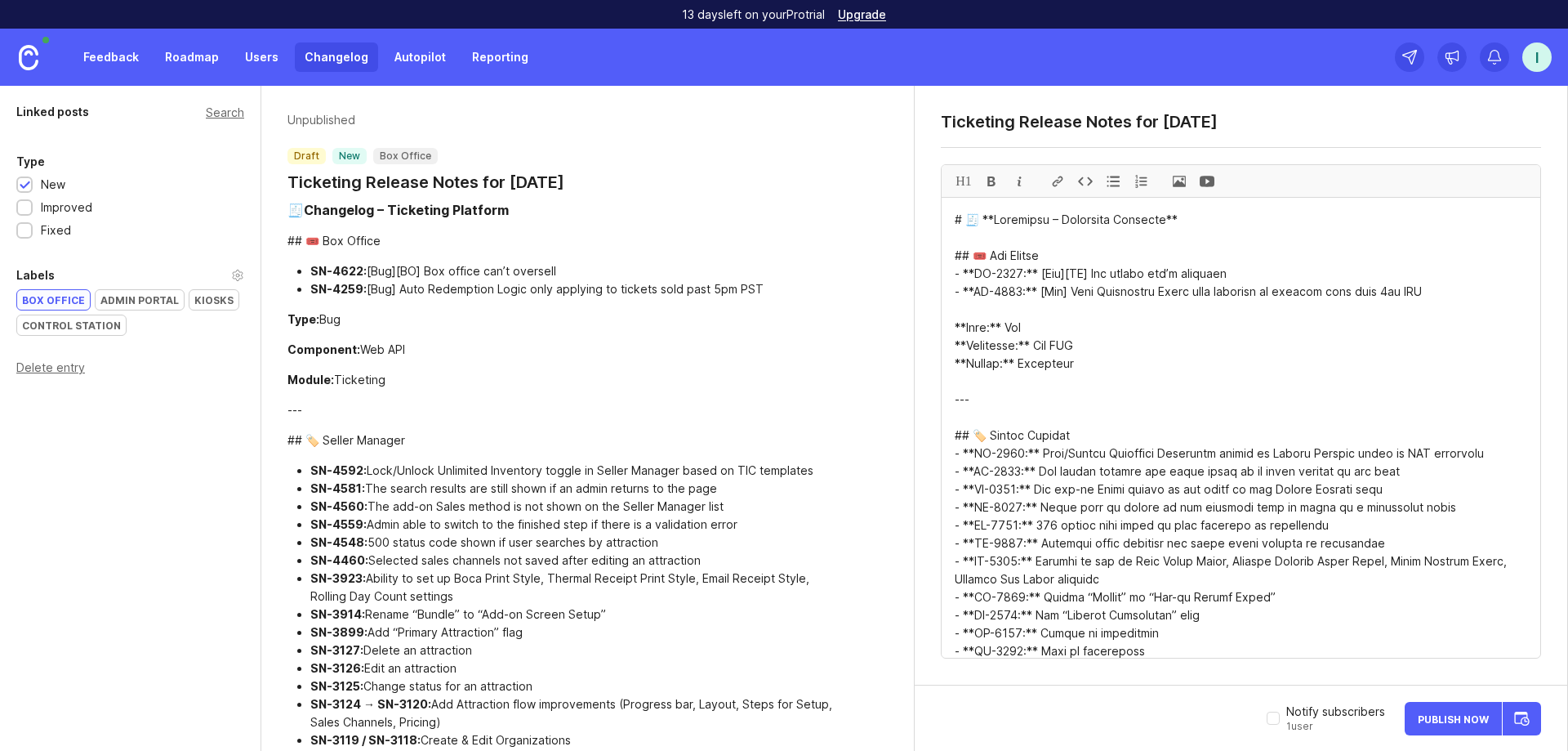
click at [881, 254] on textarea at bounding box center [1242, 427] width 599 height 460
click at [881, 327] on textarea at bounding box center [1242, 427] width 599 height 460
drag, startPoint x: 975, startPoint y: 436, endPoint x: 912, endPoint y: 439, distance: 63.1
click at [881, 439] on div "Linked posts Search Type New Improved Fixed Labels Box Office Admin Portal Kios…" at bounding box center [784, 418] width 1568 height 665
click at [881, 396] on textarea at bounding box center [1242, 427] width 599 height 460
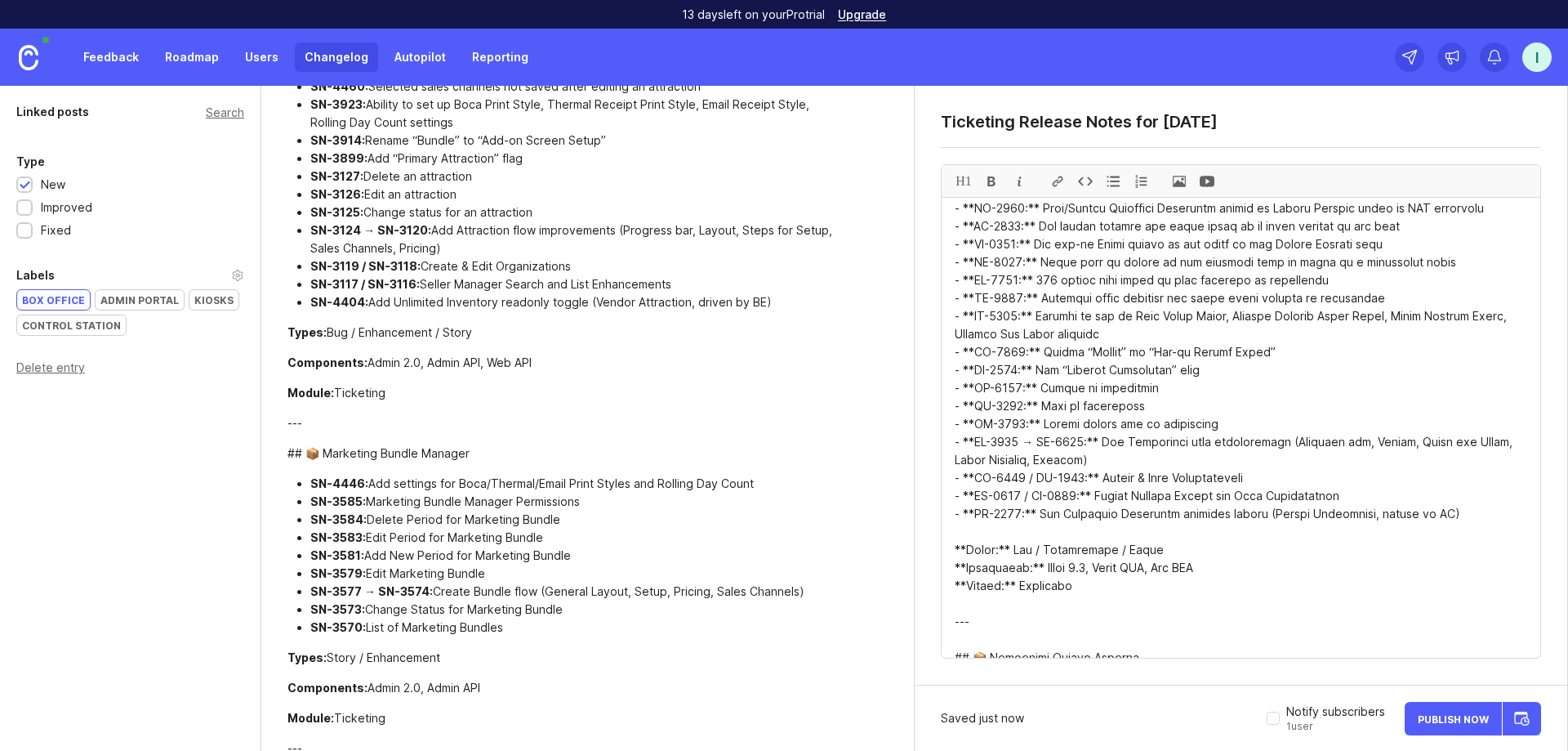
scroll to position [621, 0]
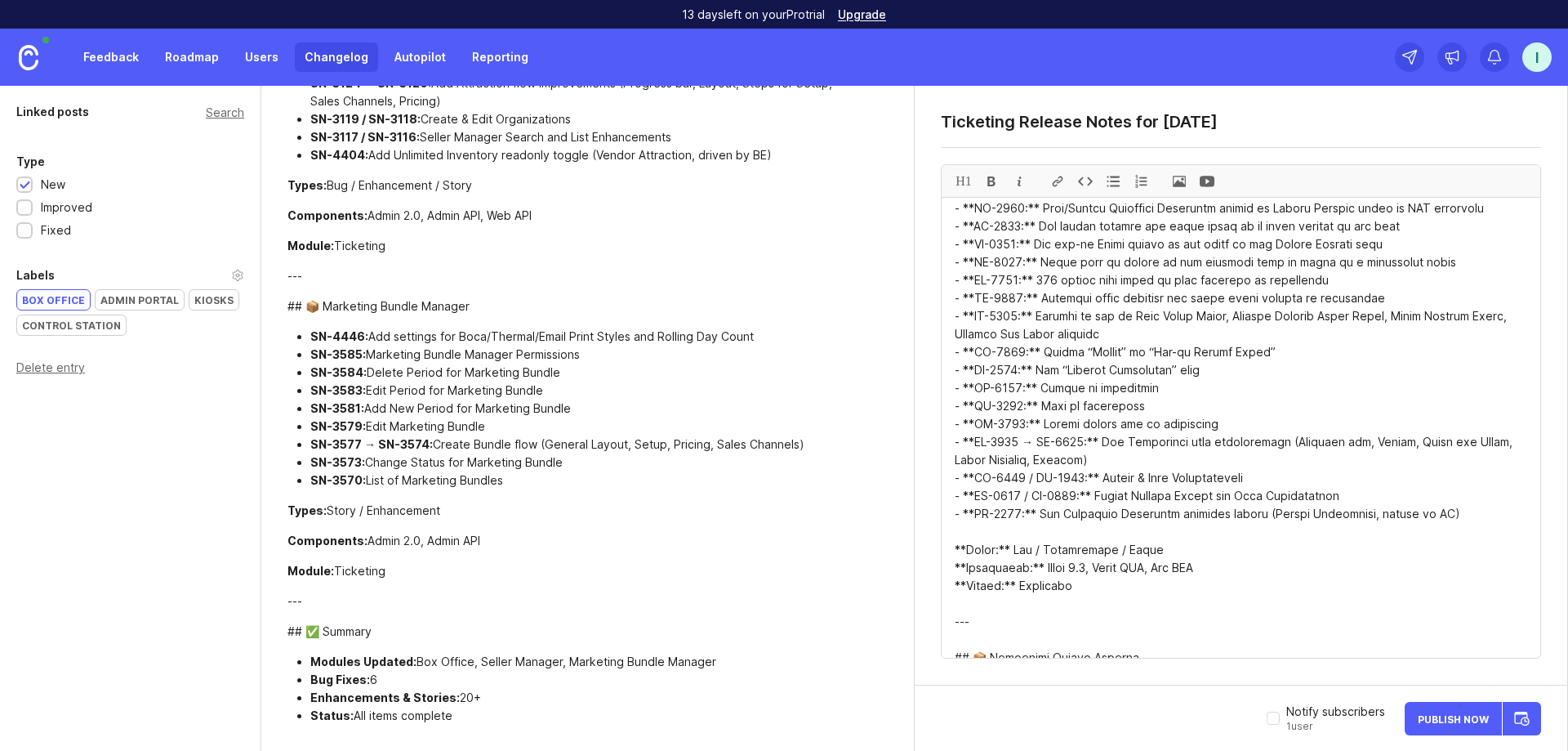
click at [631, 416] on li "SN-3581: Add New Period for Marketing Bundle" at bounding box center [576, 408] width 533 height 18
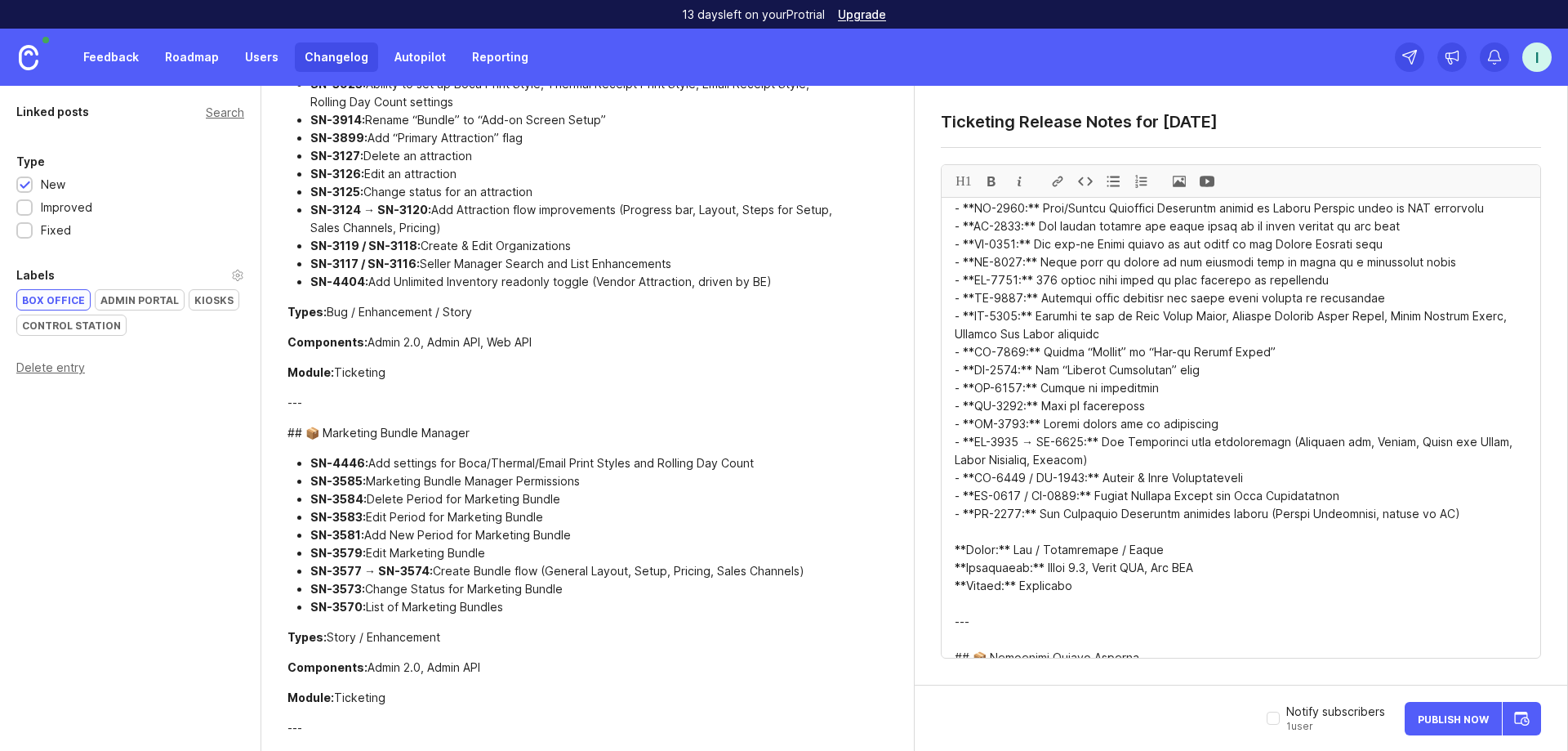
scroll to position [213, 0]
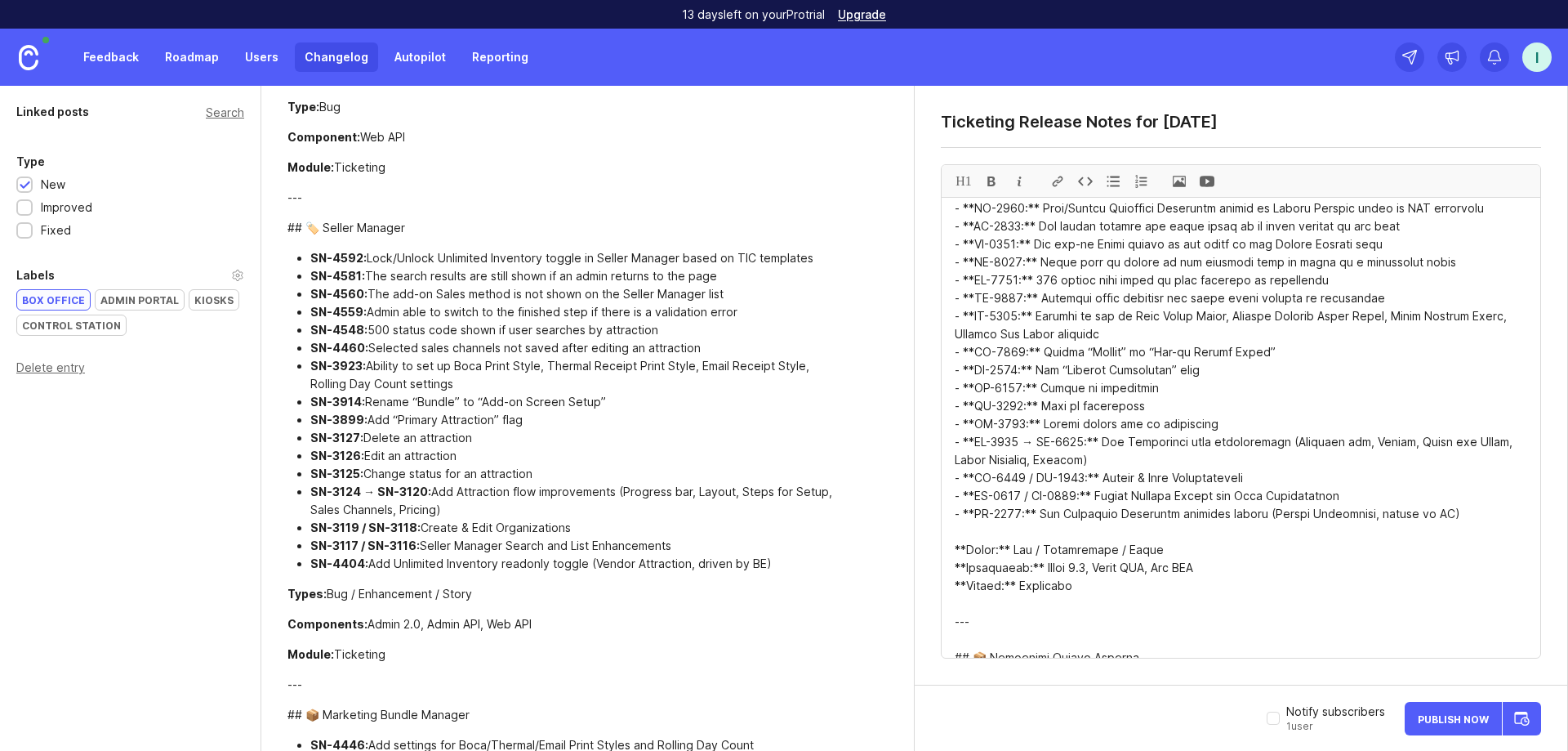
click at [129, 294] on div "Admin Portal" at bounding box center [139, 299] width 89 height 20
click at [73, 328] on div "Control Station" at bounding box center [71, 325] width 108 height 20
click at [36, 211] on div "Improved" at bounding box center [131, 207] width 228 height 18
click at [20, 235] on div at bounding box center [24, 231] width 10 height 12
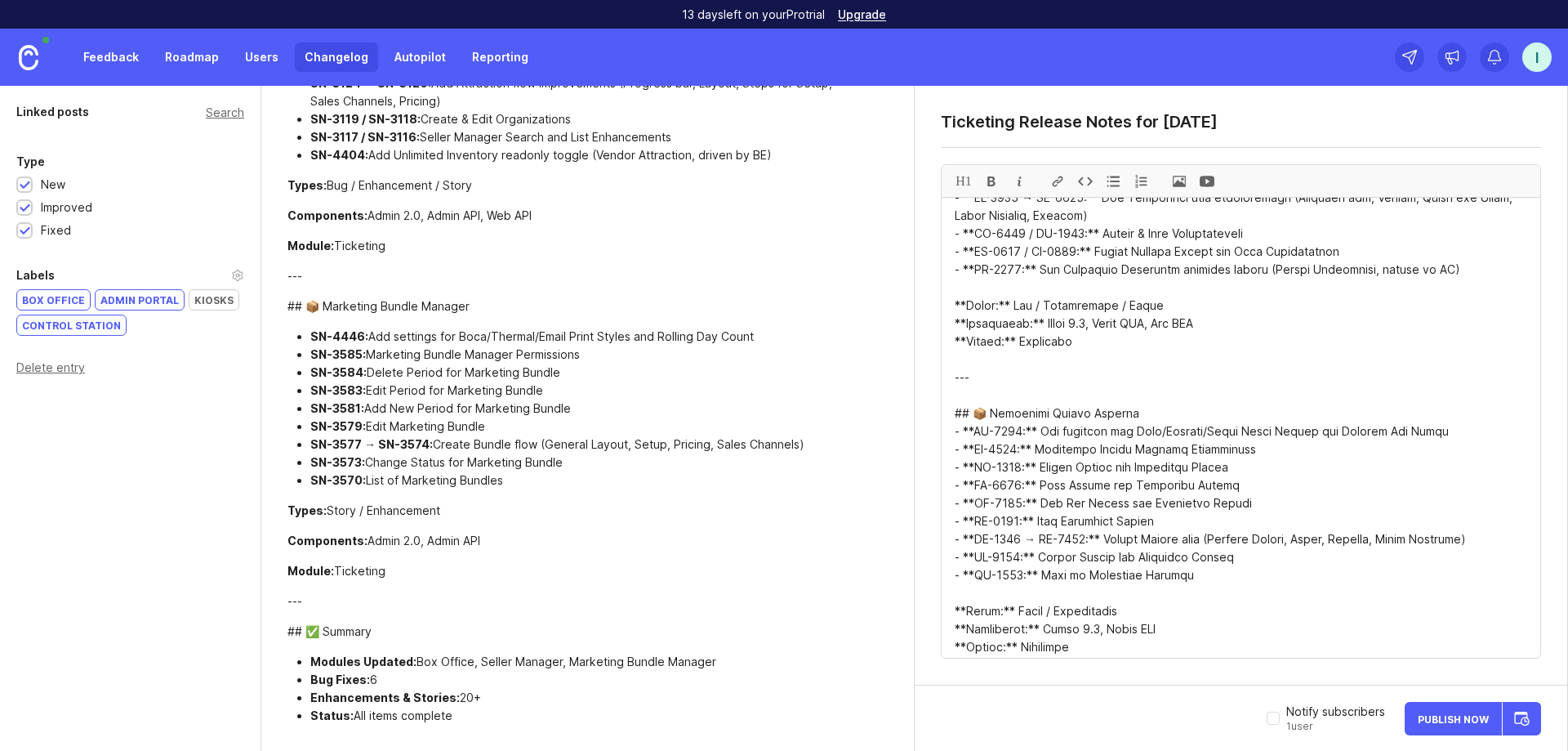
scroll to position [490, 0]
drag, startPoint x: 1134, startPoint y: 417, endPoint x: 937, endPoint y: 414, distance: 197.0
click at [881, 414] on div "Ticketing Release Notes for [DATE] H1" at bounding box center [1242, 385] width 653 height 600
click at [881, 380] on textarea at bounding box center [1242, 427] width 599 height 460
type textarea "# 🧾 **Loremipsu – Dolorsita Consecte** ## 🎟️ Adi Elitse - **DO-5174:** [Eiu][TE…"
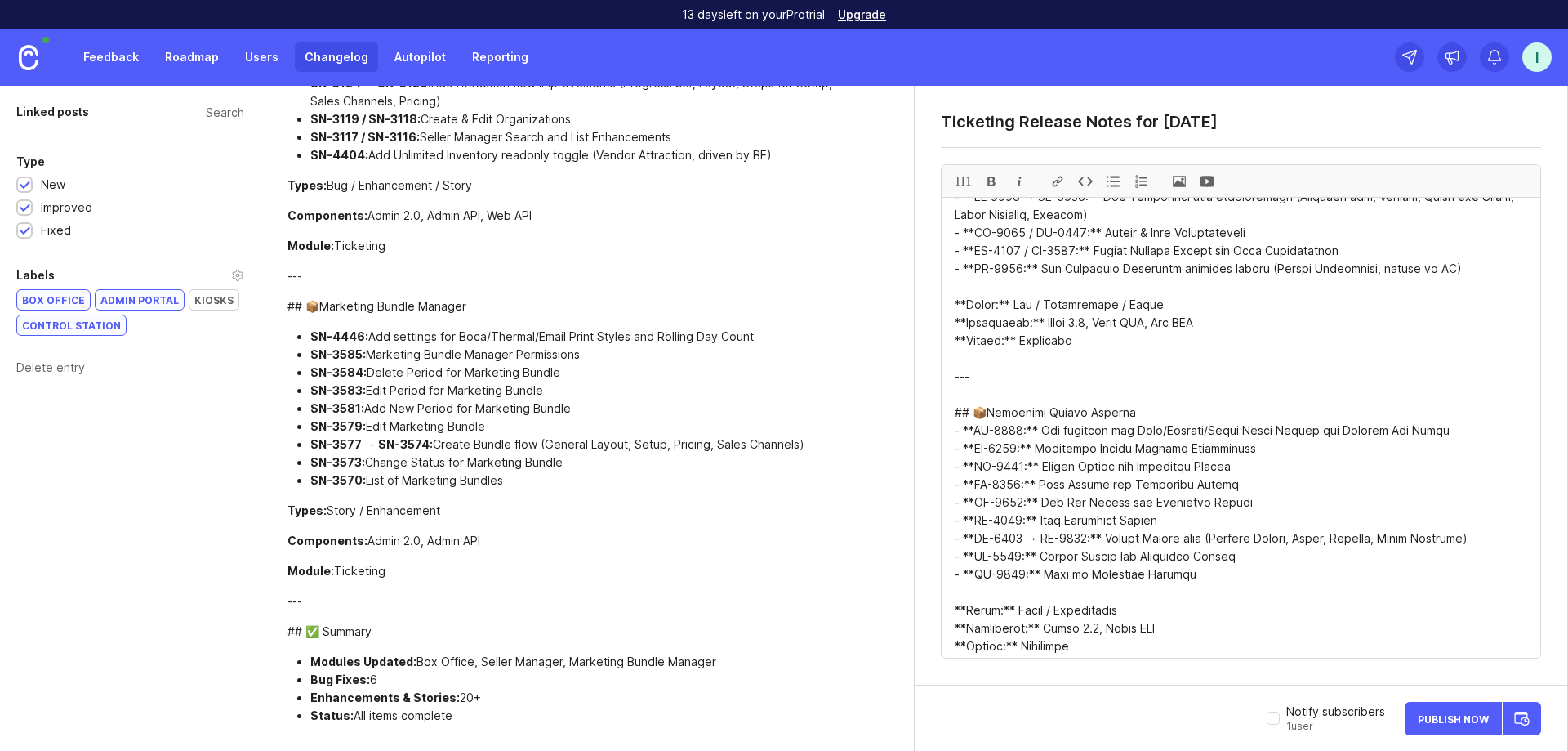
click at [354, 63] on link "Changelog" at bounding box center [336, 58] width 83 height 30
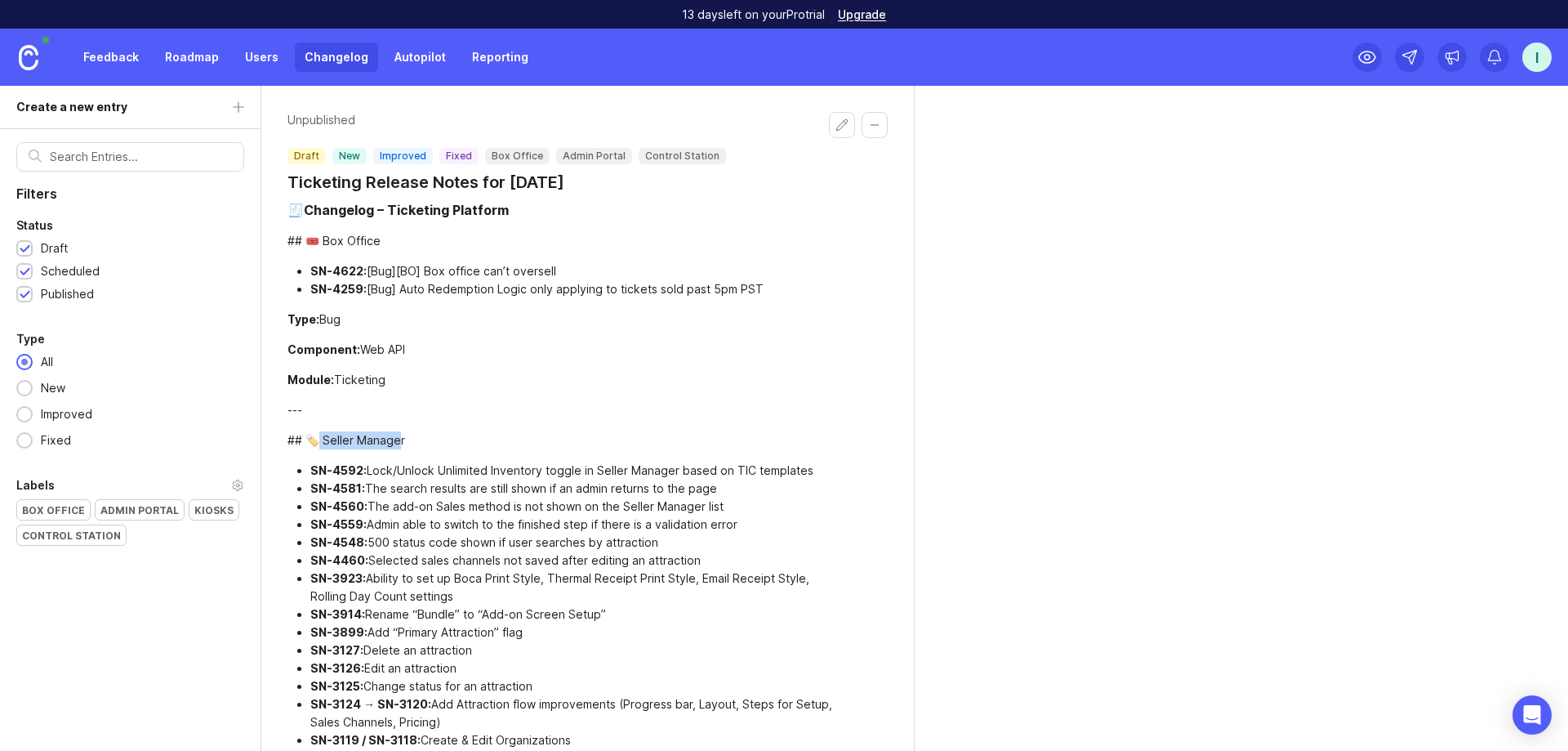
drag, startPoint x: 319, startPoint y: 444, endPoint x: 398, endPoint y: 448, distance: 79.1
click at [398, 448] on div "## 🏷️ Seller Manager" at bounding box center [565, 439] width 556 height 18
click at [381, 447] on div "## 🏷️ Seller Manager" at bounding box center [565, 439] width 556 height 18
click at [829, 126] on button "Edit changelog entry" at bounding box center [842, 125] width 26 height 26
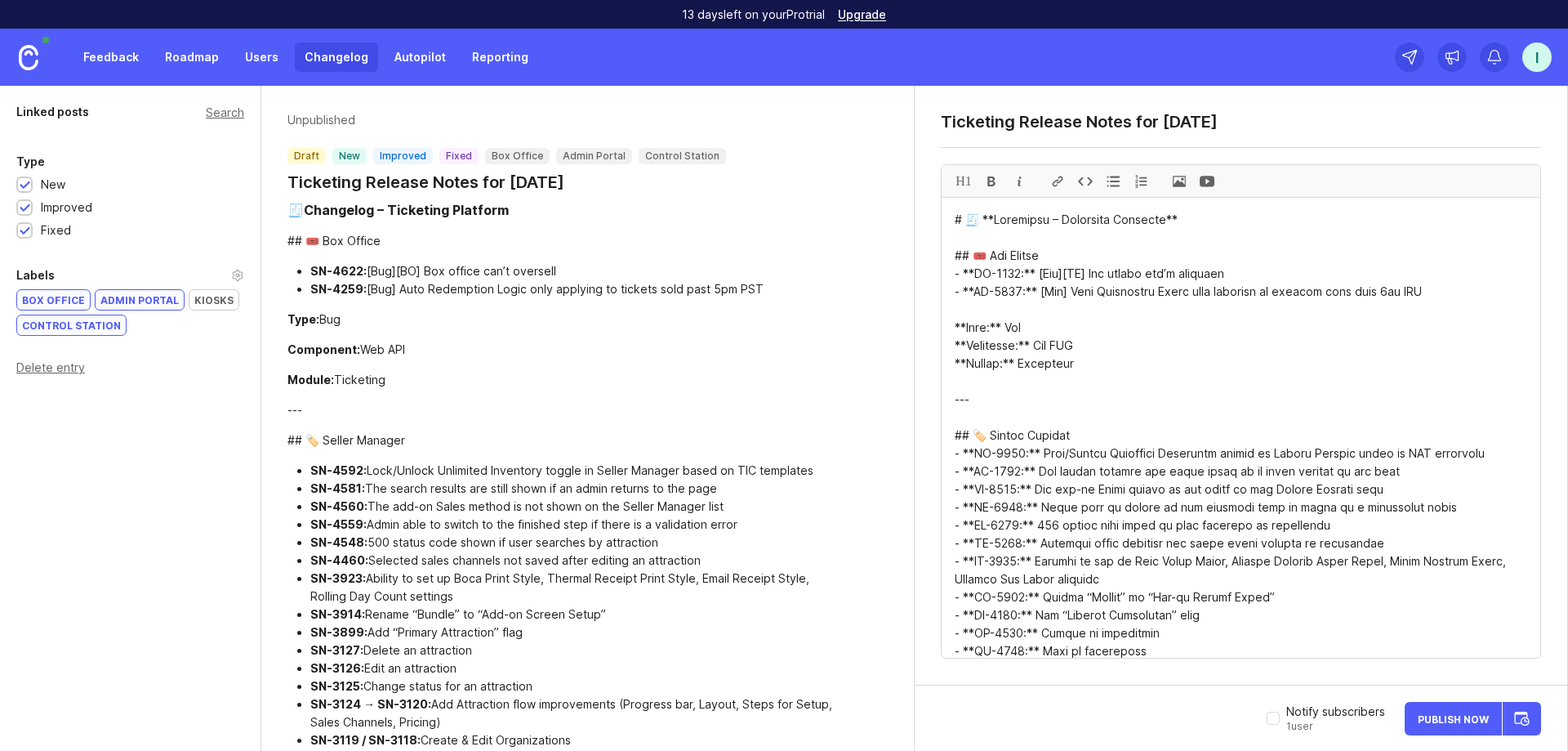
paste textarea "Changelog - Ticketing Platform ## Box Office - SN-4622: [Bug][BO] Box office ca…"
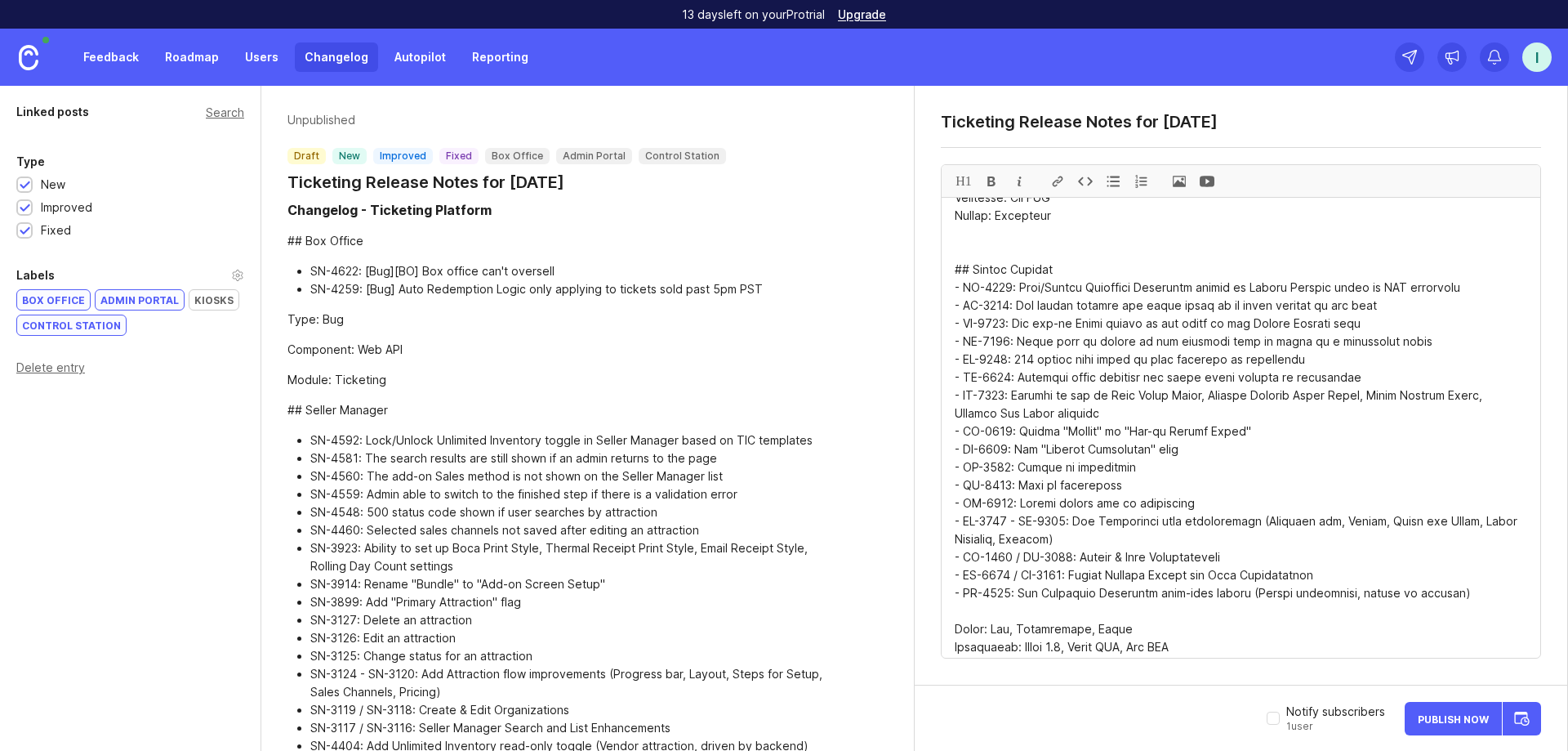
scroll to position [136, 0]
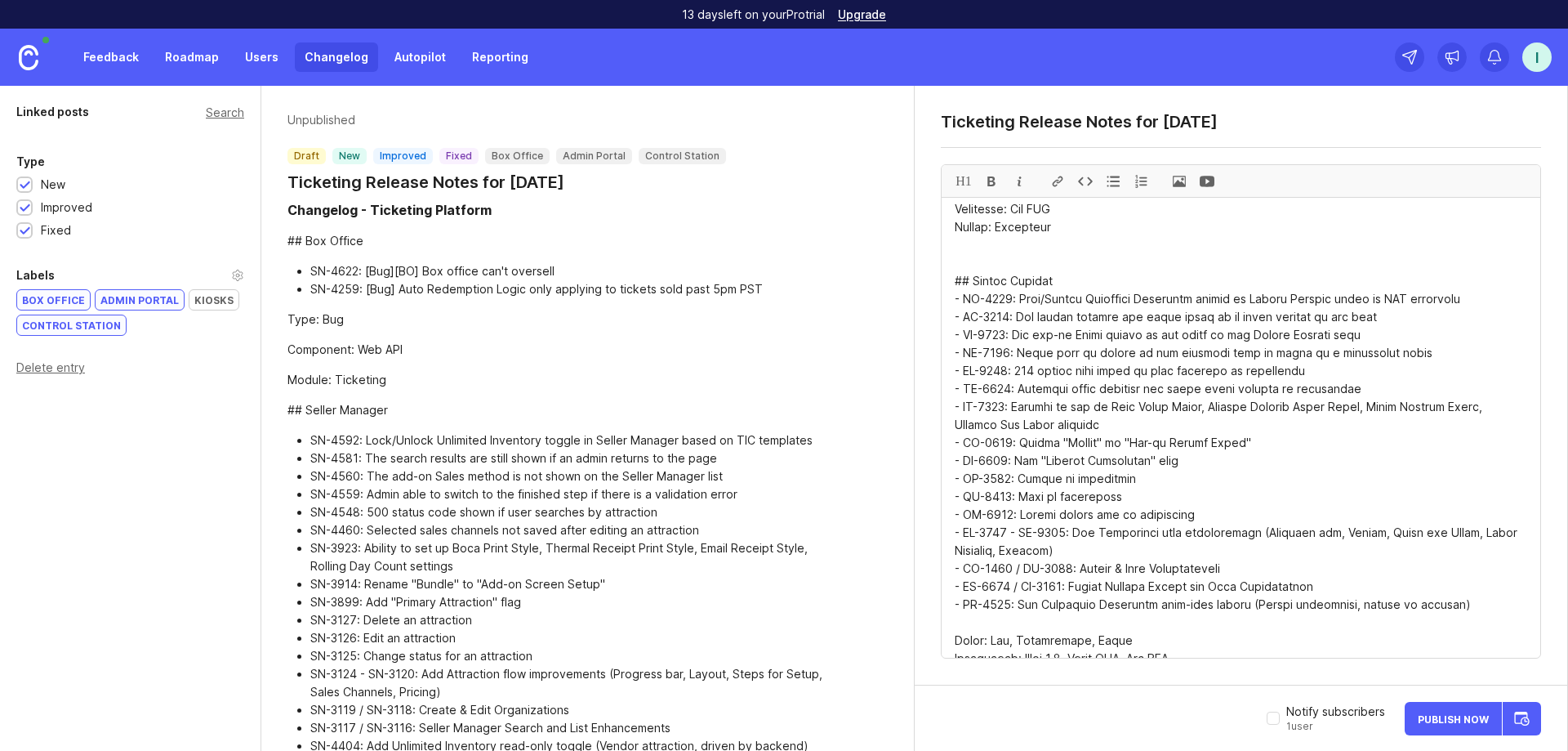
click at [881, 328] on textarea at bounding box center [1242, 427] width 599 height 460
click at [881, 382] on textarea at bounding box center [1242, 427] width 599 height 460
paste textarea "**Box Office** - SN-4622: [Bug][BO] Box office can't oversell - SN-4259: [Bug] …"
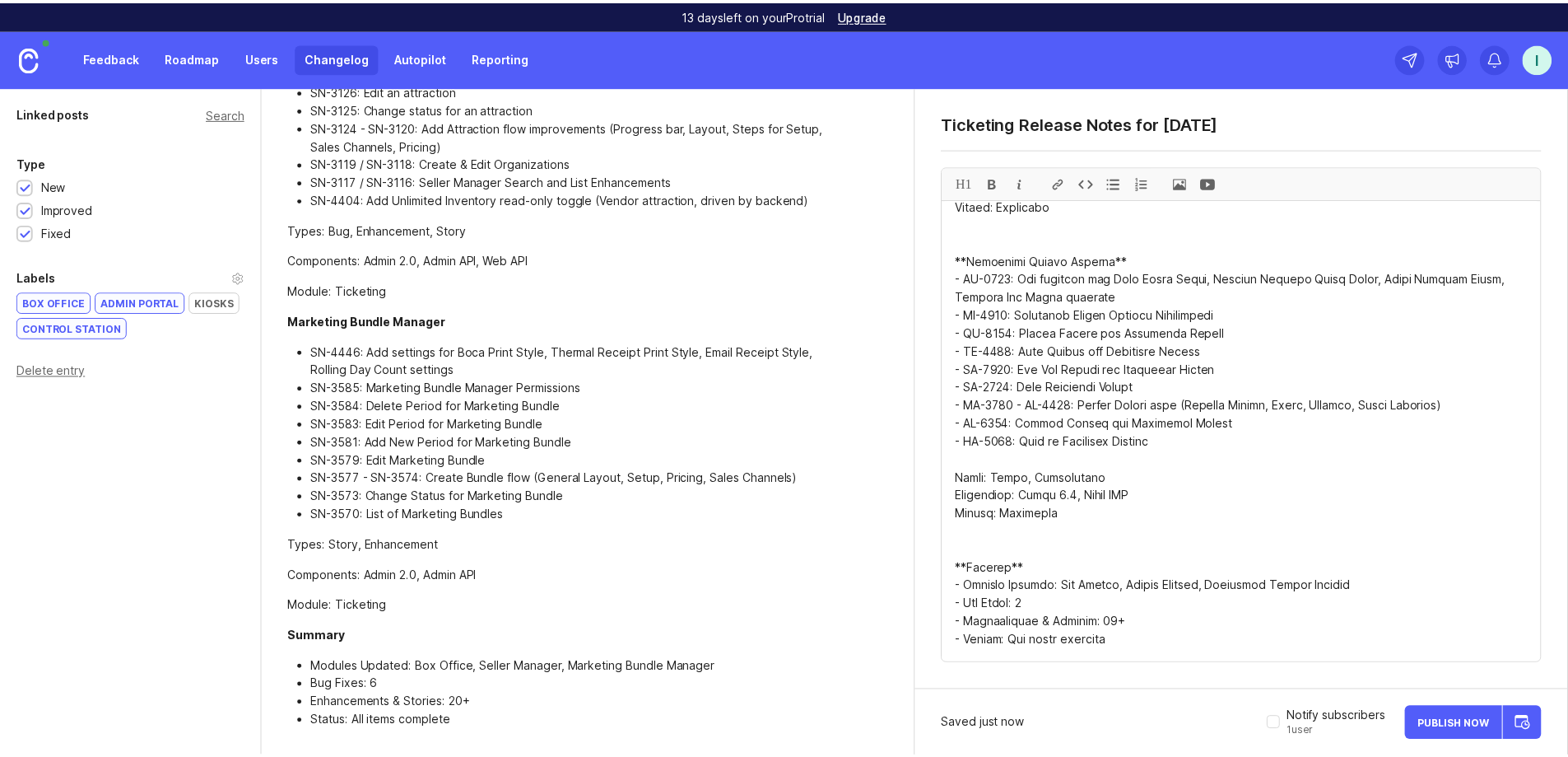
scroll to position [632, 0]
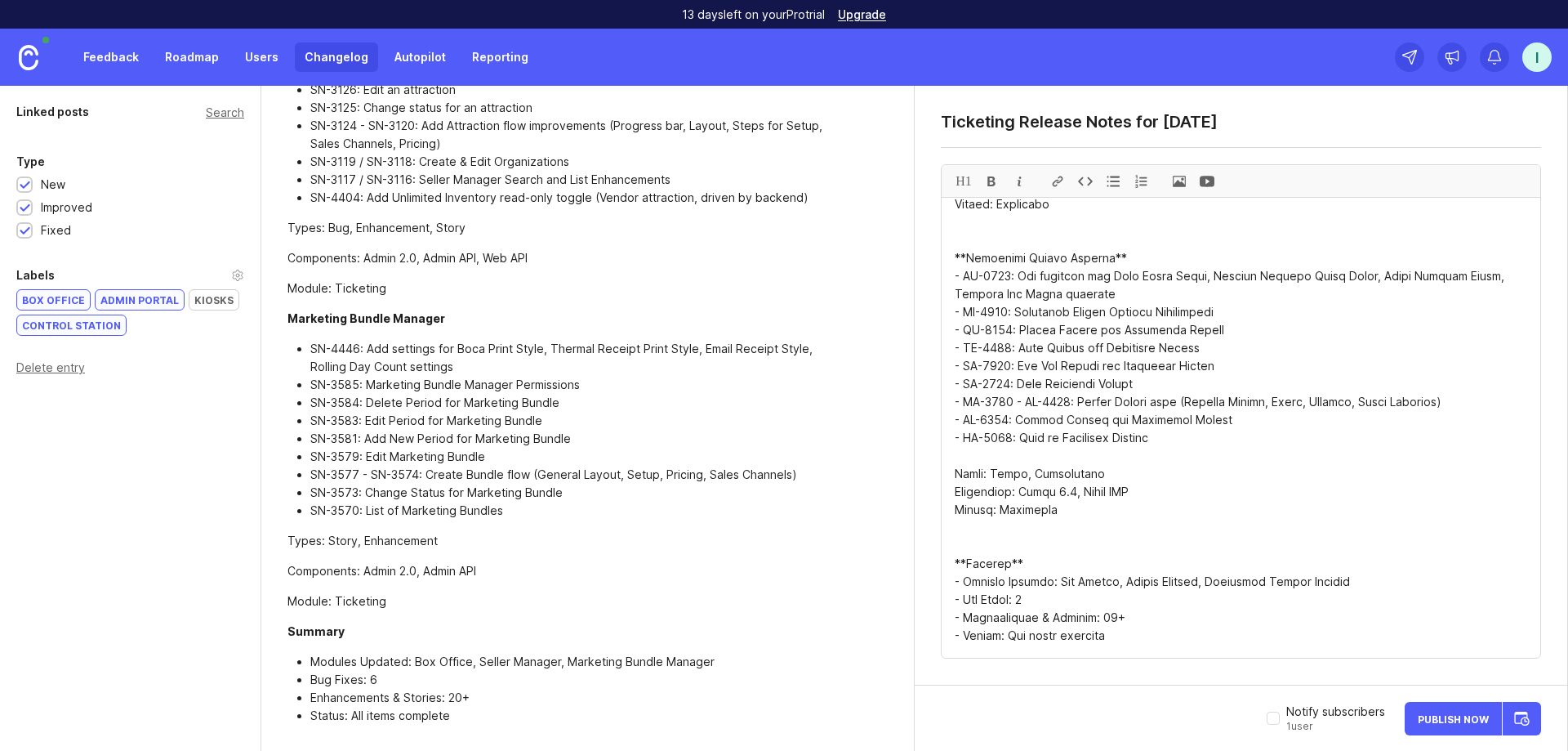
type textarea "# Changelog - Ticketing Platform **Box Office** - SN-4622: [Bug][BO] Box office…"
click at [881, 717] on span "Publish Now" at bounding box center [1453, 718] width 71 height 10
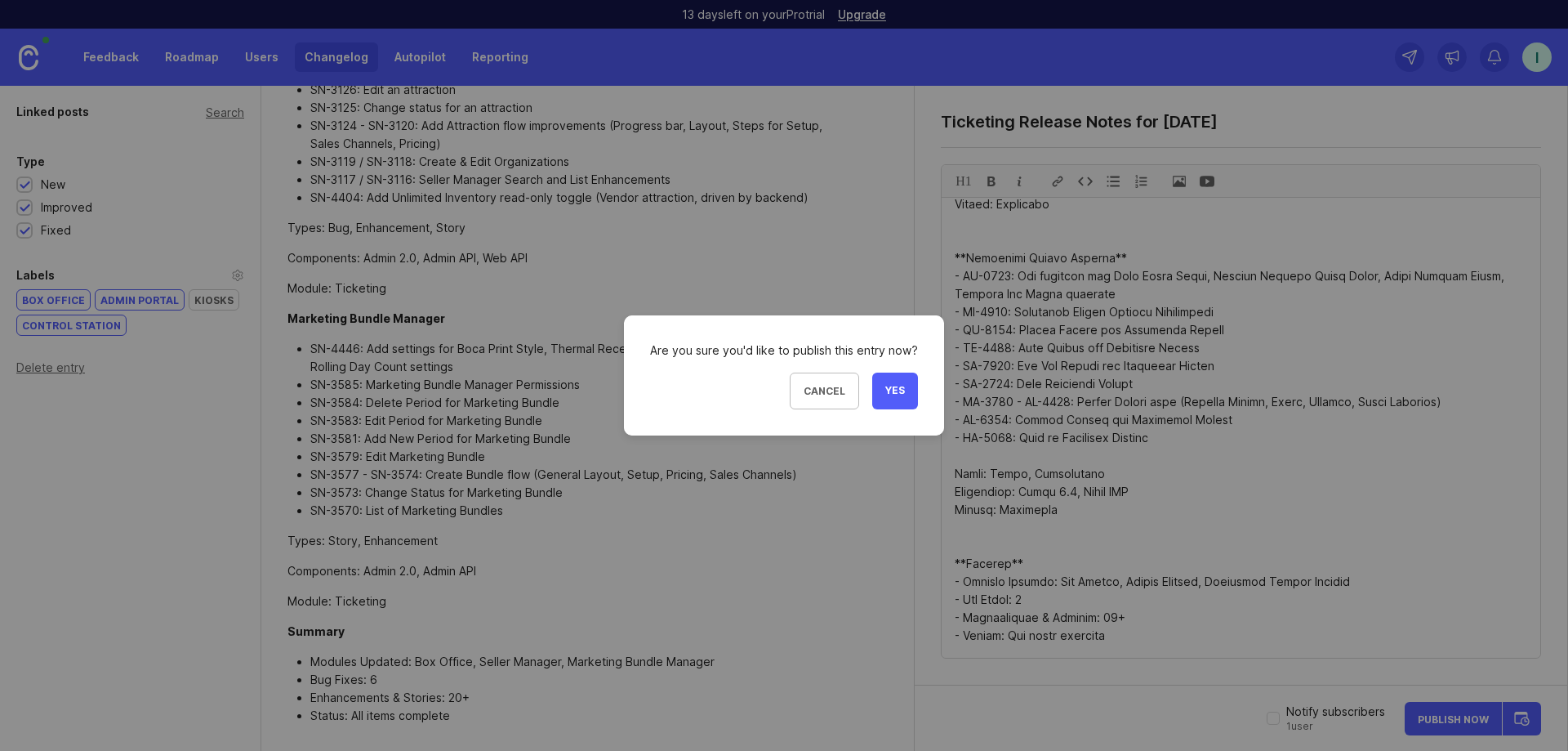
click at [881, 390] on span "Yes" at bounding box center [895, 391] width 20 height 14
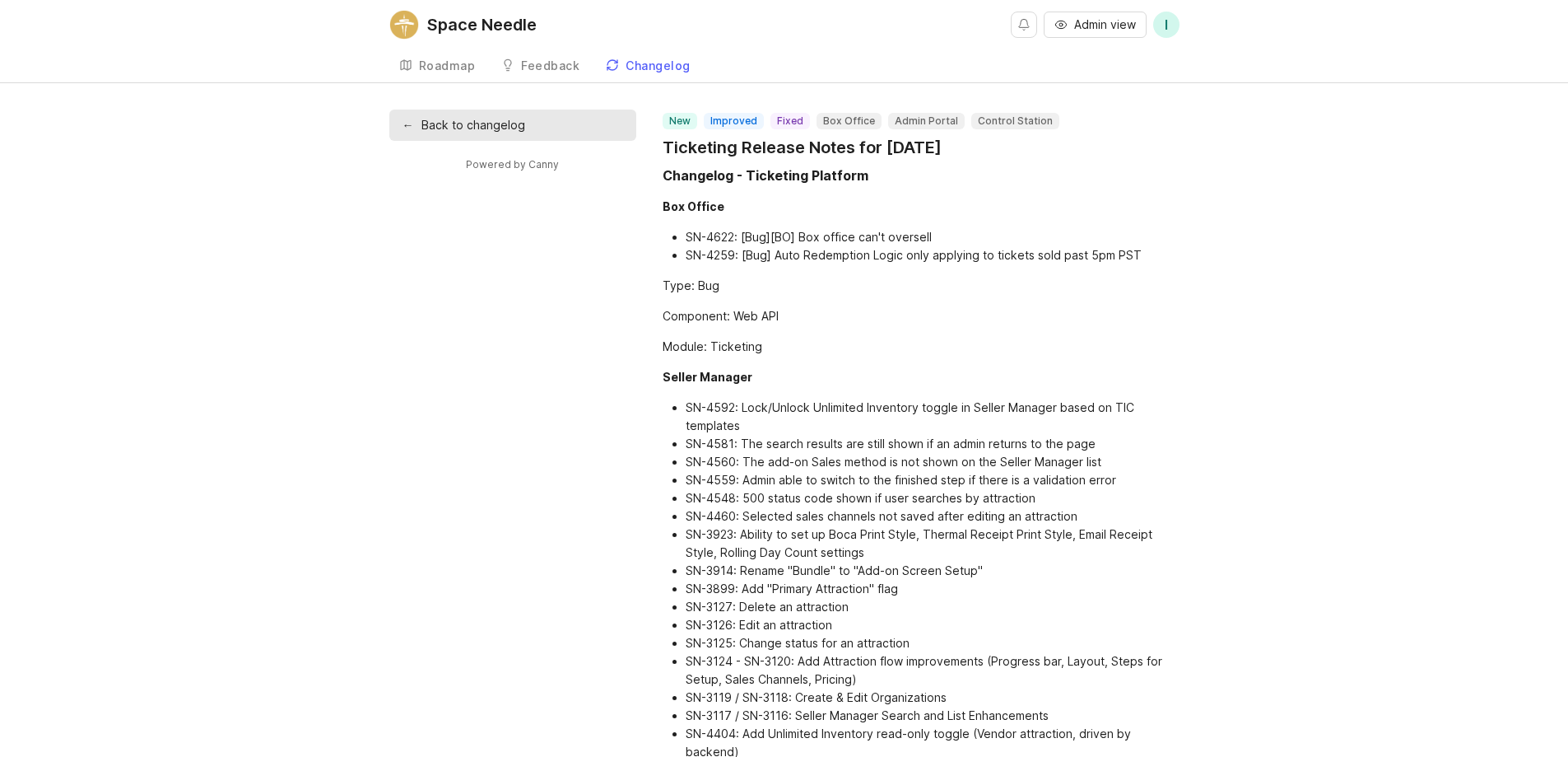
click at [422, 62] on div "Roadmap" at bounding box center [447, 66] width 56 height 11
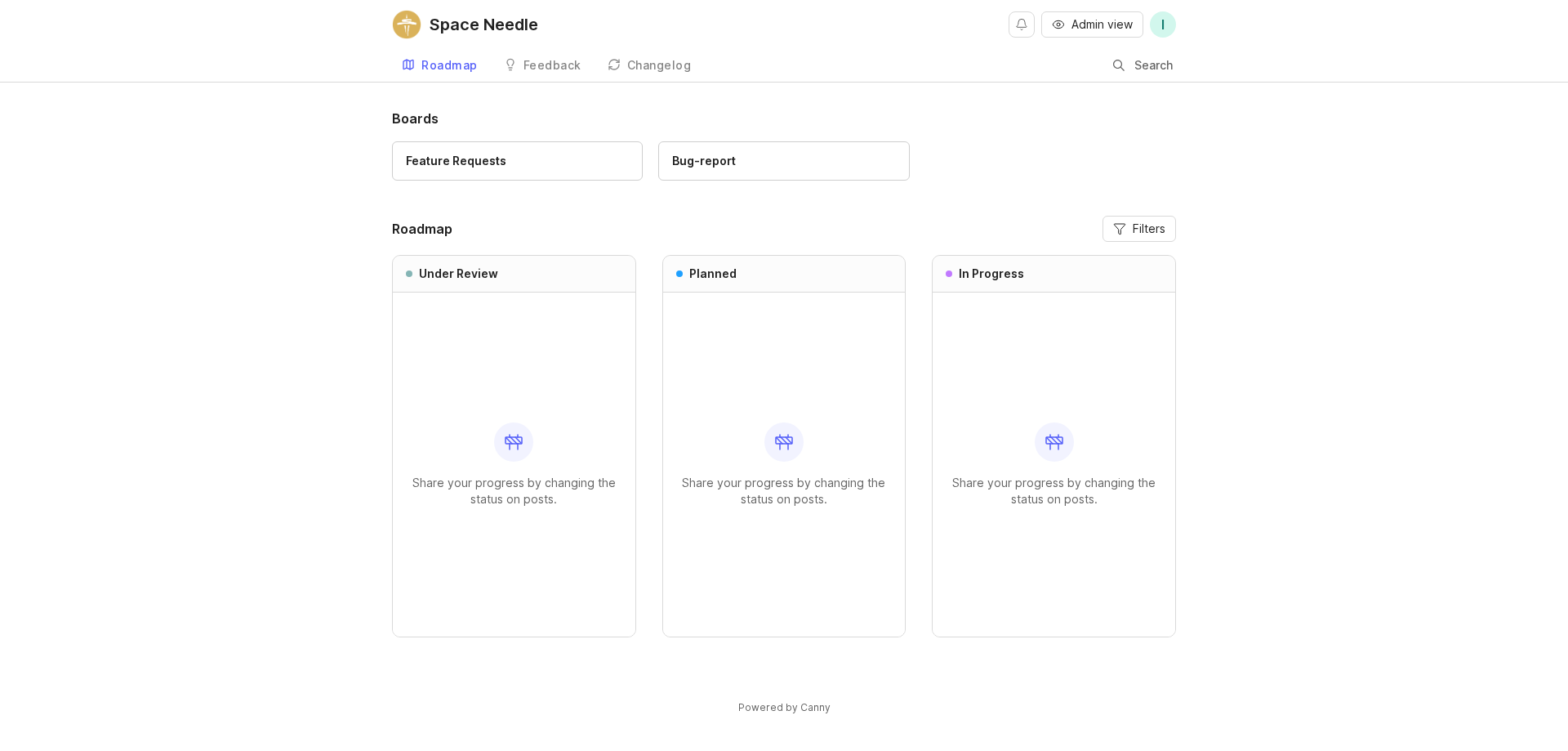
click at [557, 76] on link "Feedback" at bounding box center [543, 66] width 97 height 34
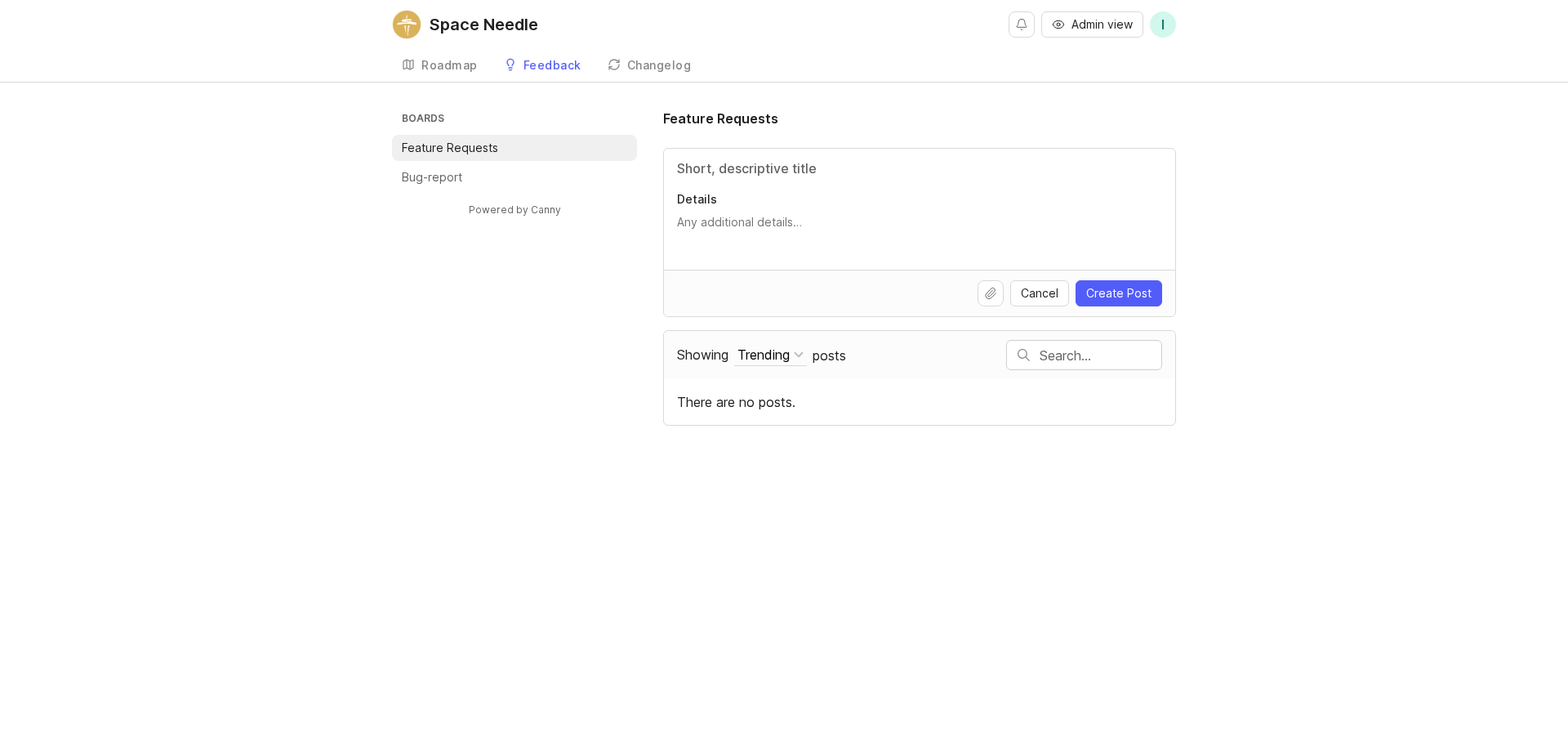
click at [476, 181] on li "Bug-report" at bounding box center [514, 177] width 245 height 26
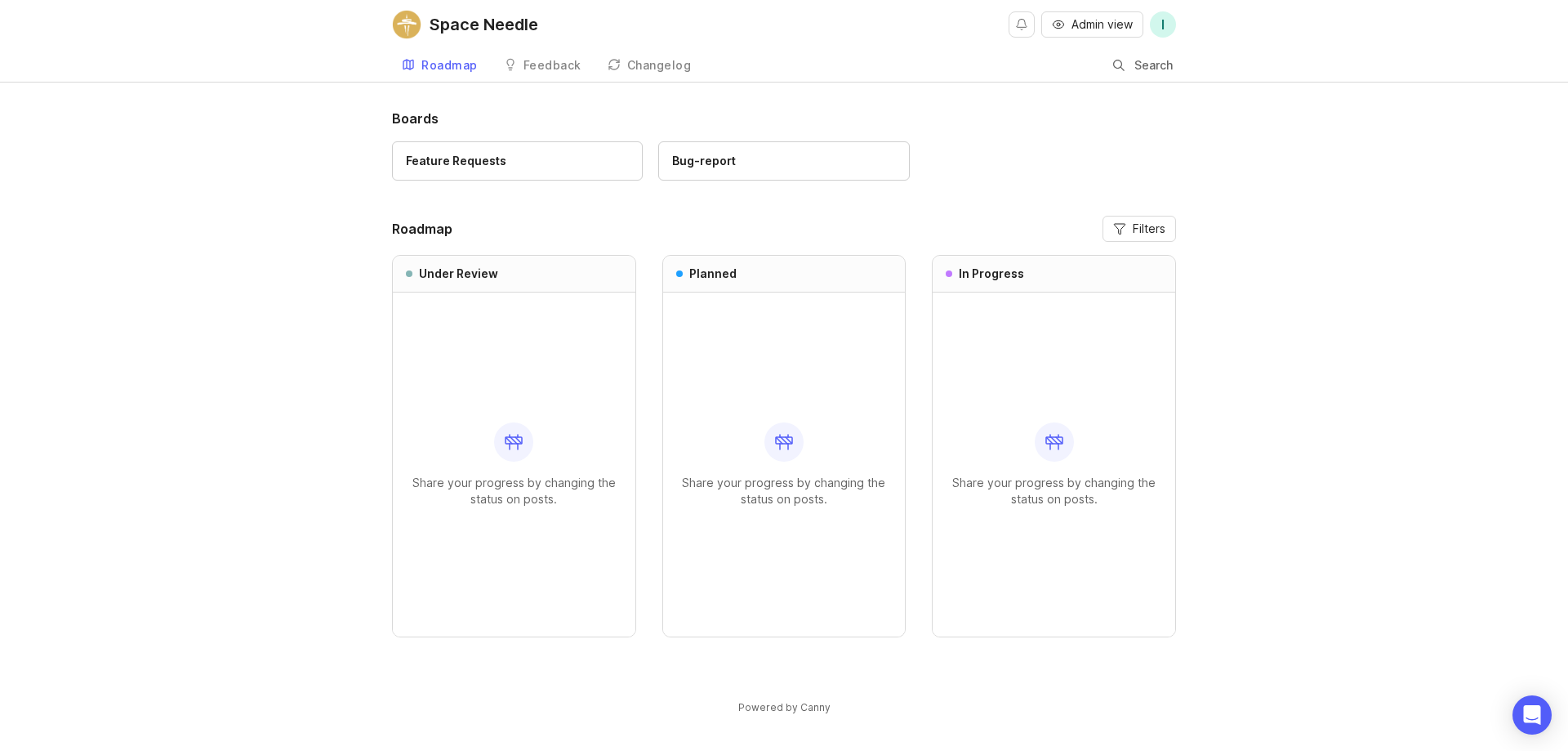
click at [529, 63] on div "Feedback" at bounding box center [552, 65] width 58 height 11
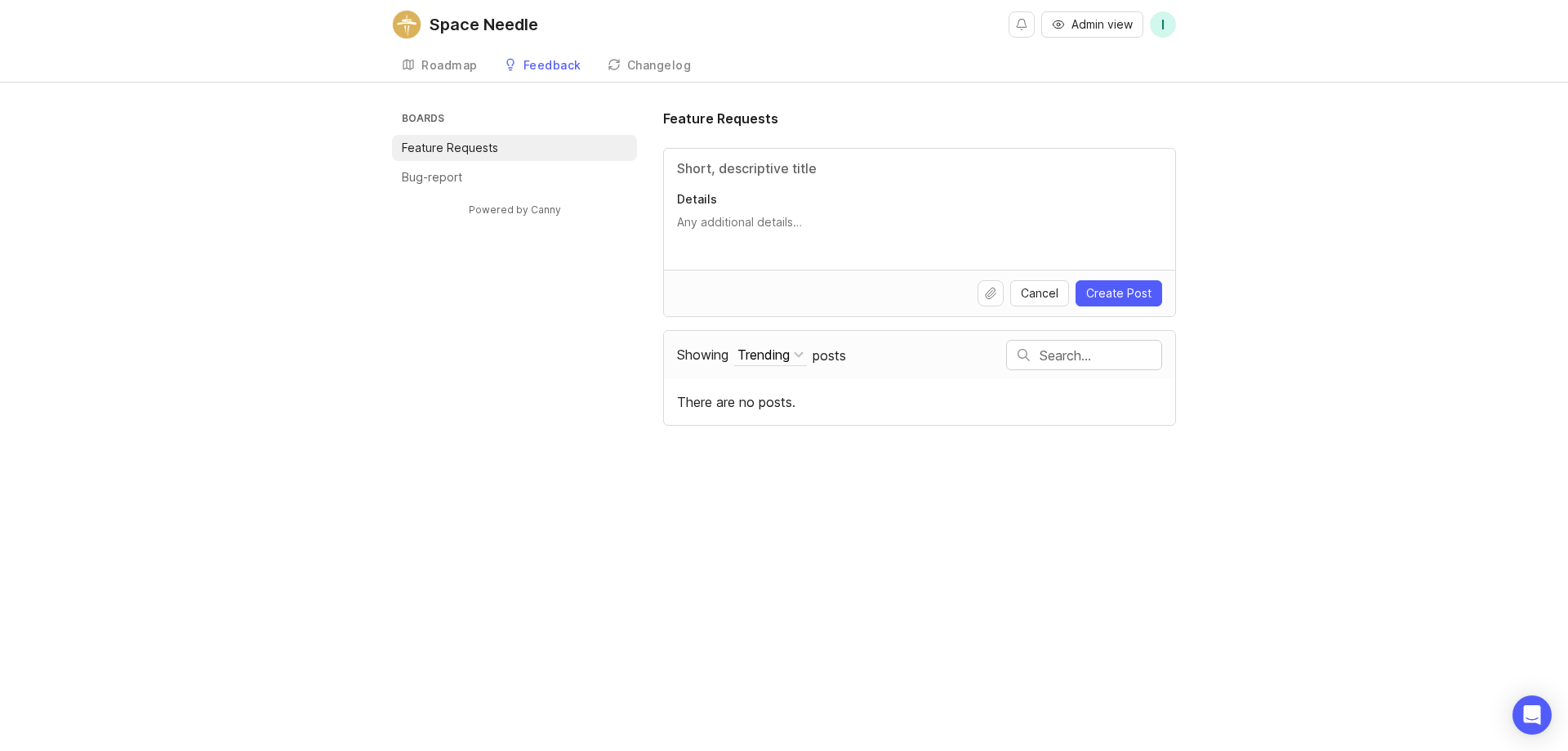
click at [667, 75] on link "Changelog" at bounding box center [649, 66] width 104 height 34
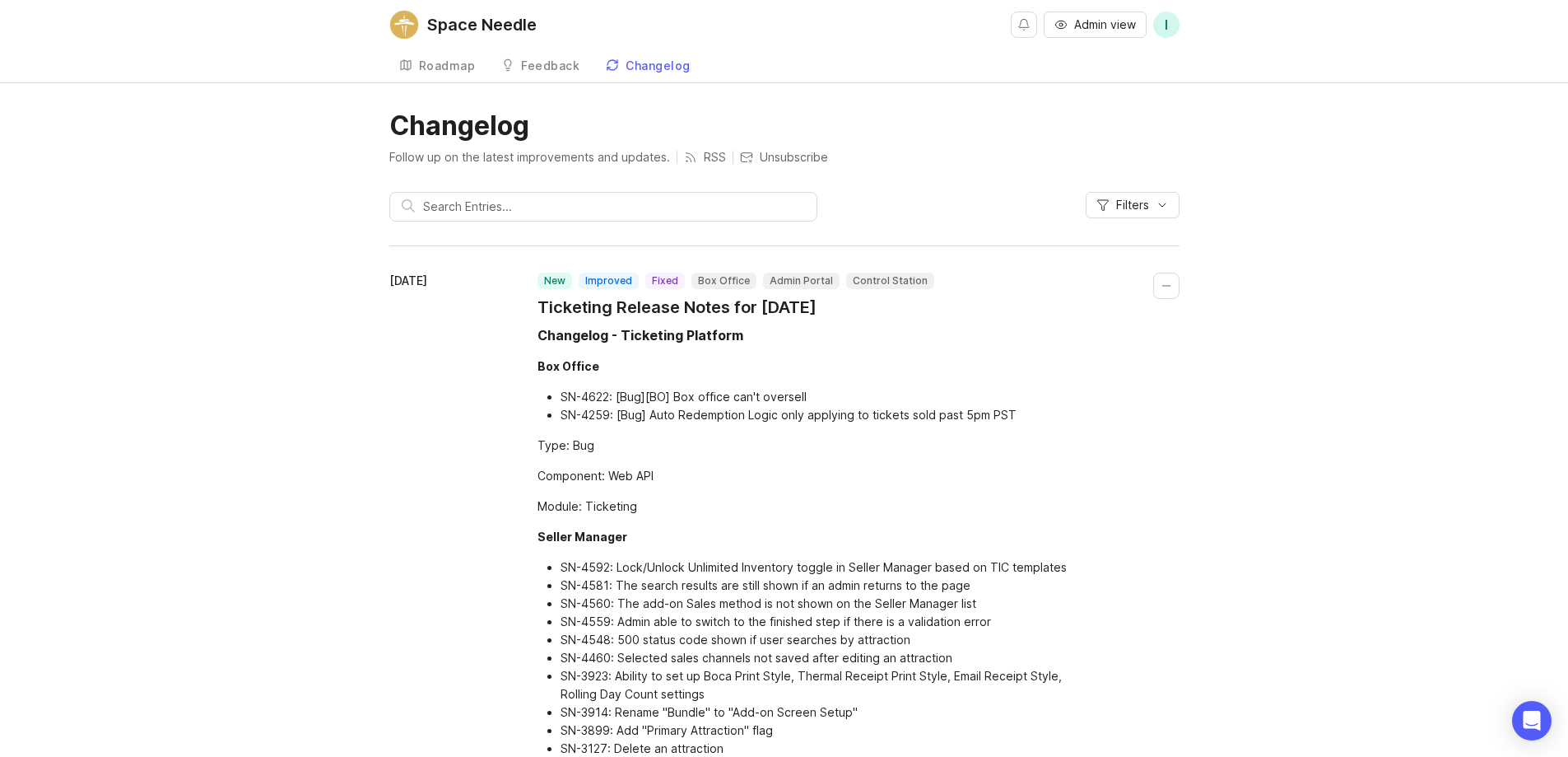
click at [436, 66] on div "Roadmap" at bounding box center [447, 66] width 56 height 11
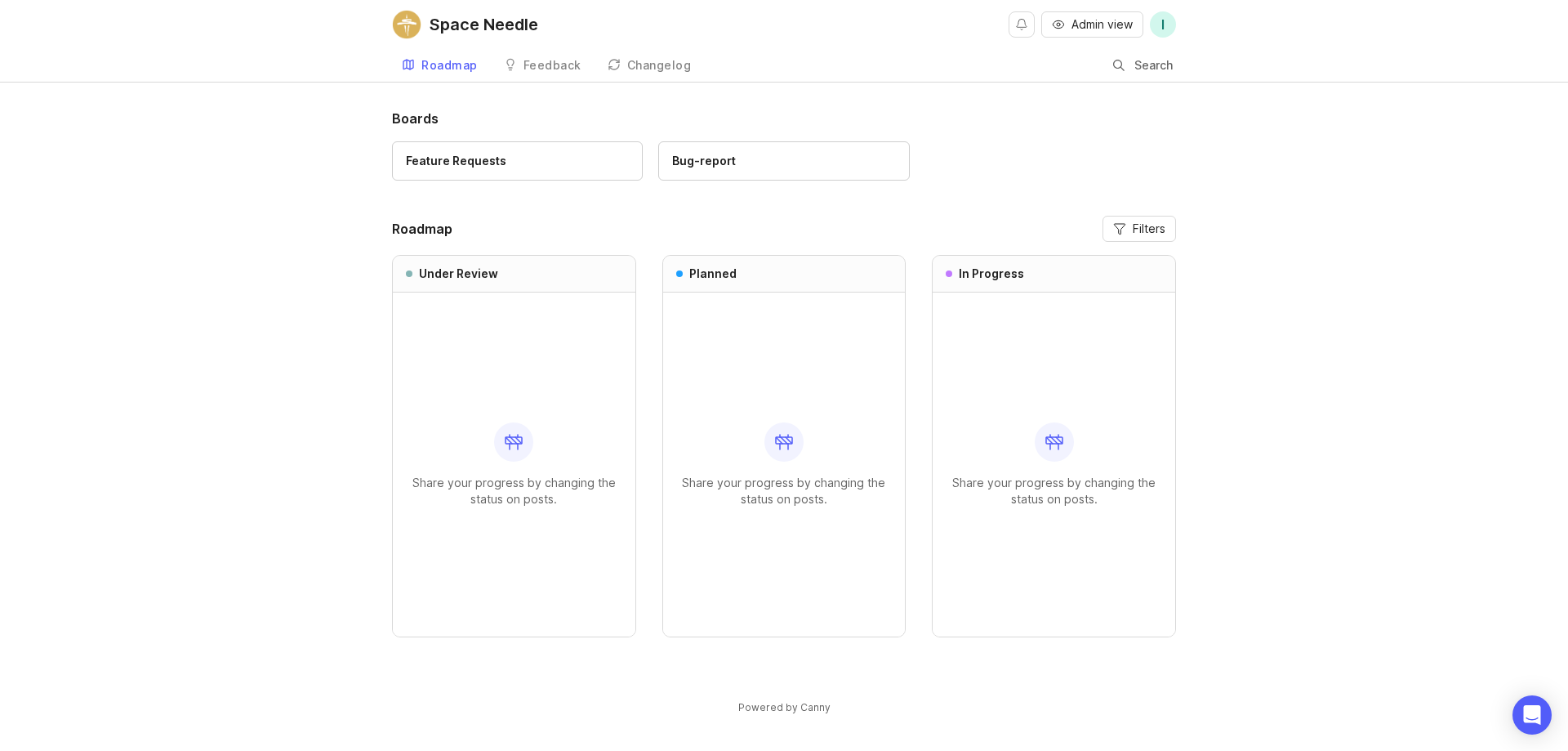
click at [659, 65] on div "Changelog" at bounding box center [659, 65] width 64 height 11
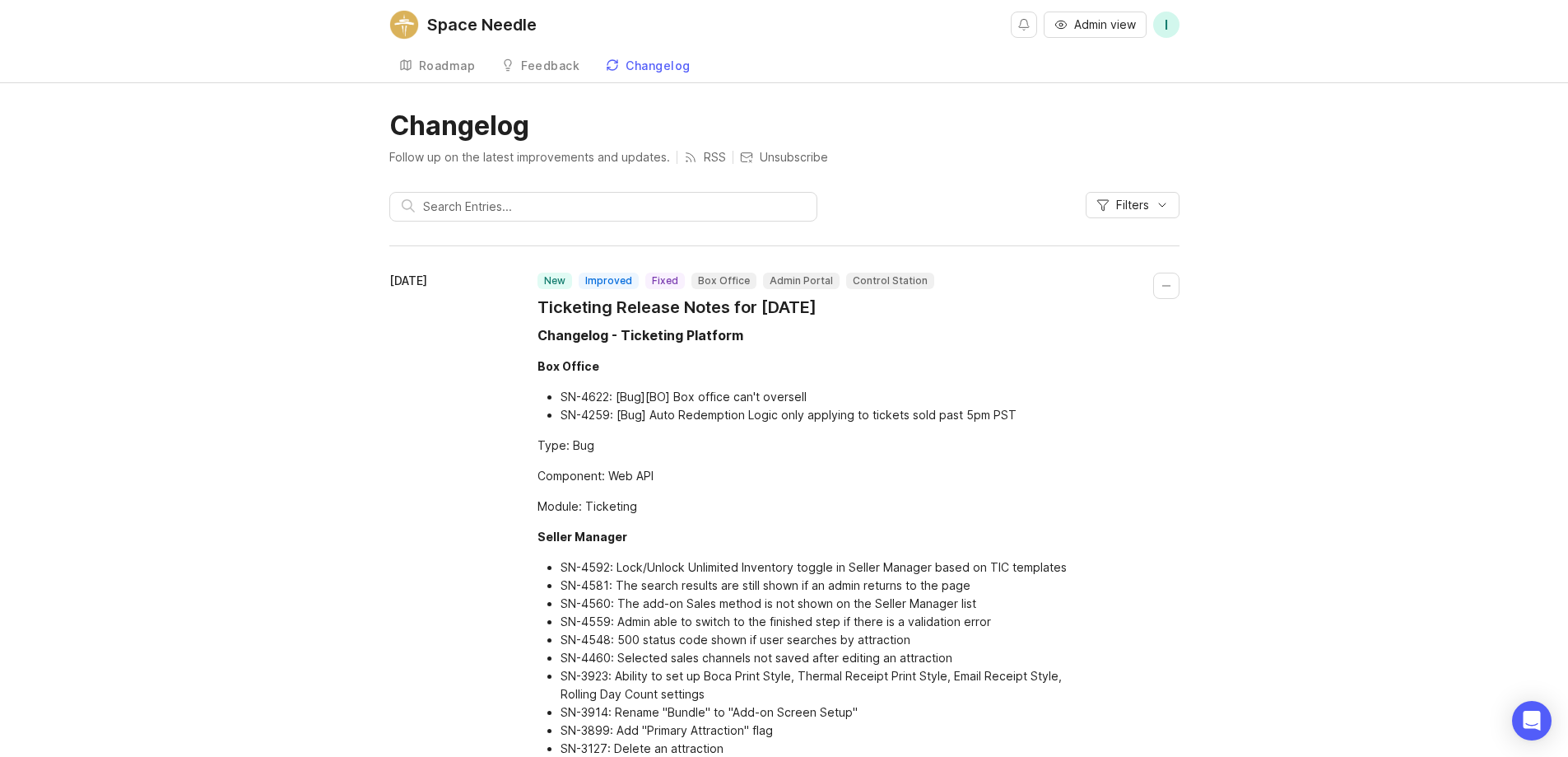
click at [446, 70] on div "Roadmap" at bounding box center [447, 66] width 56 height 11
